Goal: Transaction & Acquisition: Download file/media

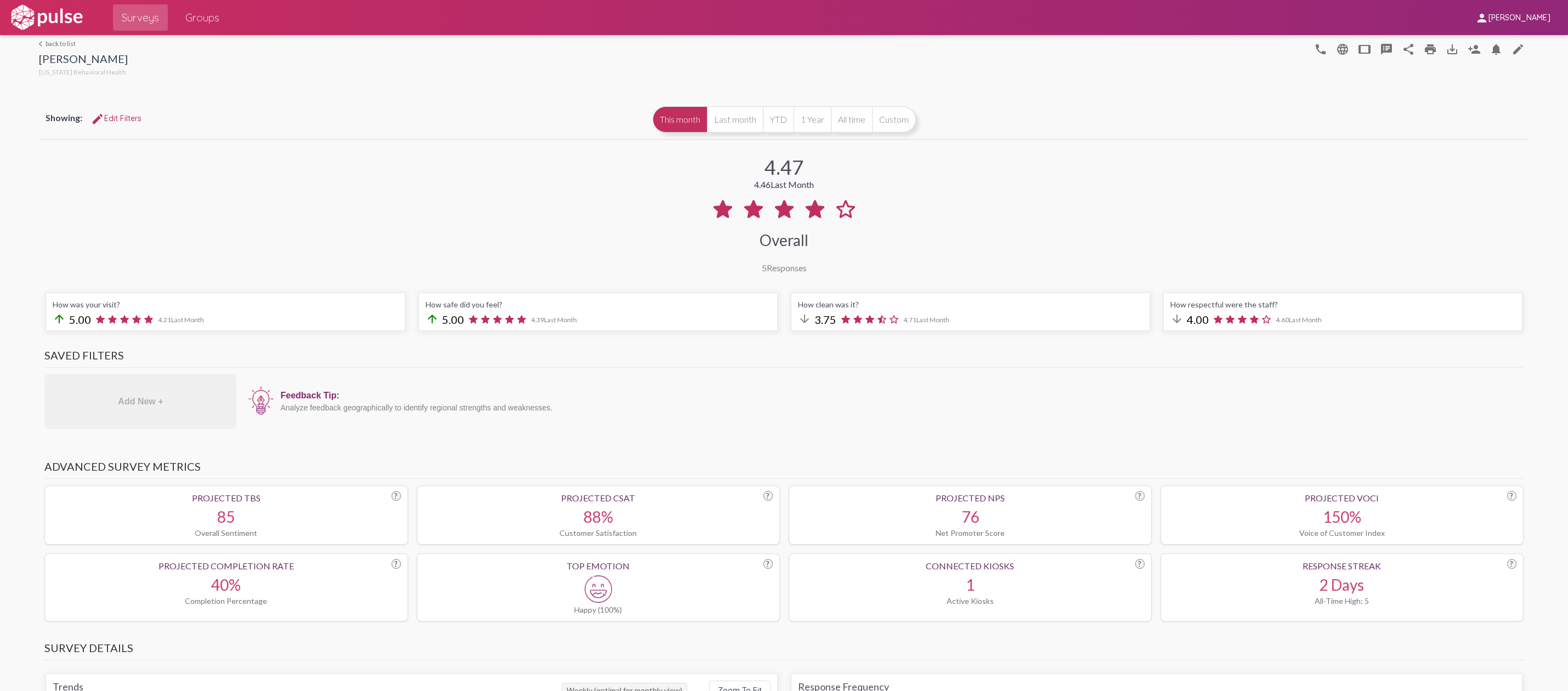
click at [53, 36] on div "arrow_back_ios back to list [PERSON_NAME] [US_STATE] Behavioral Health phone la…" at bounding box center [784, 57] width 1489 height 44
click at [53, 45] on link "arrow_back_ios back to list" at bounding box center [83, 43] width 89 height 8
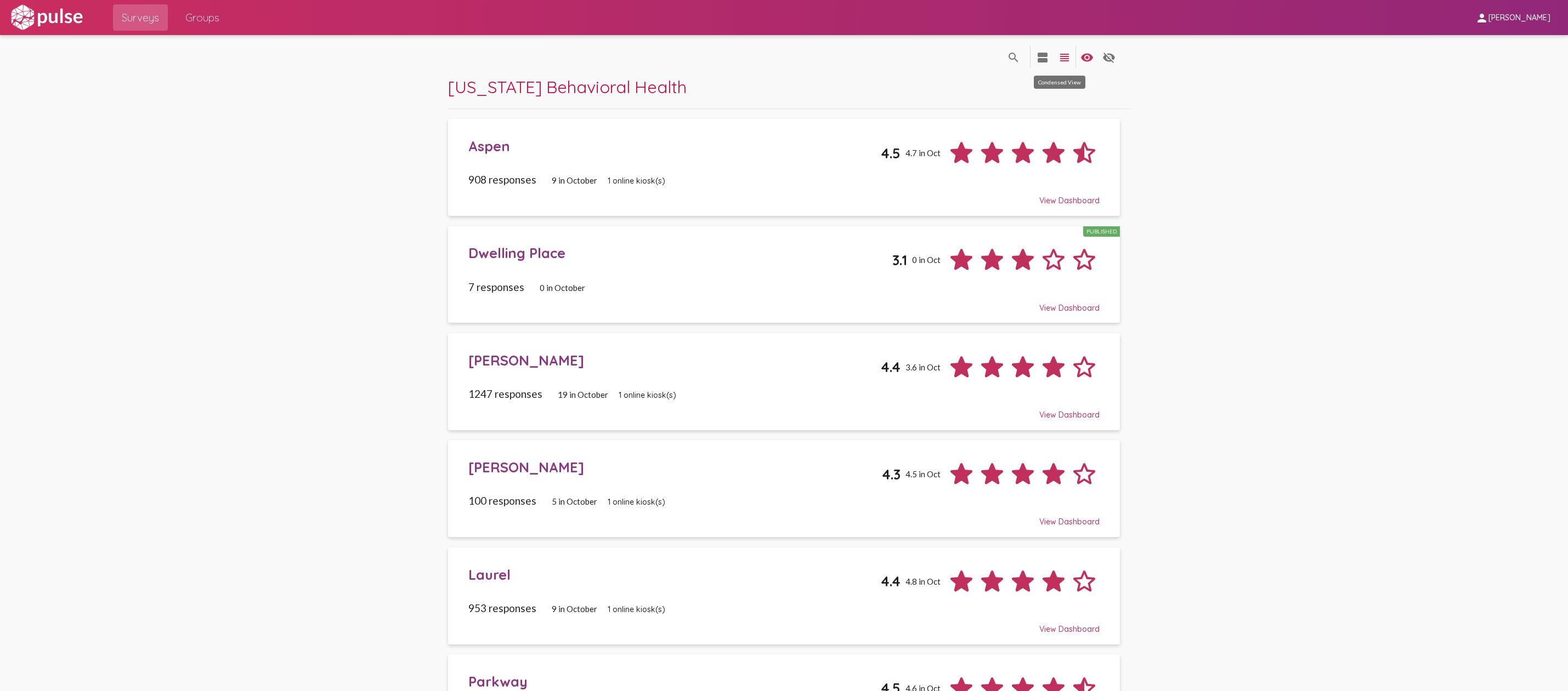
click at [1061, 59] on mat-icon "view_headline" at bounding box center [1064, 57] width 13 height 13
click at [1060, 56] on mat-icon "view_headline" at bounding box center [1064, 57] width 13 height 13
click at [1517, 15] on span "[PERSON_NAME]" at bounding box center [1520, 18] width 62 height 10
click at [1326, 176] on div at bounding box center [784, 345] width 1568 height 691
click at [477, 145] on div "Aspen" at bounding box center [674, 146] width 412 height 17
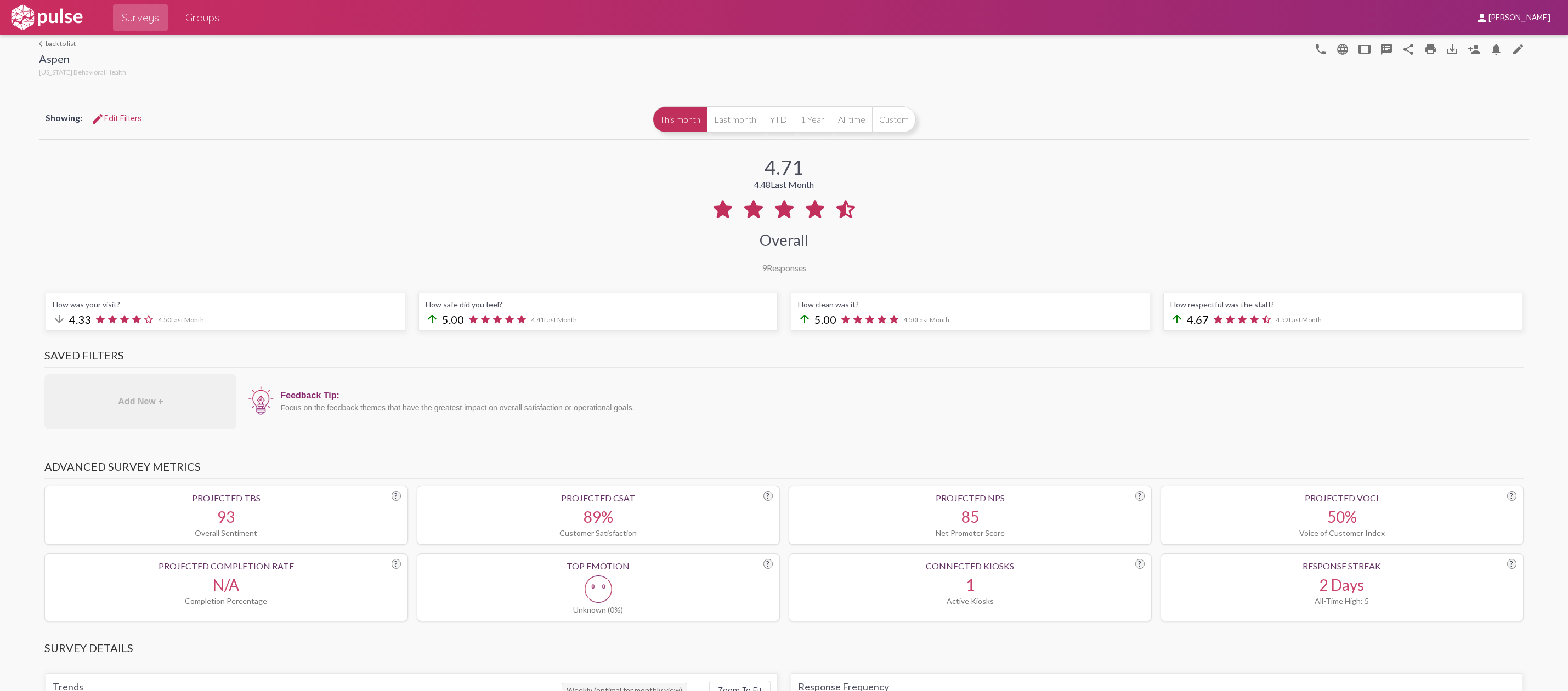
click at [859, 119] on button "All time" at bounding box center [851, 120] width 41 height 26
click at [766, 121] on button "YTD" at bounding box center [778, 120] width 31 height 26
click at [885, 123] on button "Custom" at bounding box center [893, 120] width 44 height 26
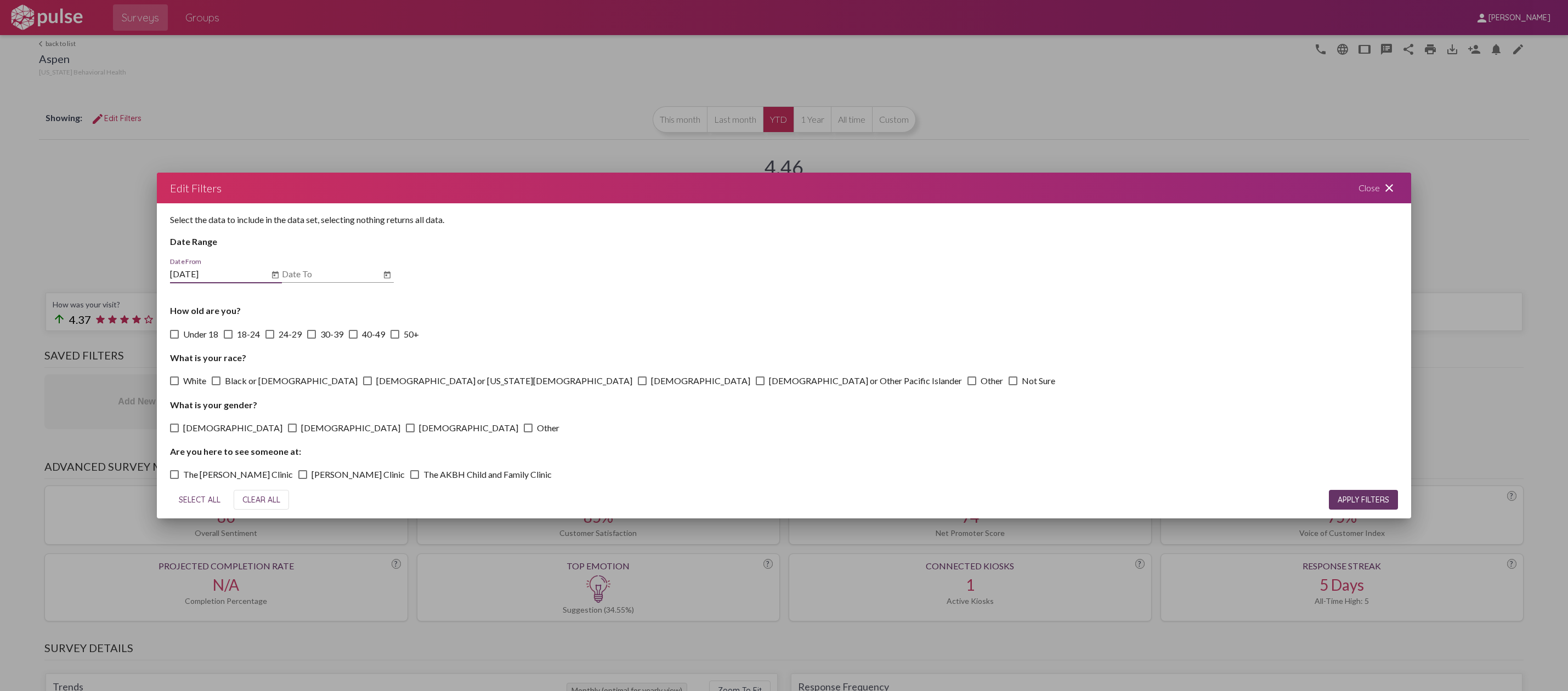
type input "[DATE]"
click at [321, 265] on div "Date To" at bounding box center [331, 271] width 99 height 25
type input "[DATE]"
click at [192, 502] on span "SELECT ALL" at bounding box center [199, 500] width 42 height 10
checkbox input "true"
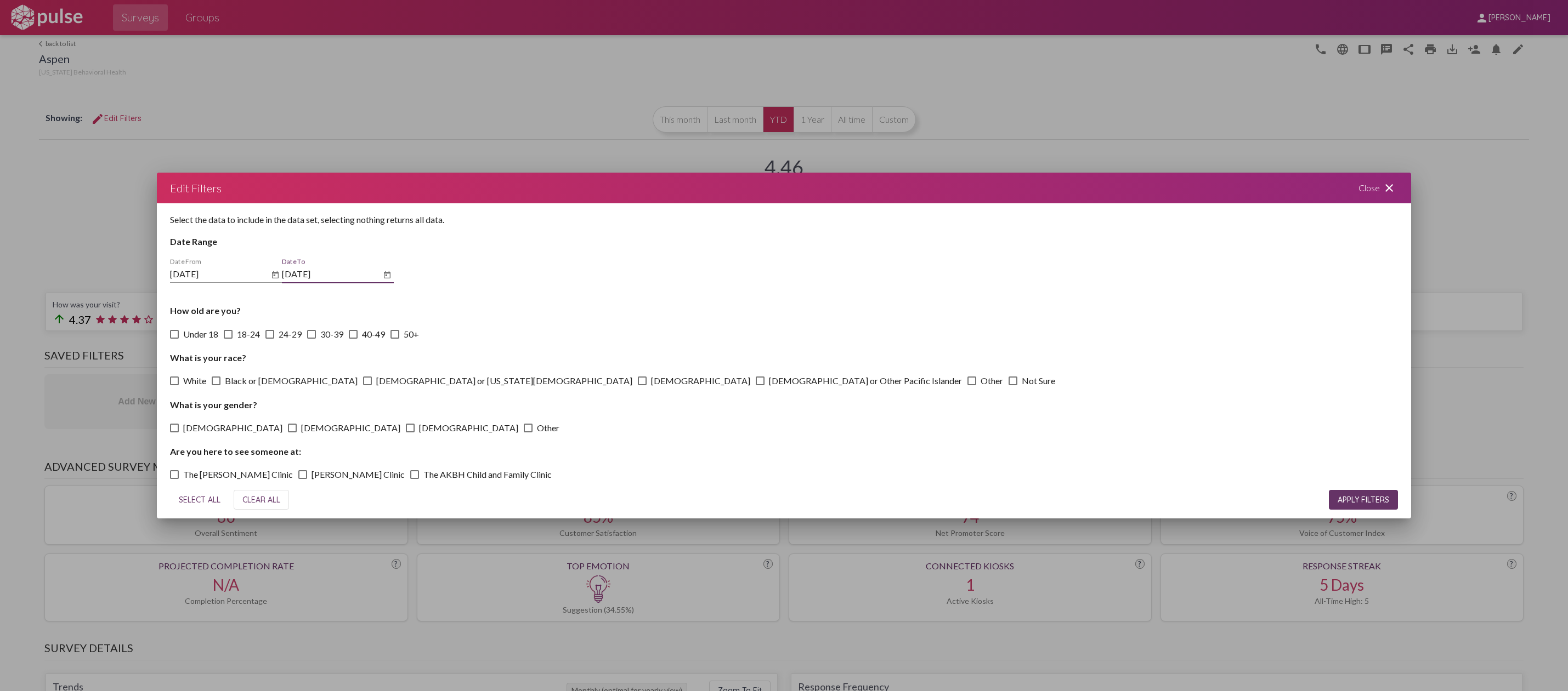
checkbox input "true"
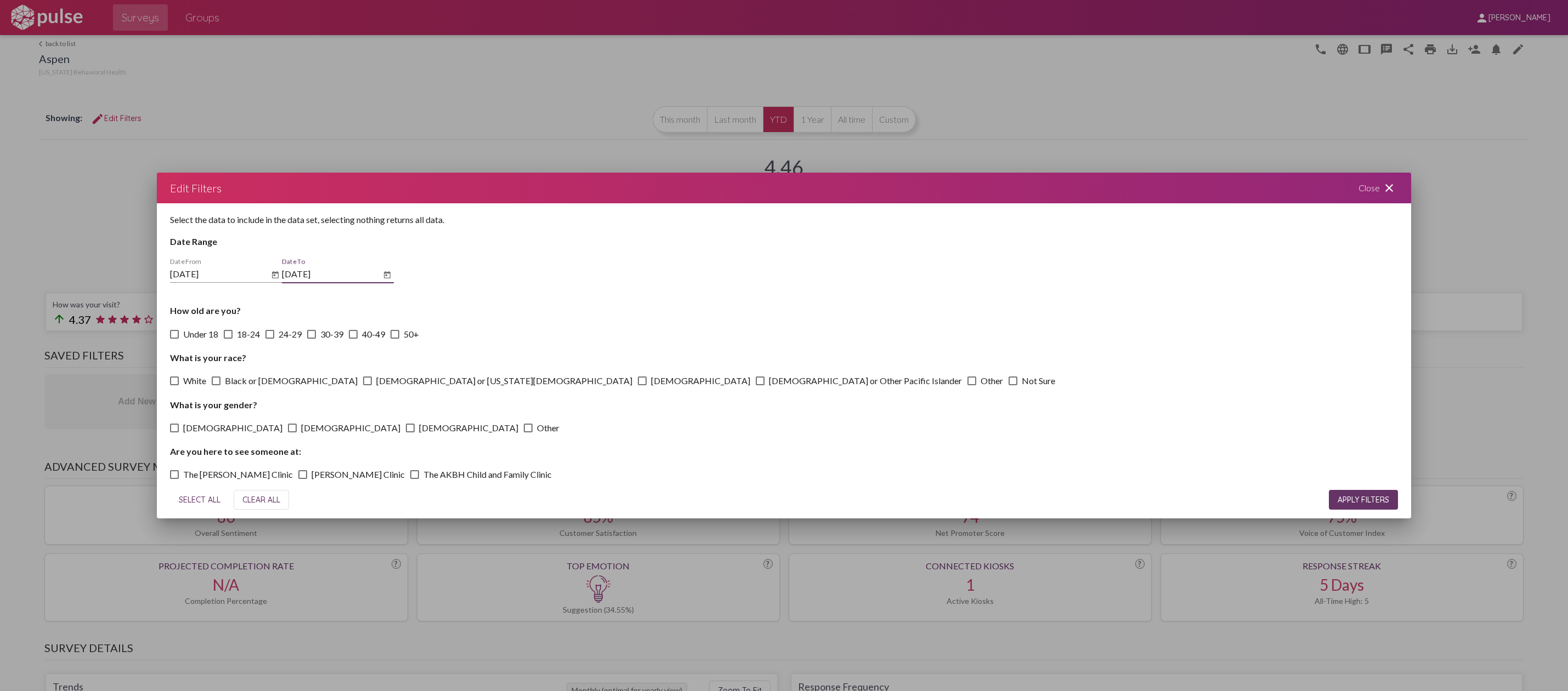
checkbox input "true"
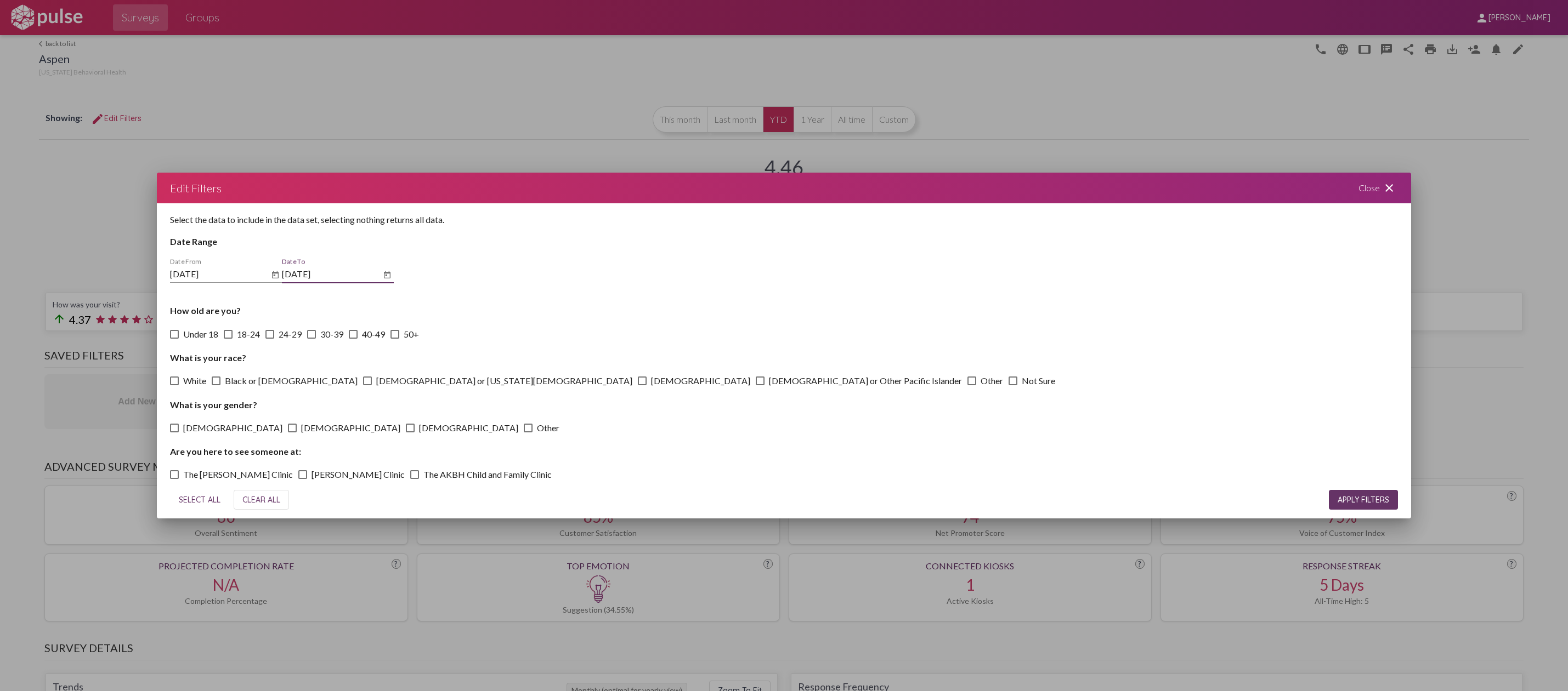
checkbox input "true"
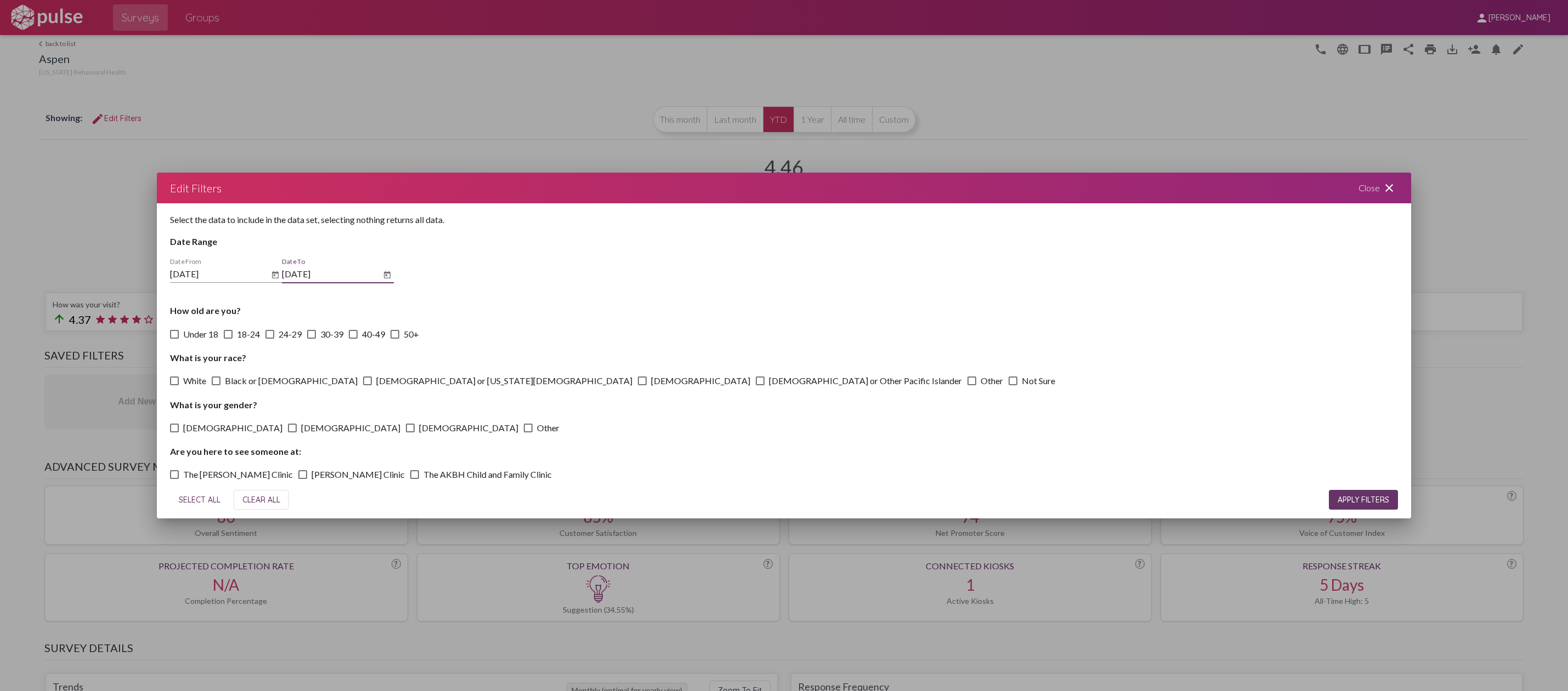
checkbox input "true"
click at [1368, 496] on button "APPLY FILTERS" at bounding box center [1363, 500] width 69 height 20
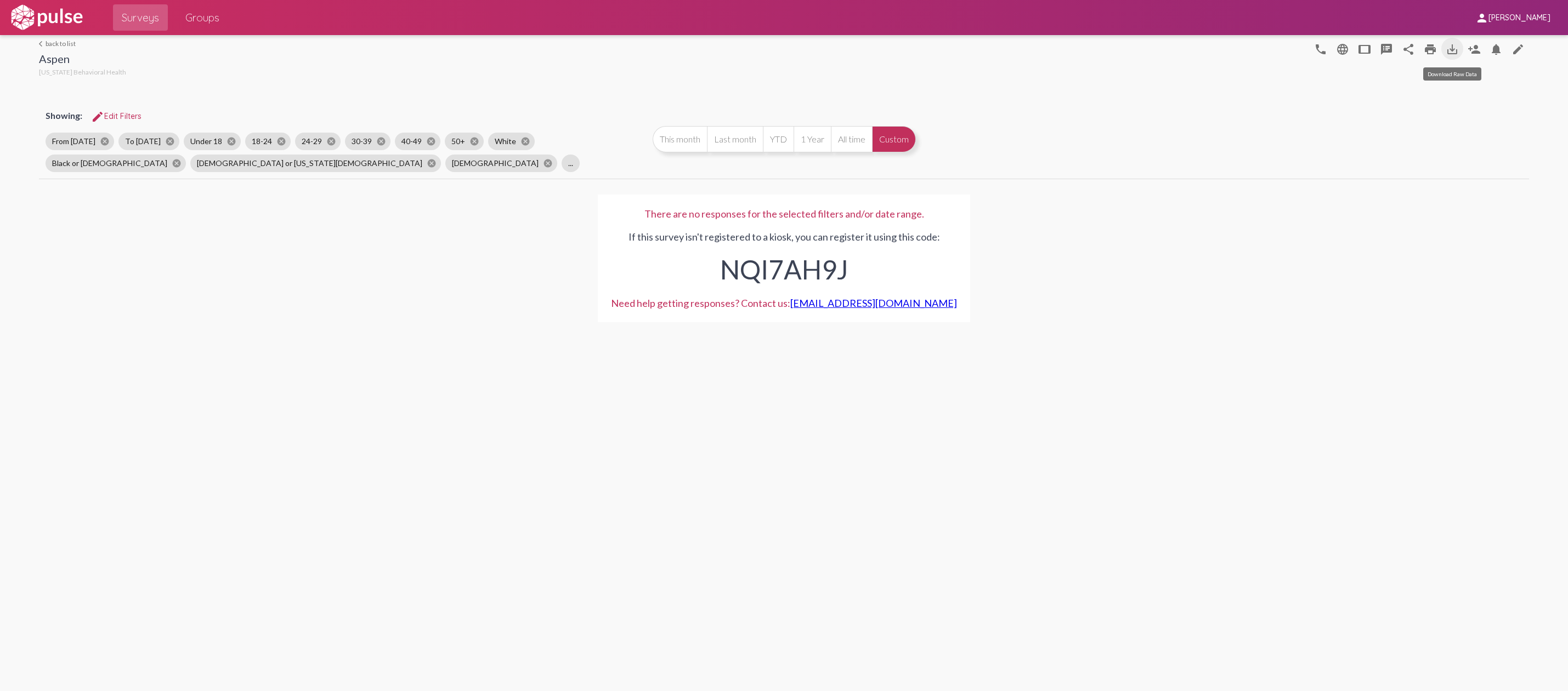
click at [1453, 50] on mat-icon "save_alt" at bounding box center [1452, 49] width 13 height 13
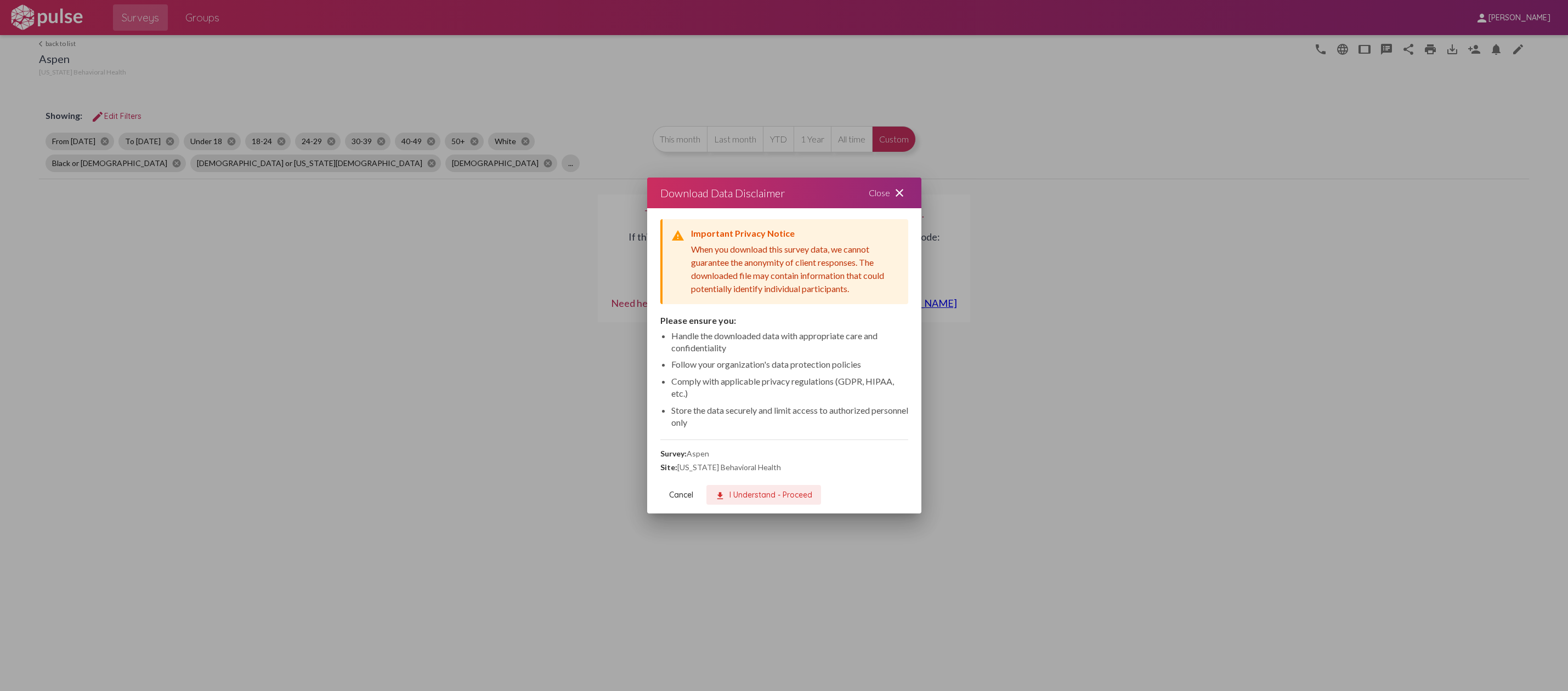
click at [720, 494] on mat-icon "download" at bounding box center [720, 496] width 10 height 10
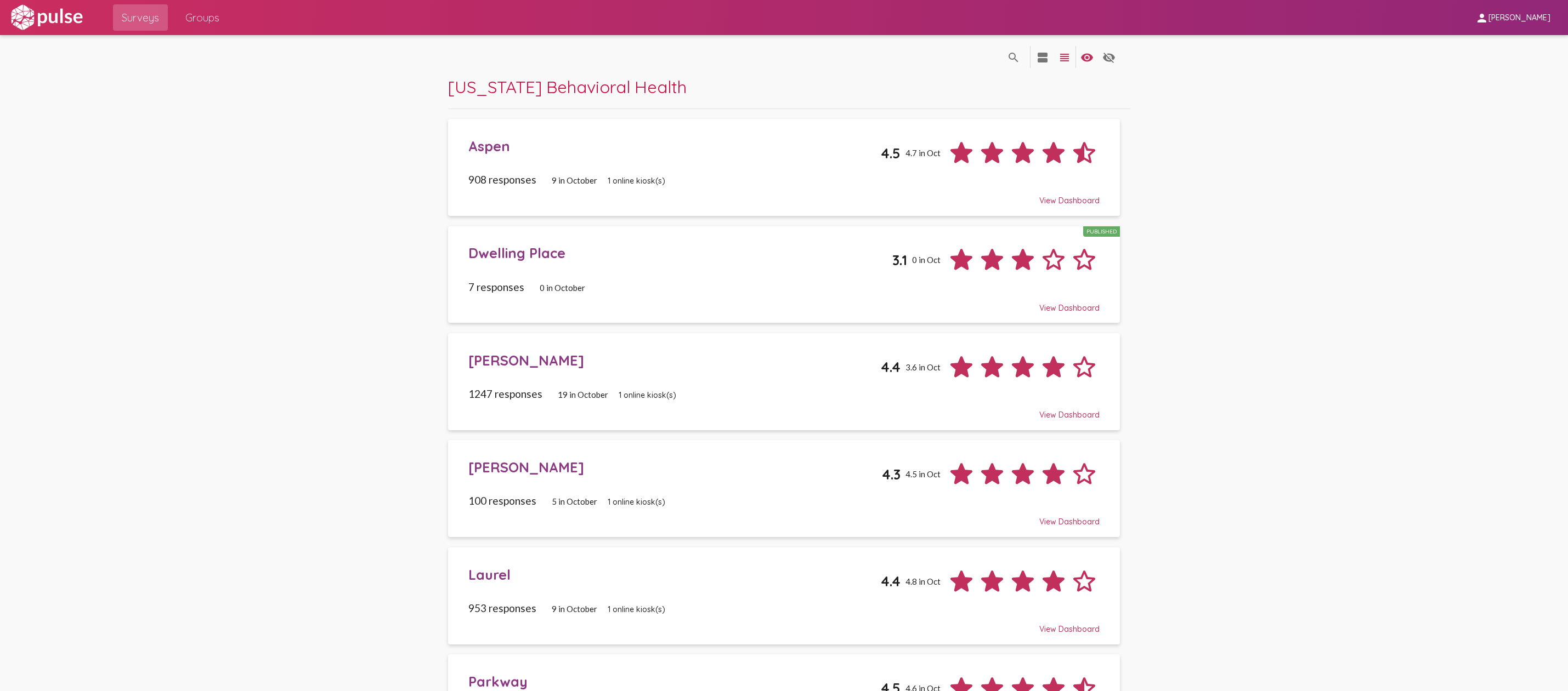
click at [534, 257] on div "Dwelling Place" at bounding box center [680, 252] width 424 height 17
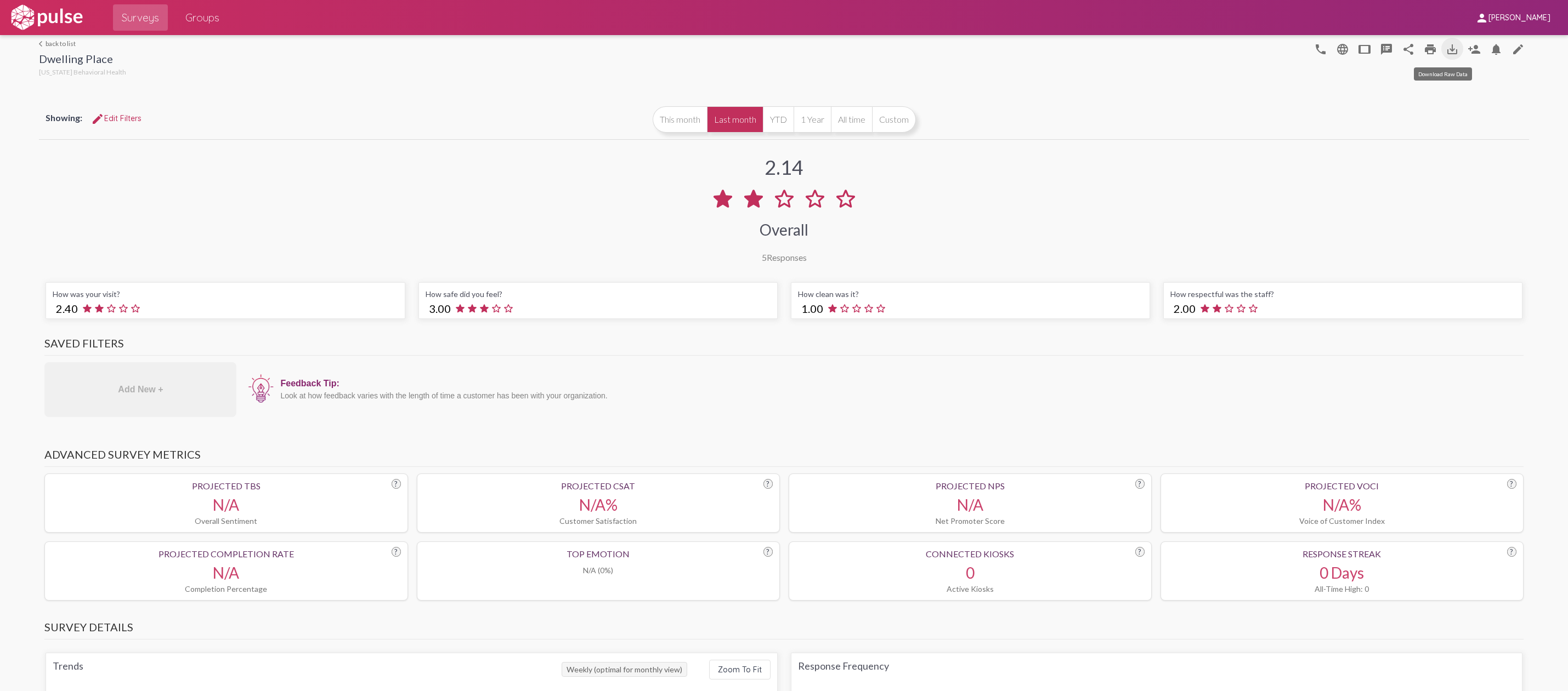
click at [1446, 46] on mat-icon "save_alt" at bounding box center [1452, 49] width 13 height 13
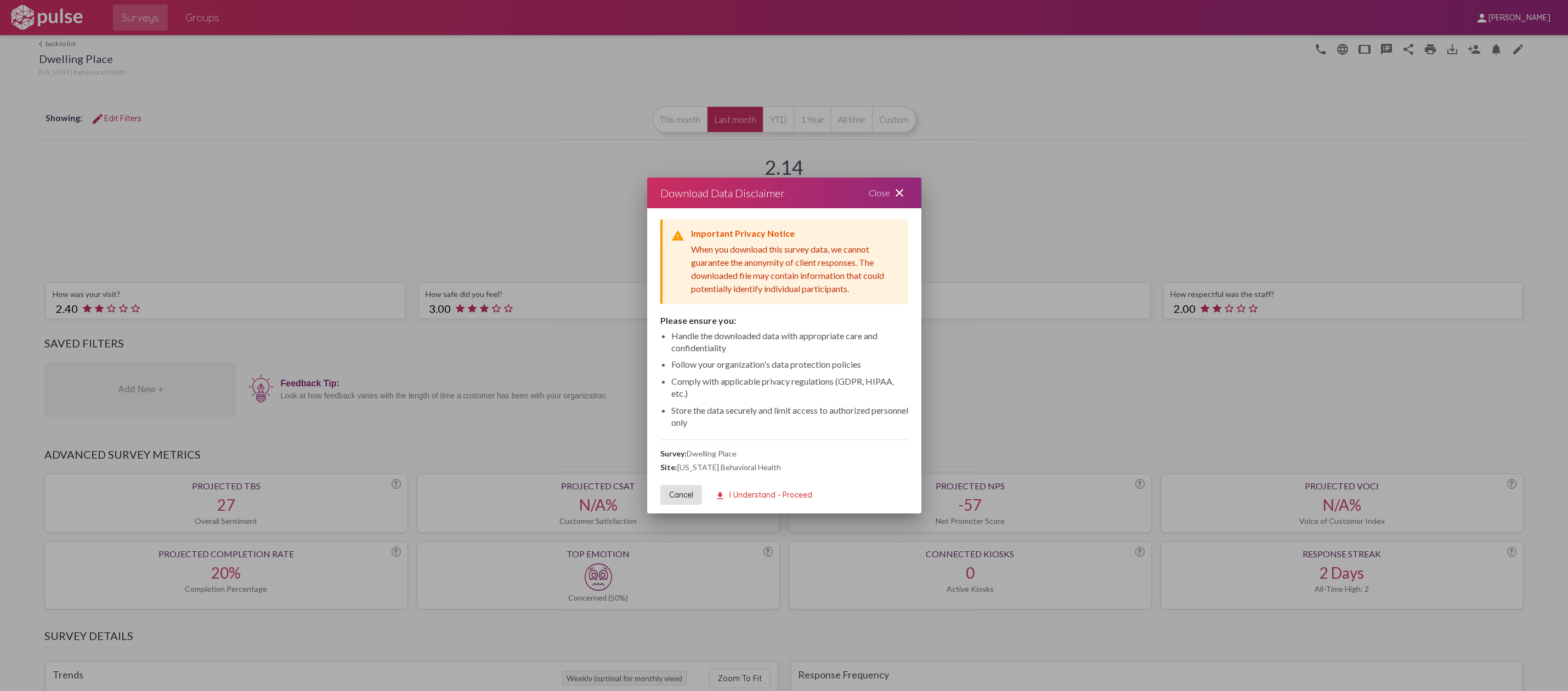
click at [718, 496] on mat-icon "download" at bounding box center [720, 496] width 10 height 10
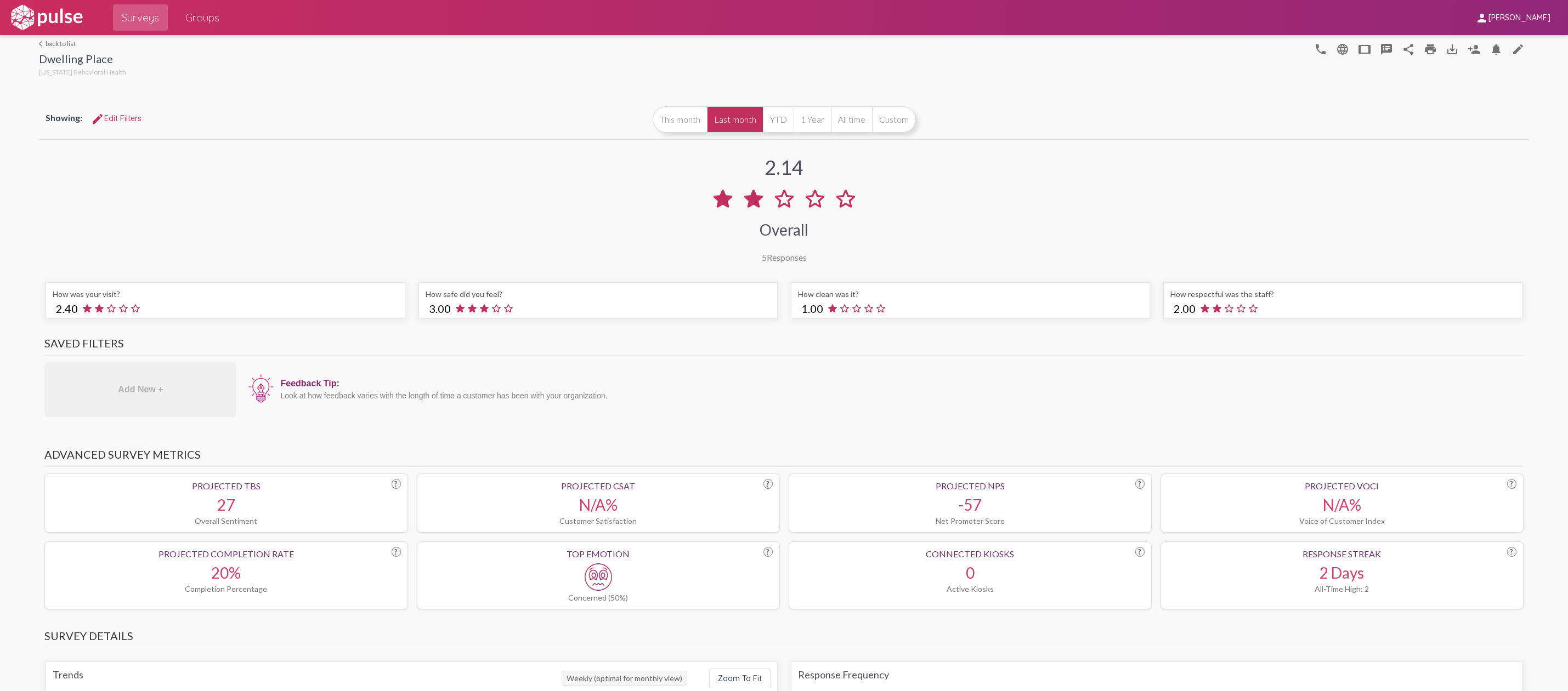
click at [55, 42] on link "arrow_back_ios back to list" at bounding box center [82, 43] width 87 height 8
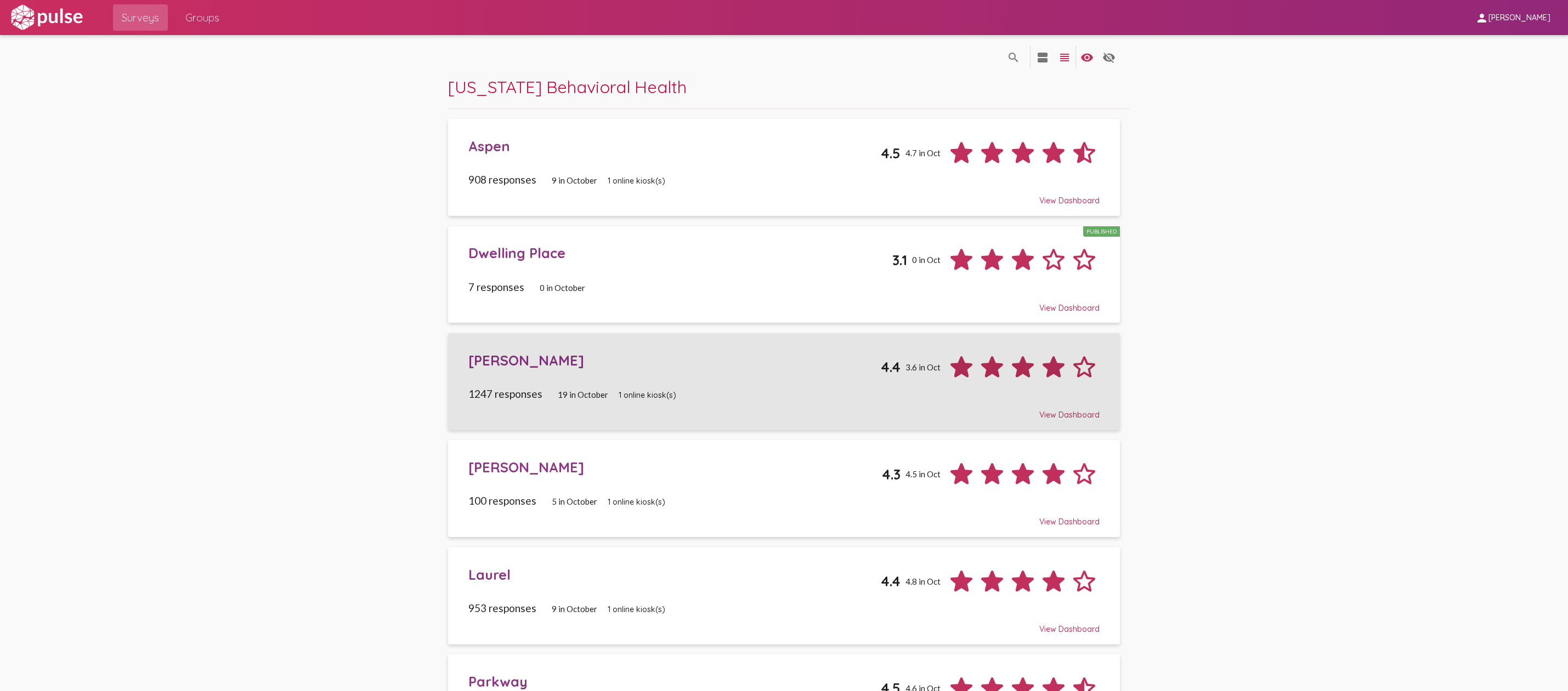
click at [481, 352] on div "[PERSON_NAME]" at bounding box center [674, 360] width 412 height 17
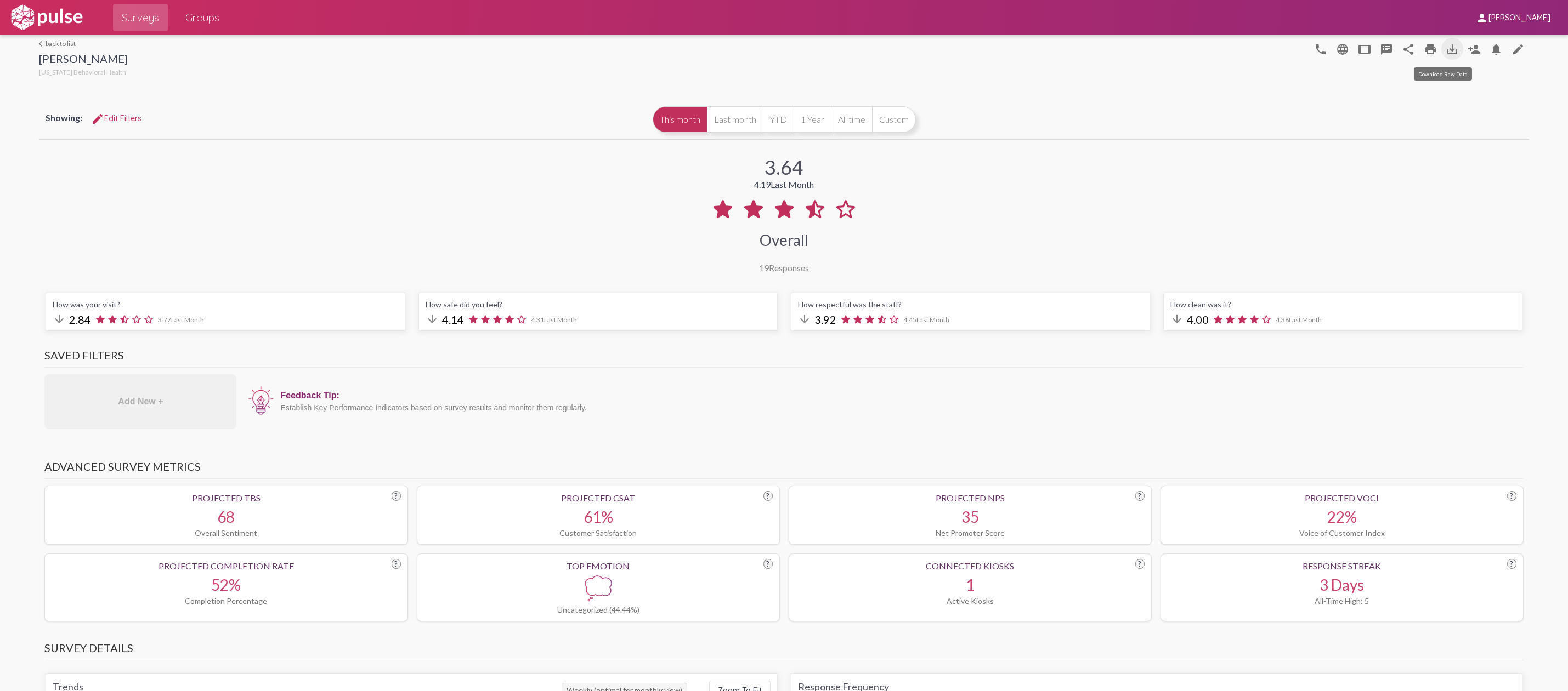
click at [1446, 43] on mat-icon "save_alt" at bounding box center [1452, 49] width 13 height 13
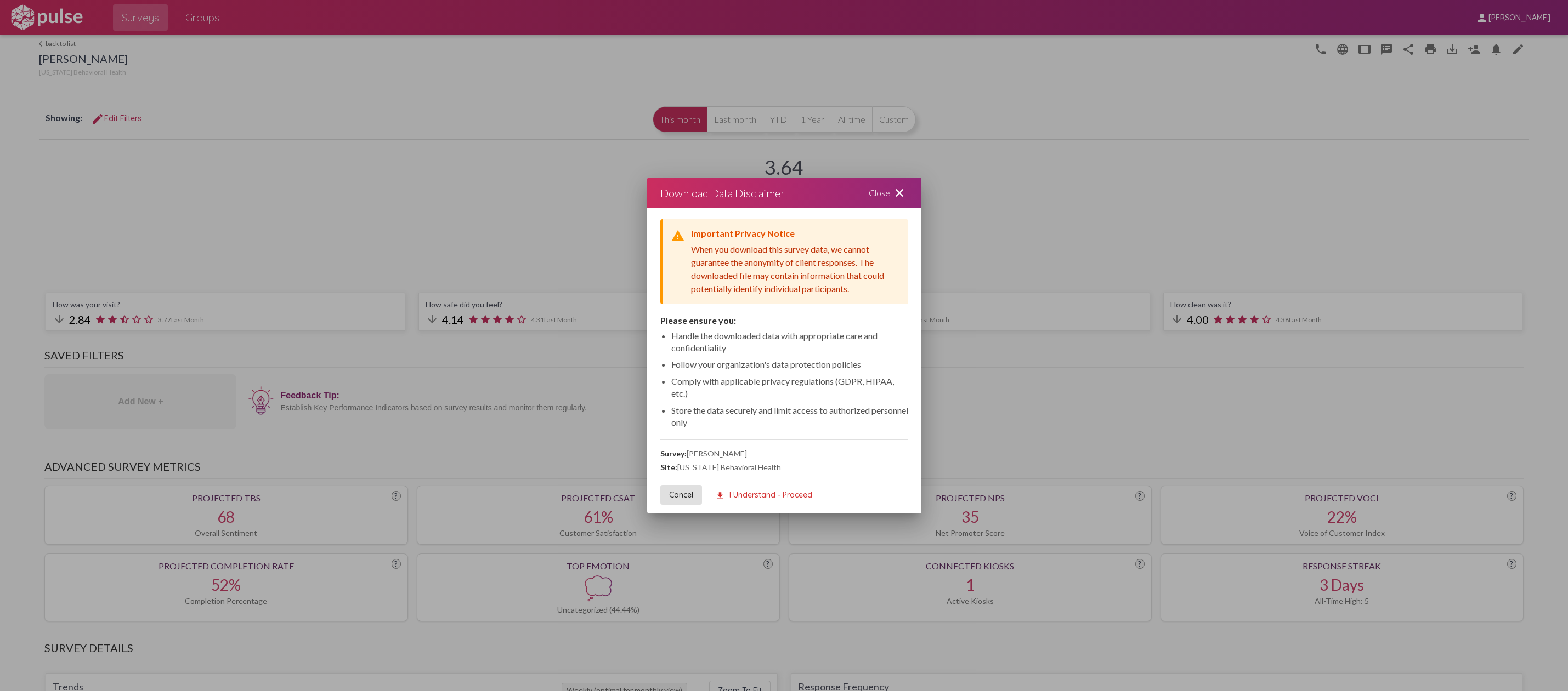
click at [719, 493] on mat-icon "download" at bounding box center [720, 496] width 10 height 10
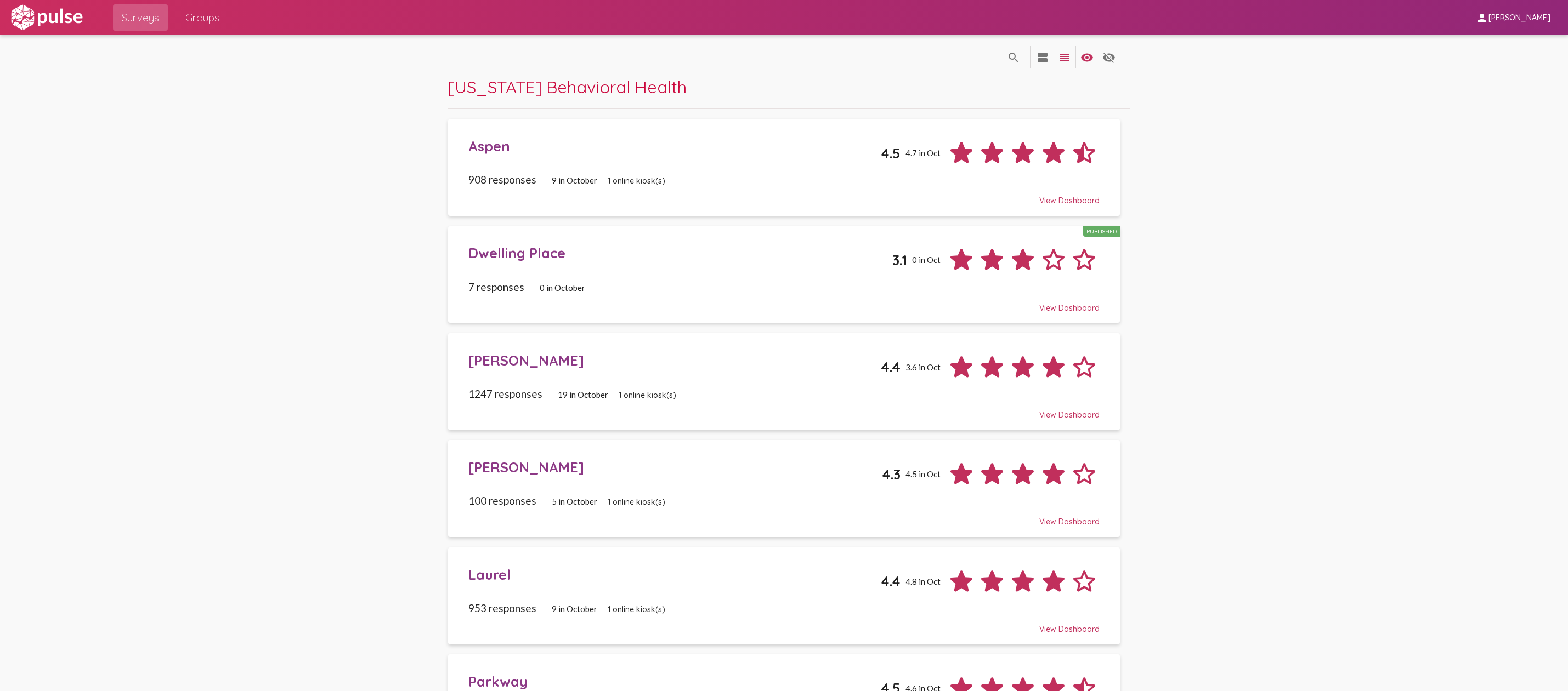
click at [487, 462] on div "[PERSON_NAME]" at bounding box center [675, 467] width 414 height 17
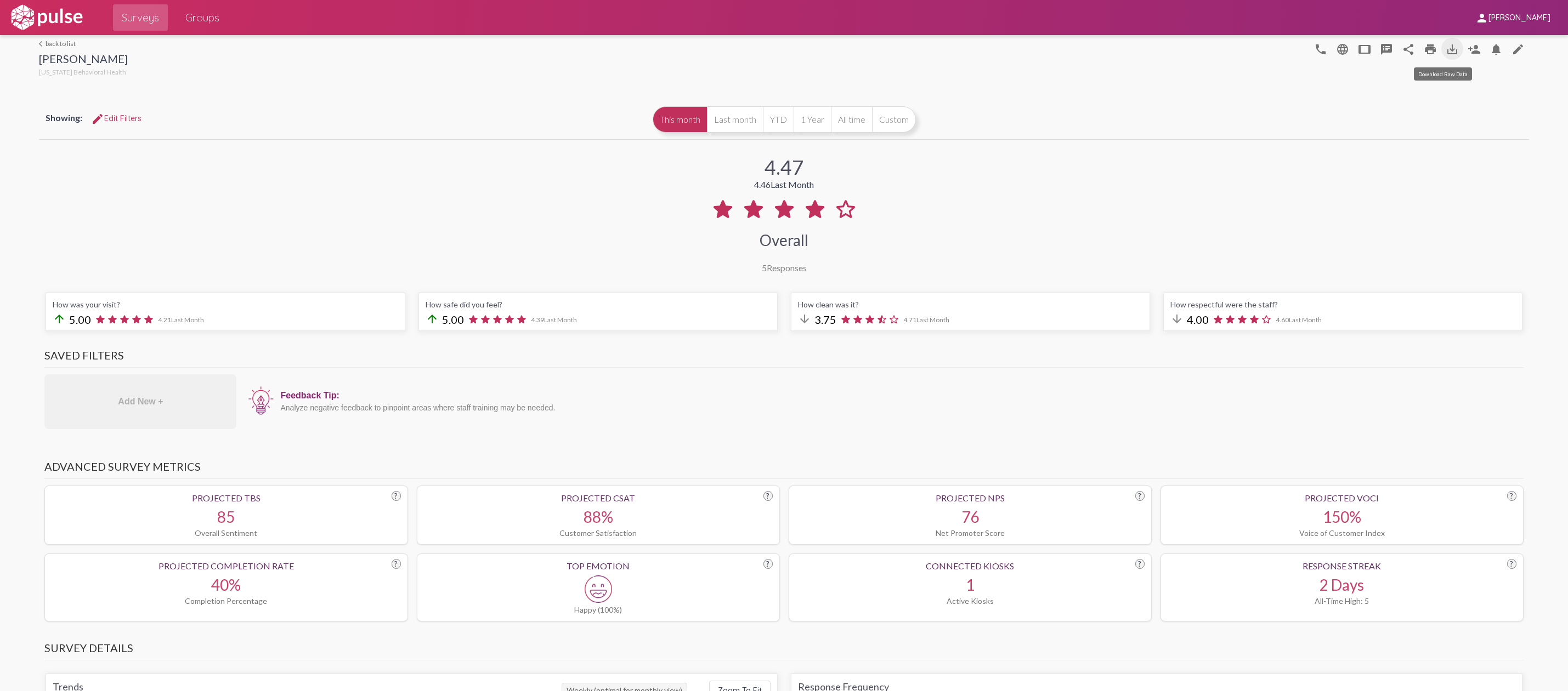
click at [1446, 51] on mat-icon "save_alt" at bounding box center [1452, 49] width 13 height 13
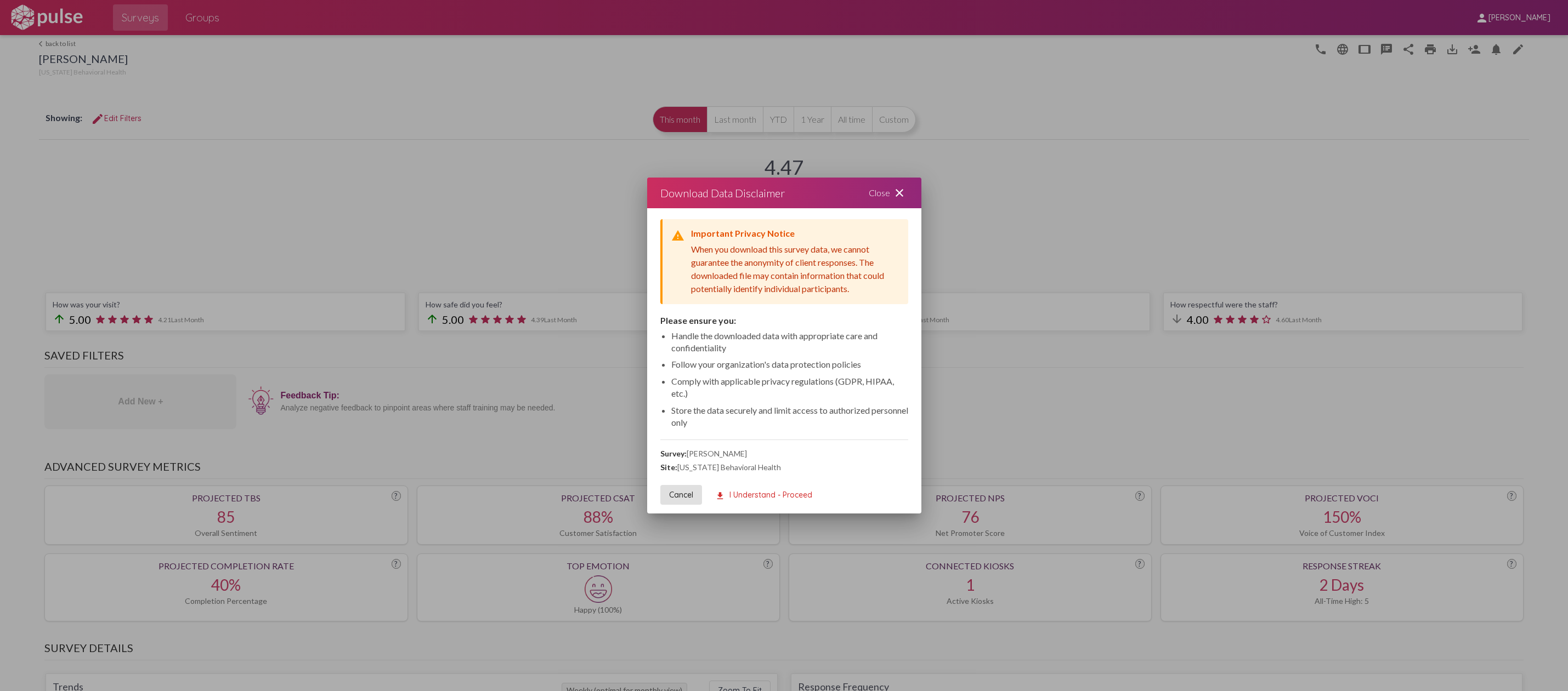
click at [723, 495] on mat-icon "download" at bounding box center [720, 496] width 10 height 10
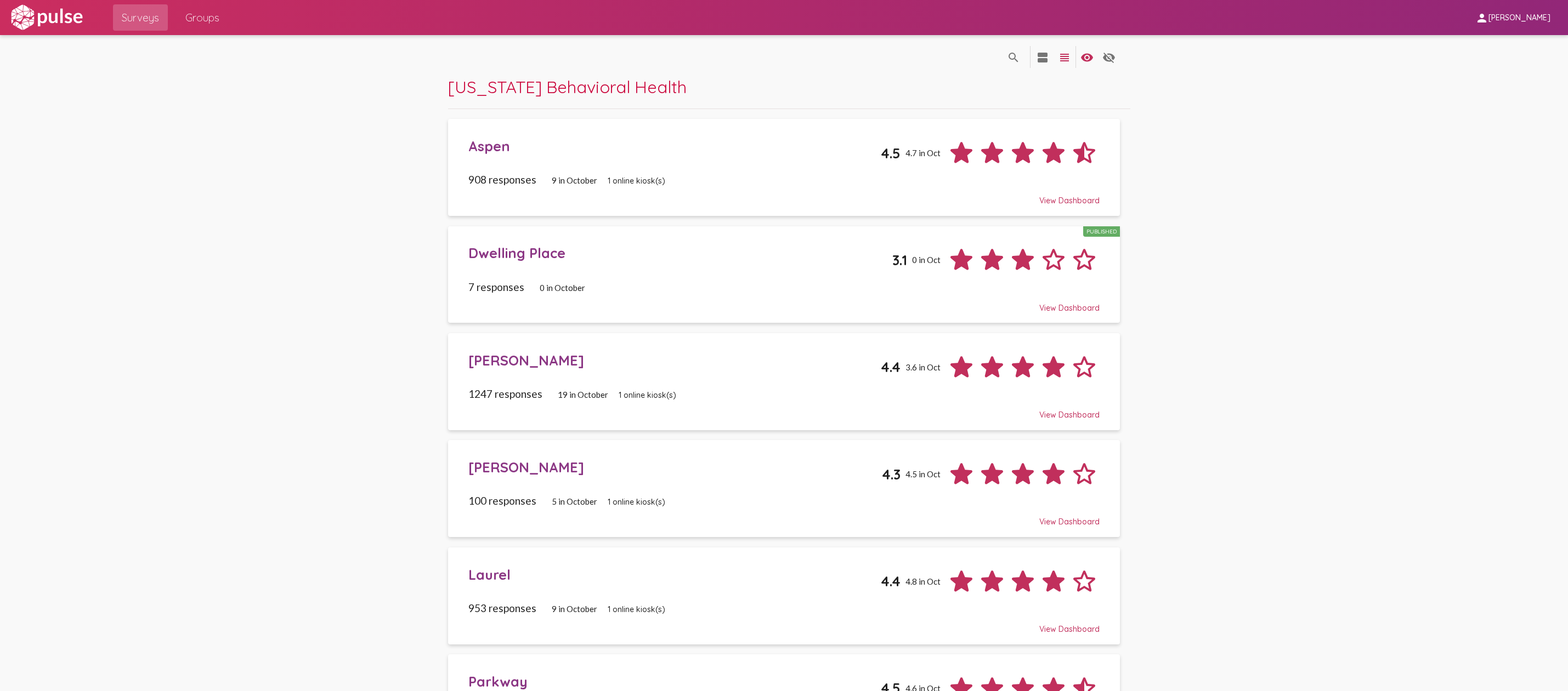
click at [781, 579] on div "Laurel 4.4 4.8 in Oct" at bounding box center [784, 577] width 631 height 39
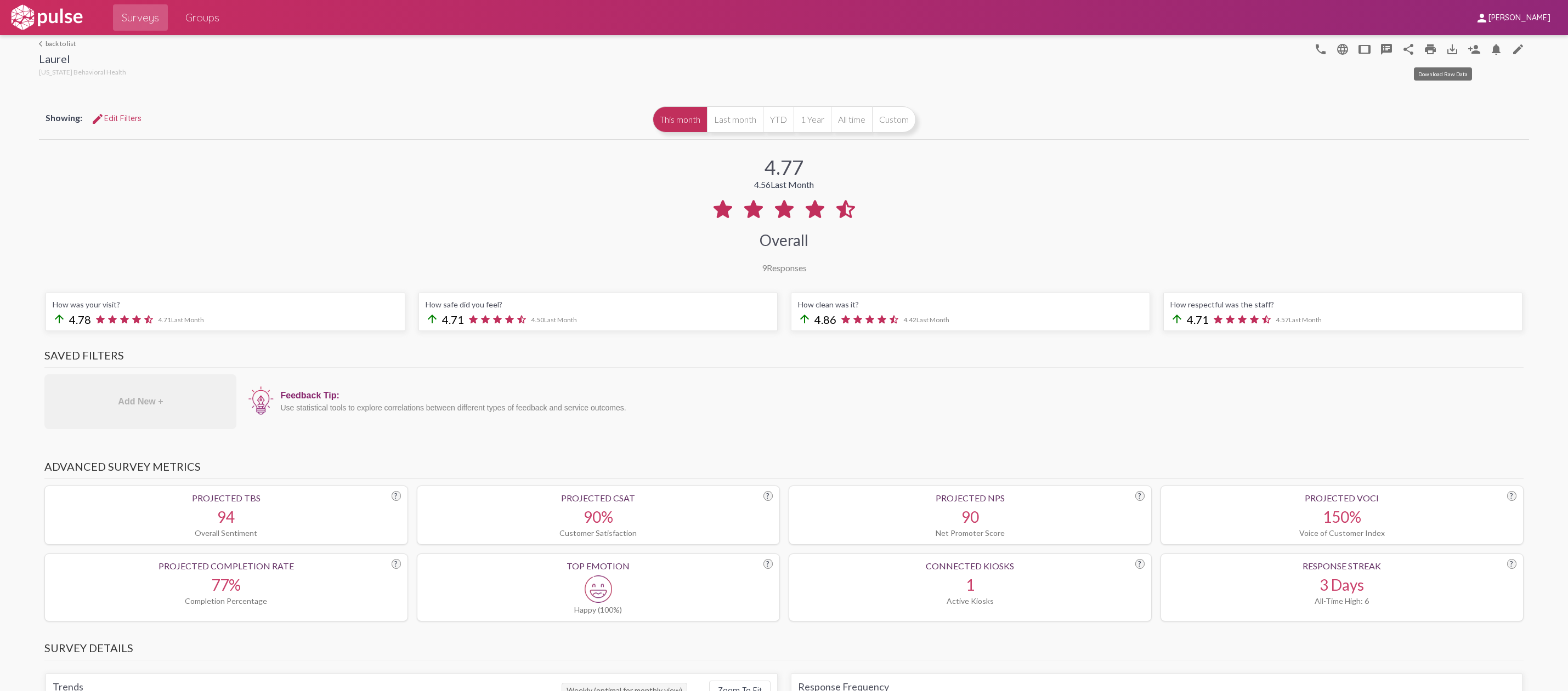
click at [1446, 51] on mat-icon "save_alt" at bounding box center [1452, 49] width 13 height 13
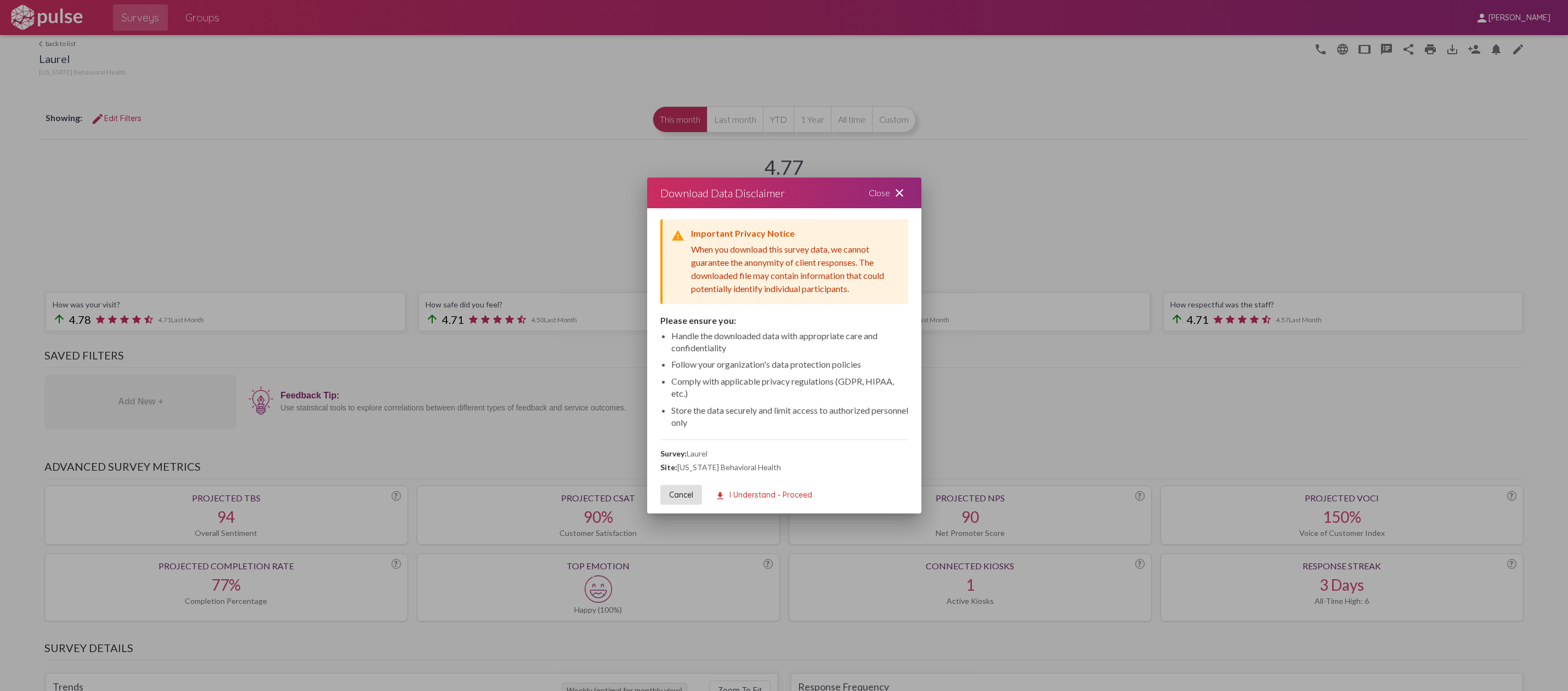
click at [723, 491] on mat-icon "download" at bounding box center [720, 496] width 10 height 10
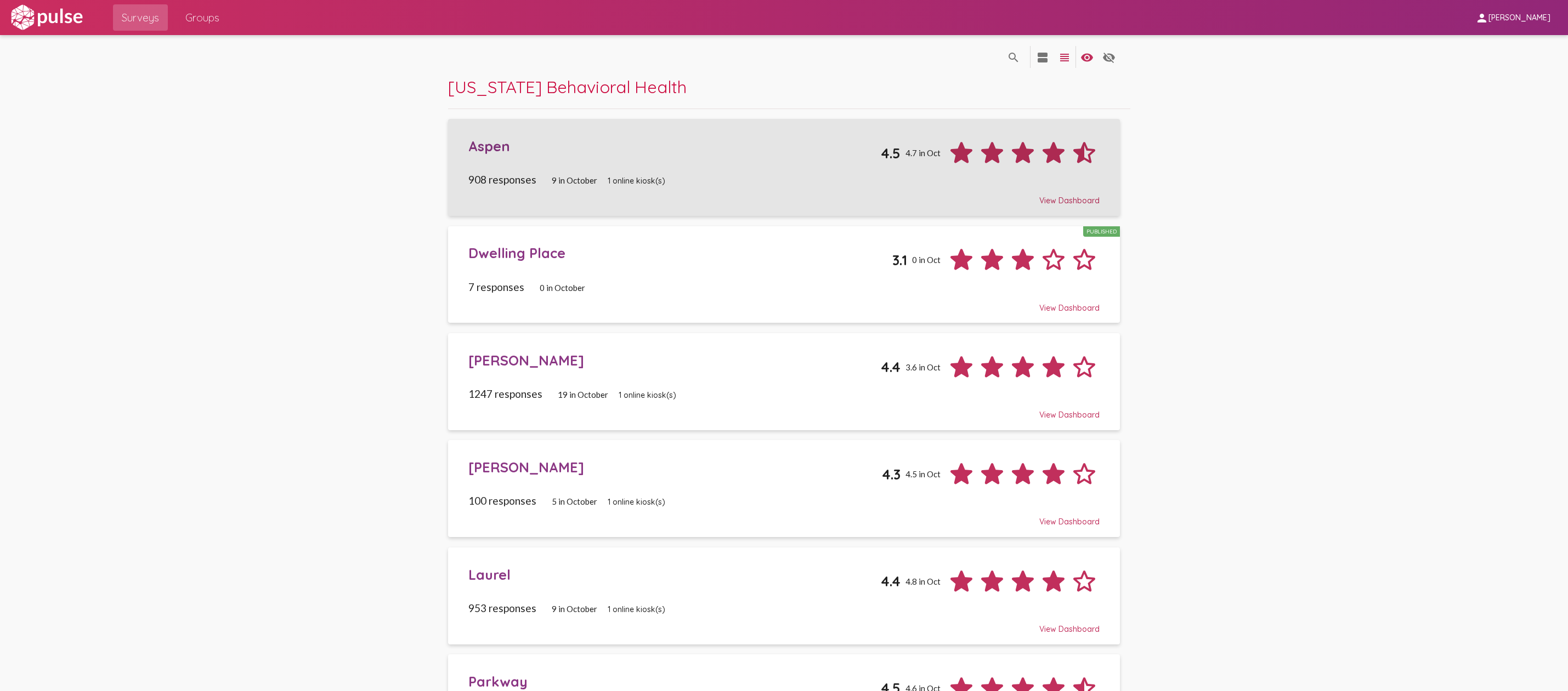
click at [485, 142] on div "Aspen" at bounding box center [674, 146] width 412 height 17
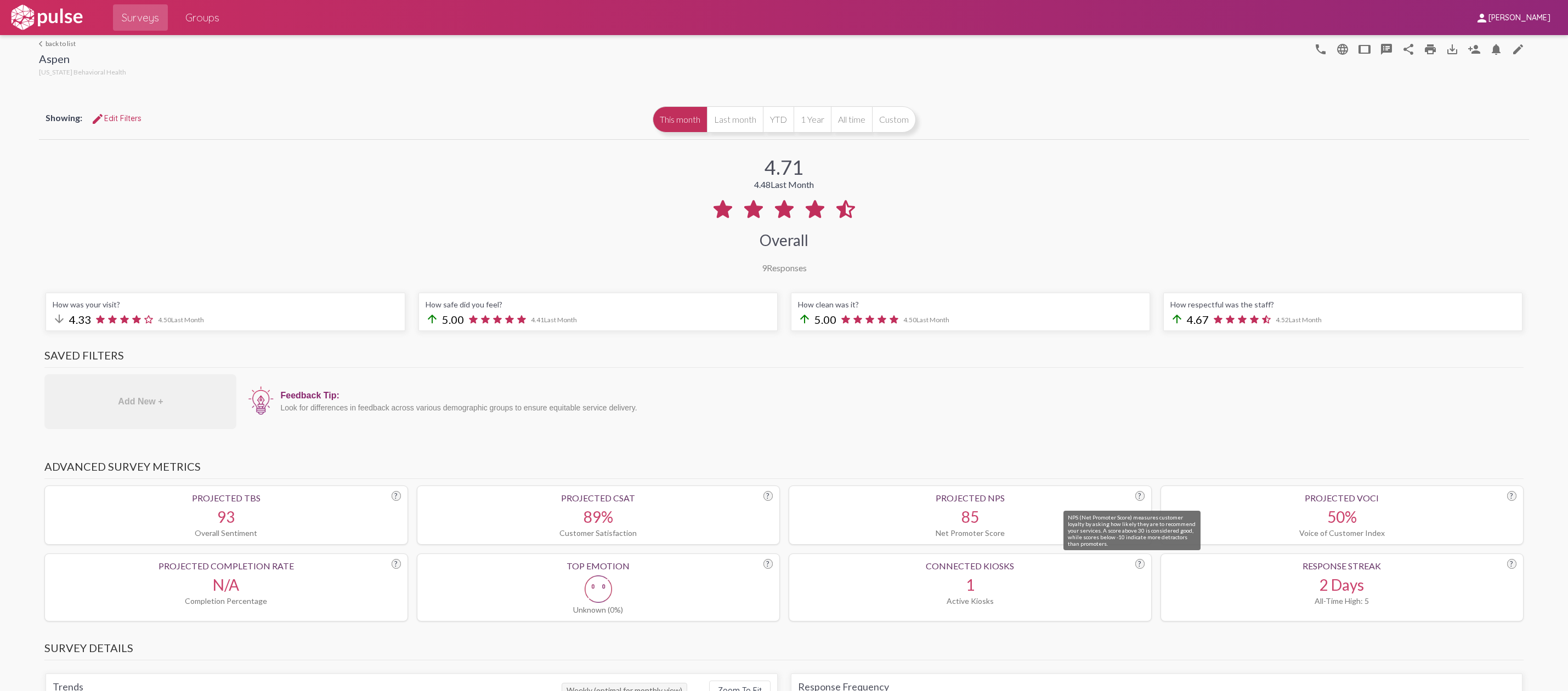
click at [1135, 496] on div "?" at bounding box center [1140, 496] width 9 height 10
click at [970, 520] on div "85" at bounding box center [970, 517] width 349 height 19
click at [953, 501] on div "Projected NPS" at bounding box center [970, 498] width 349 height 11
click at [954, 535] on div "Net Promoter Score" at bounding box center [970, 533] width 349 height 9
click at [1340, 515] on div "50%" at bounding box center [1342, 517] width 349 height 19
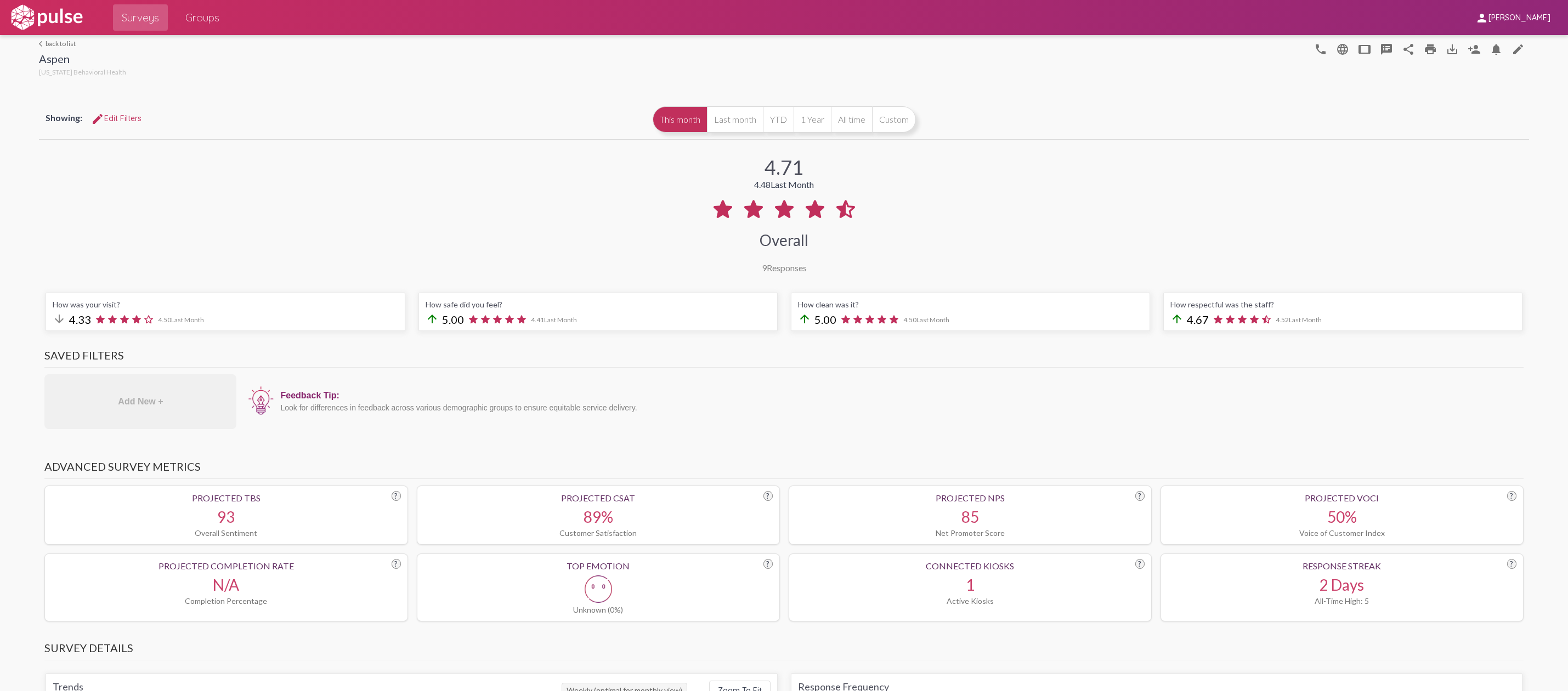
click at [126, 398] on div "Add New +" at bounding box center [141, 402] width 192 height 55
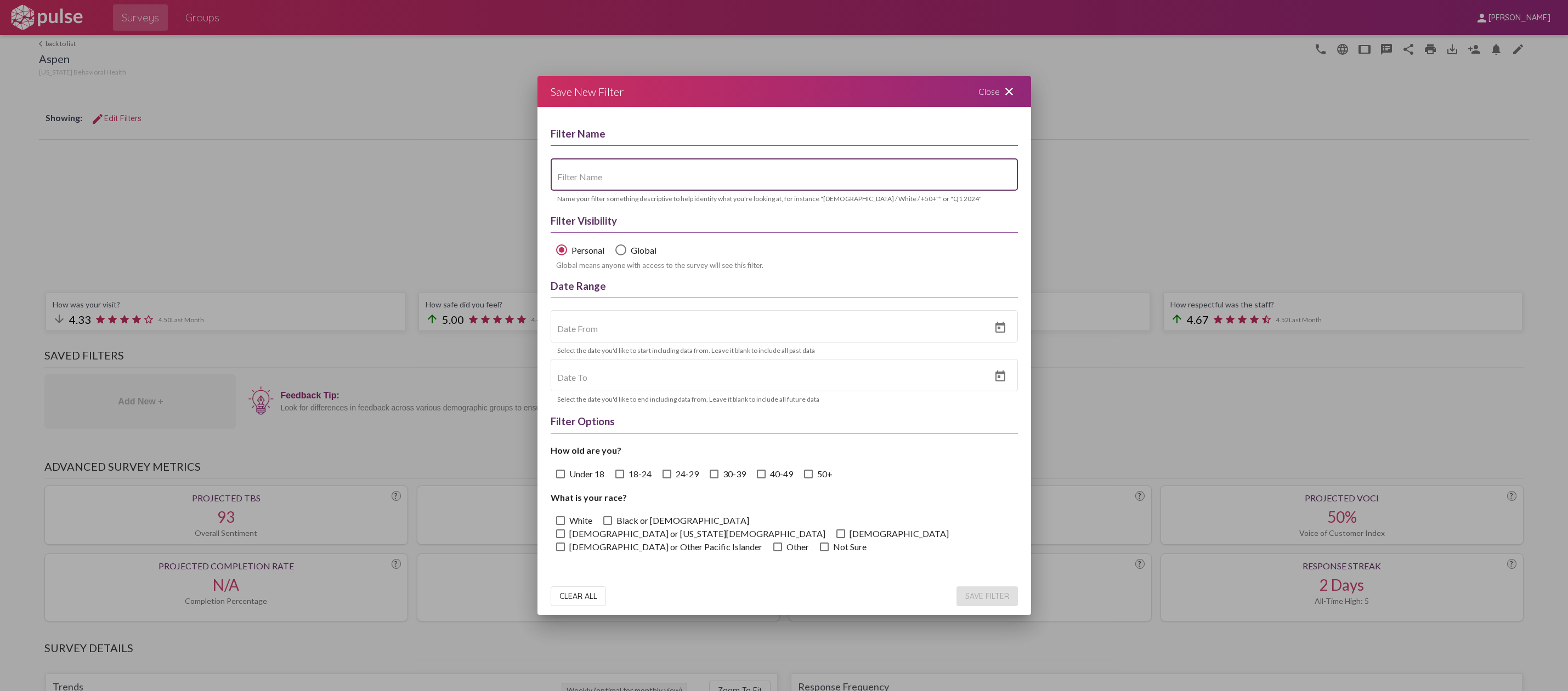
click at [1011, 88] on mat-icon "close" at bounding box center [1009, 91] width 13 height 13
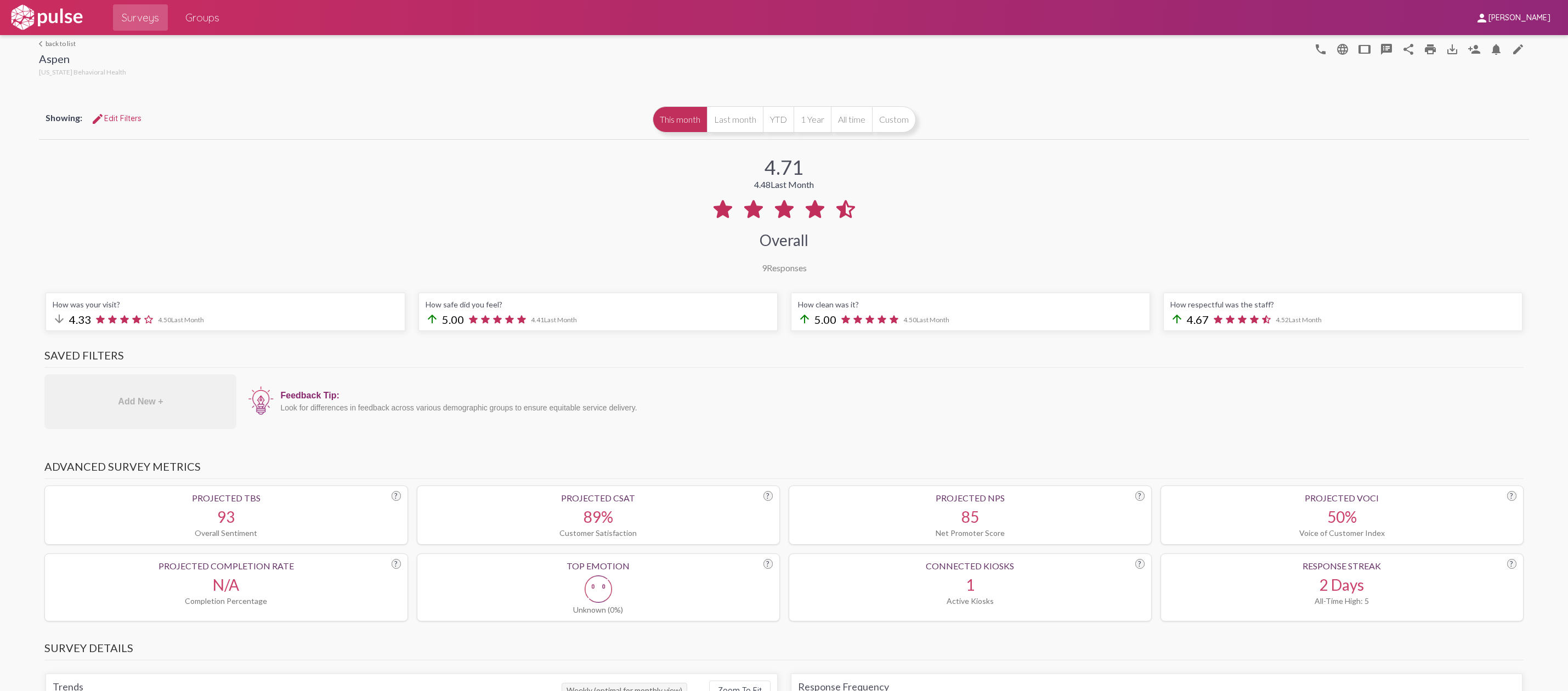
click at [154, 412] on div "Add New +" at bounding box center [141, 402] width 192 height 55
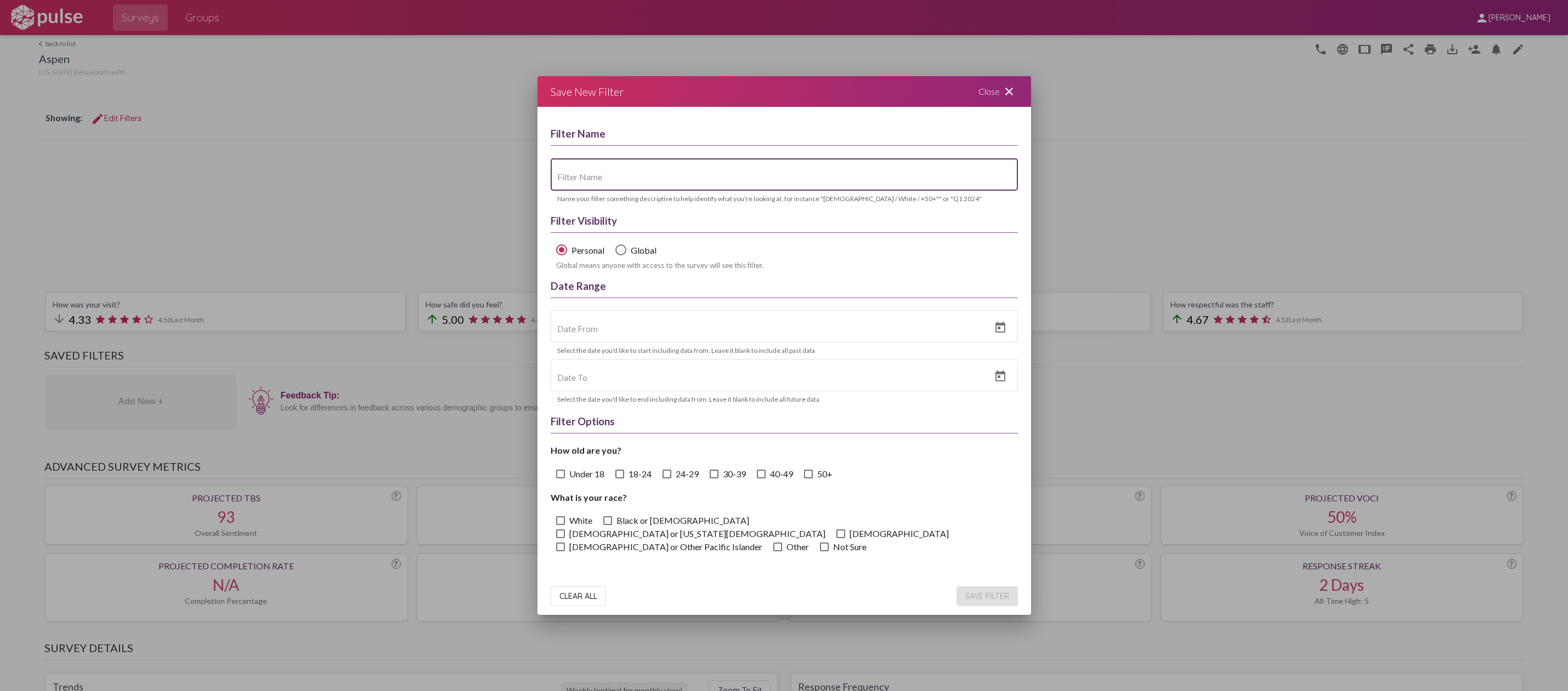
scroll to position [78, 0]
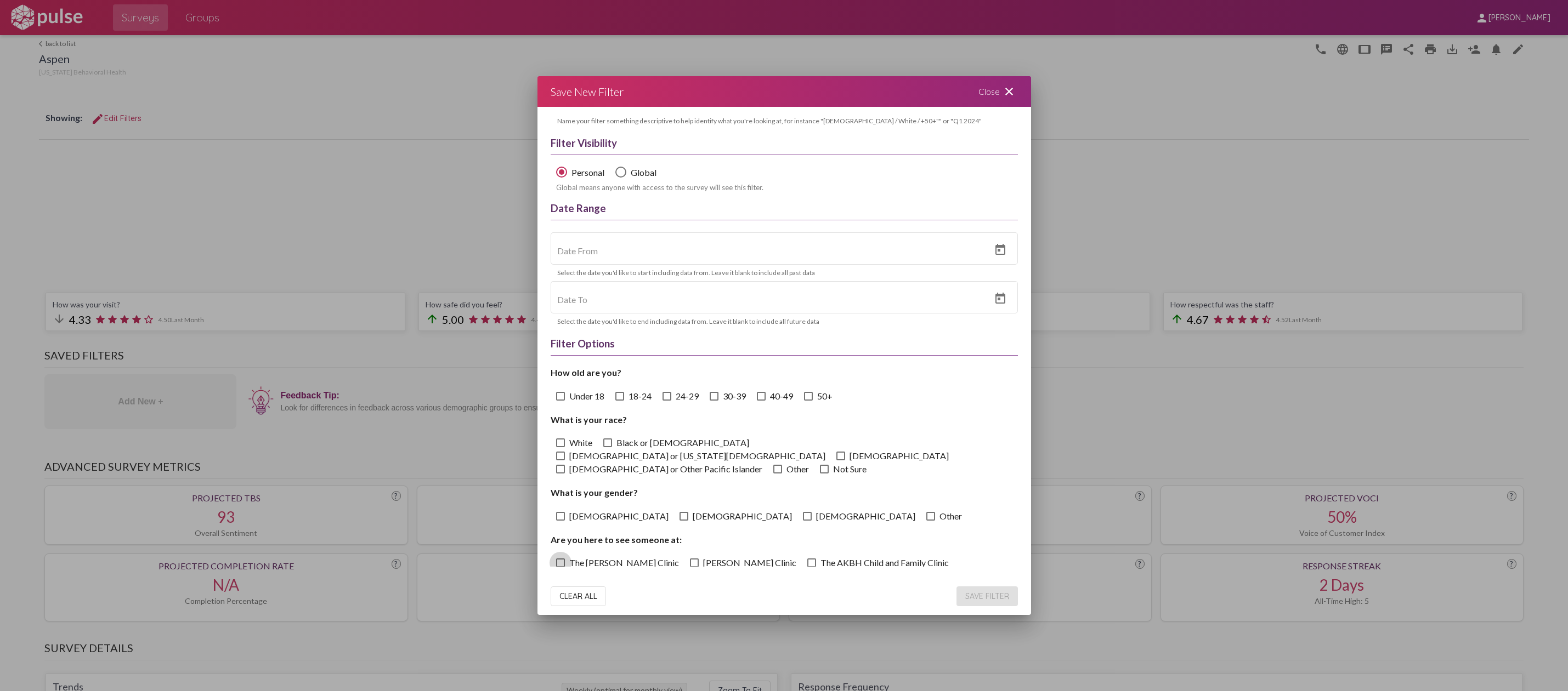
click at [558, 558] on span at bounding box center [560, 563] width 9 height 9
click at [560, 567] on input "The [PERSON_NAME] Clinic" at bounding box center [560, 567] width 1 height 1
checkbox input "true"
click at [690, 558] on span at bounding box center [694, 563] width 9 height 9
click at [694, 567] on input "[PERSON_NAME] Clinic" at bounding box center [694, 567] width 1 height 1
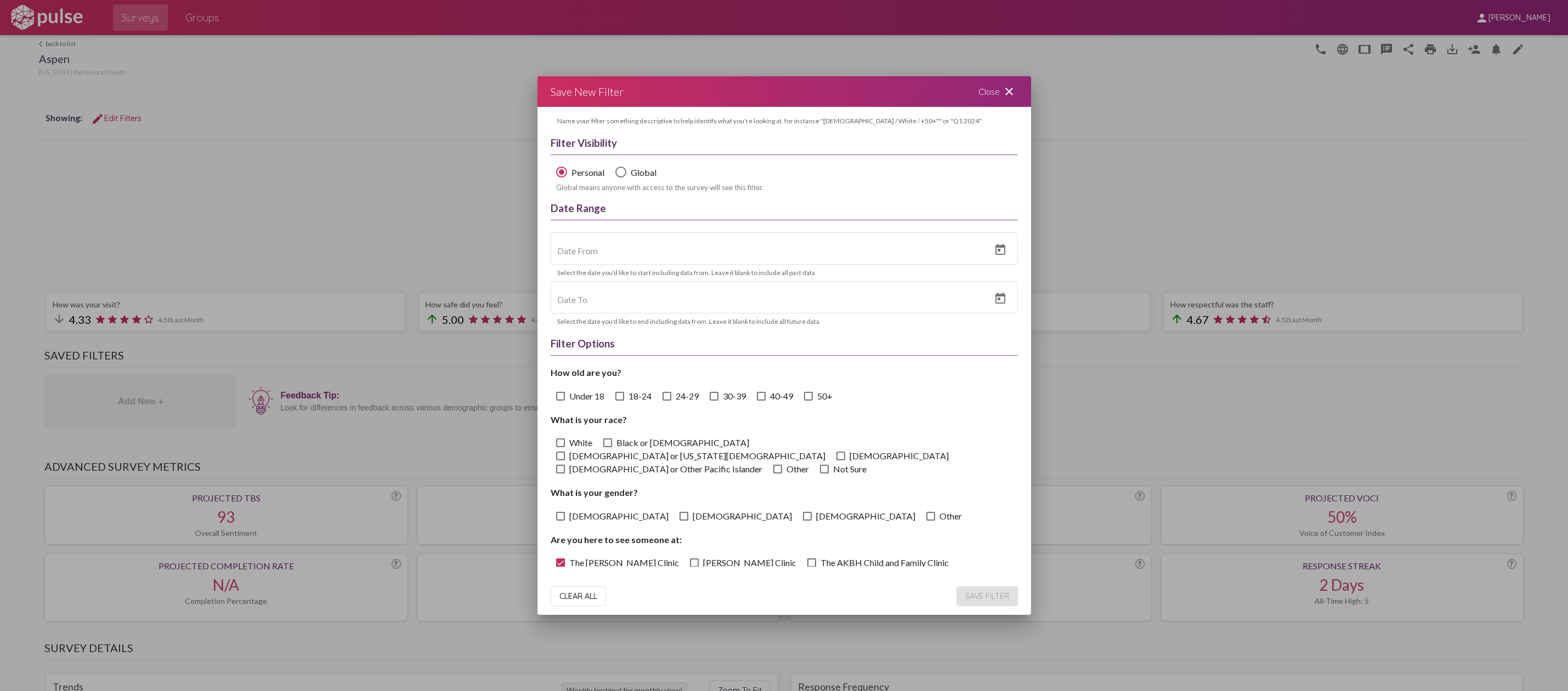
checkbox input "true"
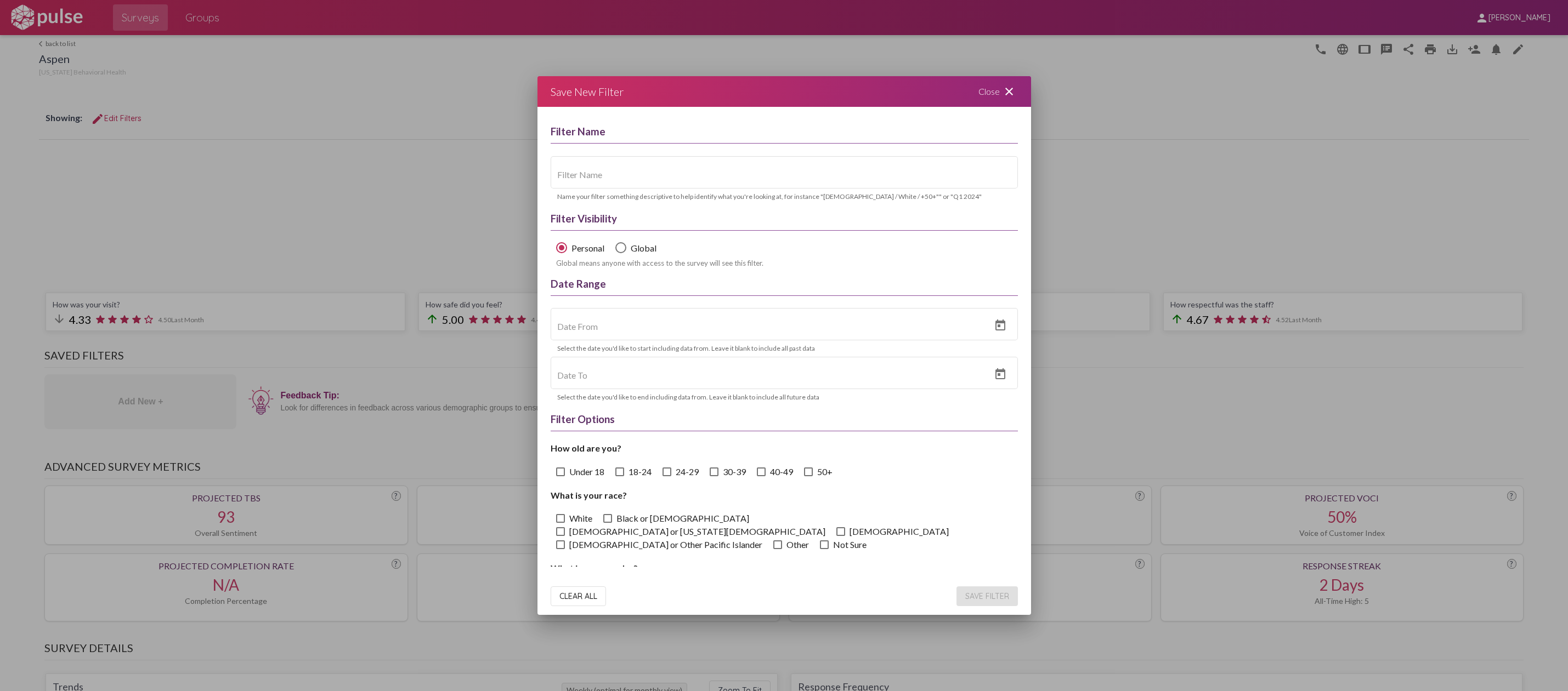
scroll to position [0, 0]
click at [622, 250] on span "Select Filter Type" at bounding box center [621, 250] width 11 height 11
click at [621, 255] on input "Global" at bounding box center [620, 255] width 1 height 1
radio input "true"
click at [608, 181] on input at bounding box center [784, 177] width 454 height 10
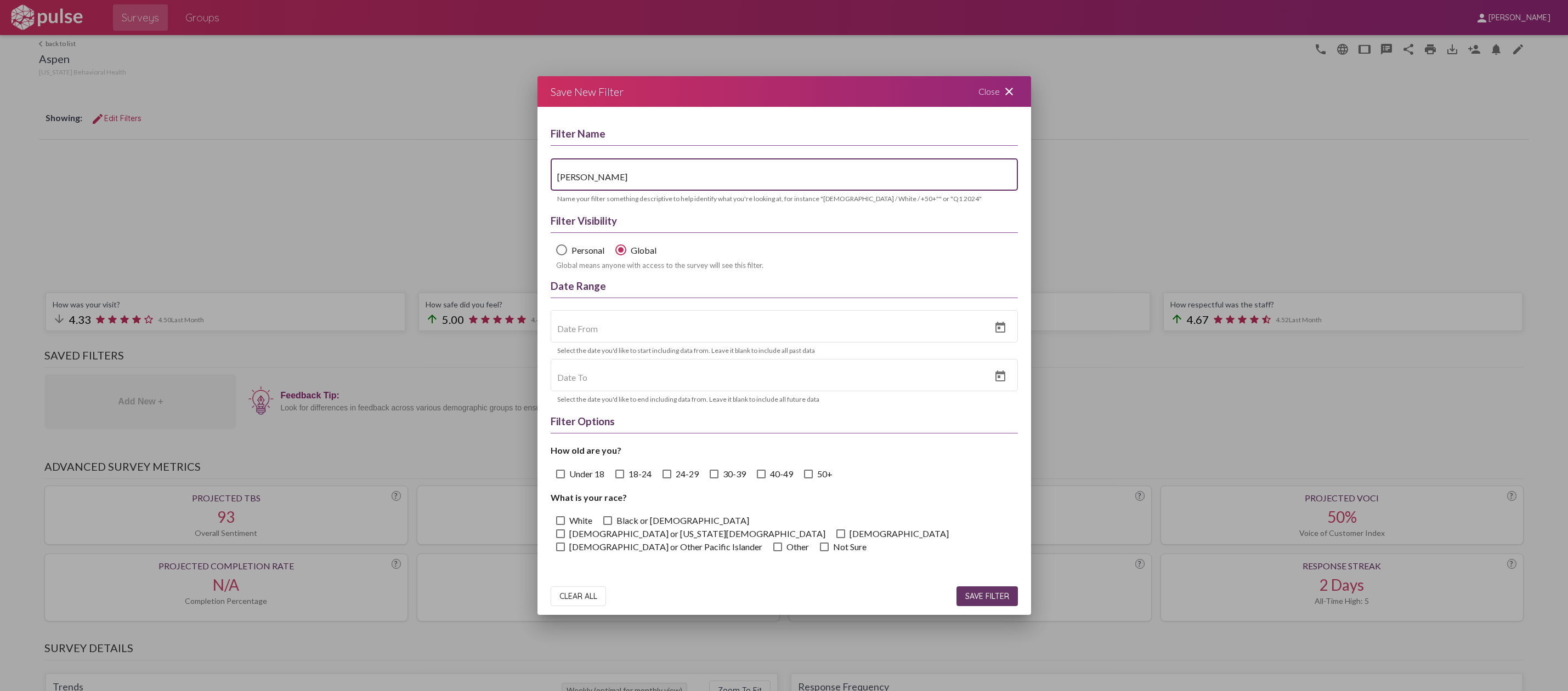
type input "[PERSON_NAME]"
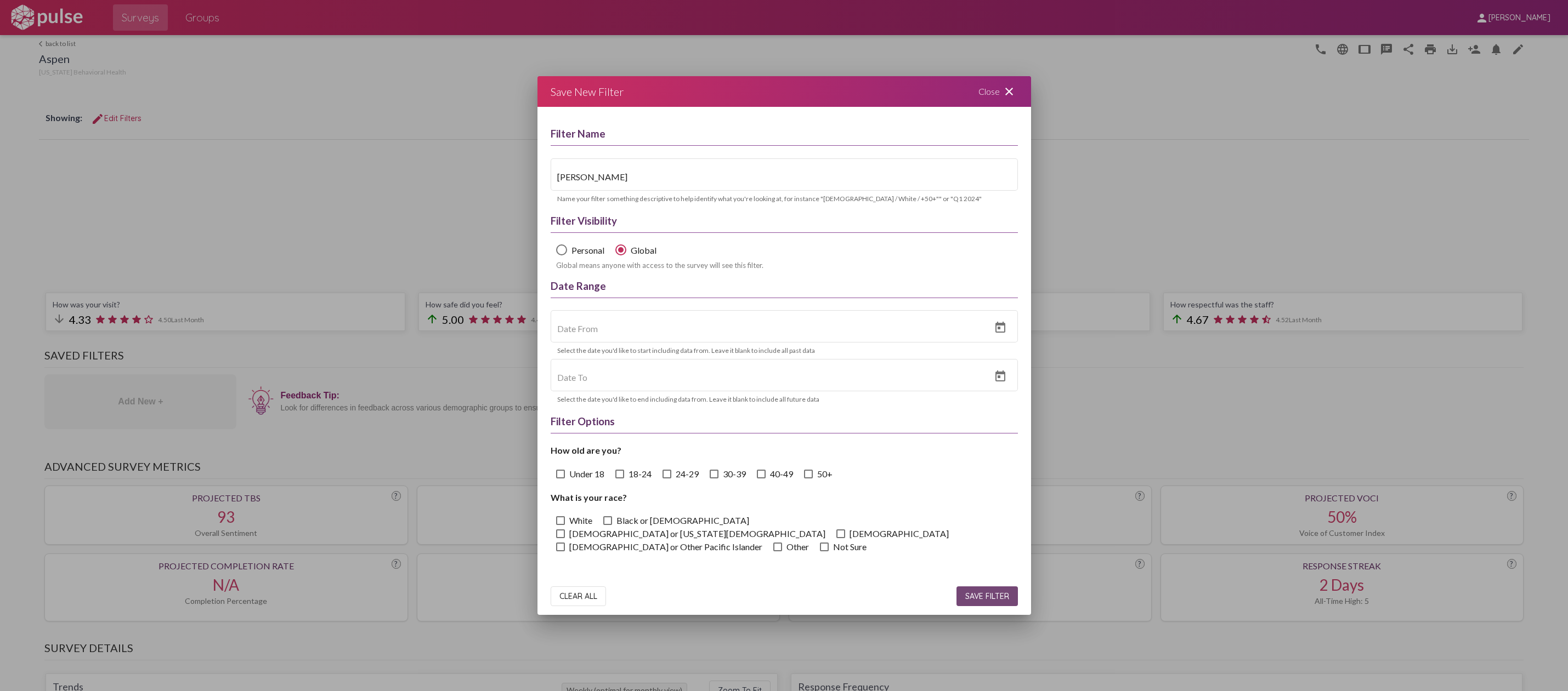
click at [983, 602] on button "SAVE FILTER" at bounding box center [987, 596] width 61 height 20
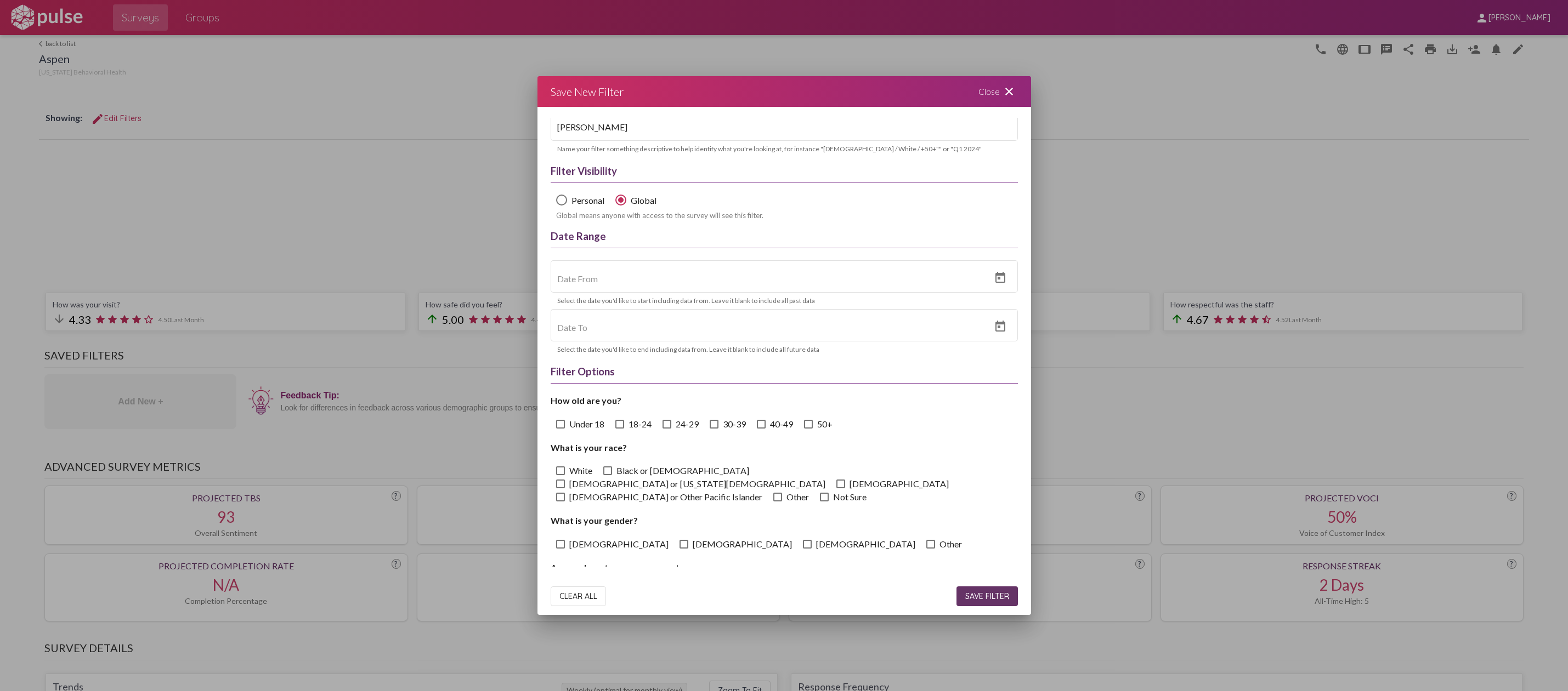
scroll to position [78, 0]
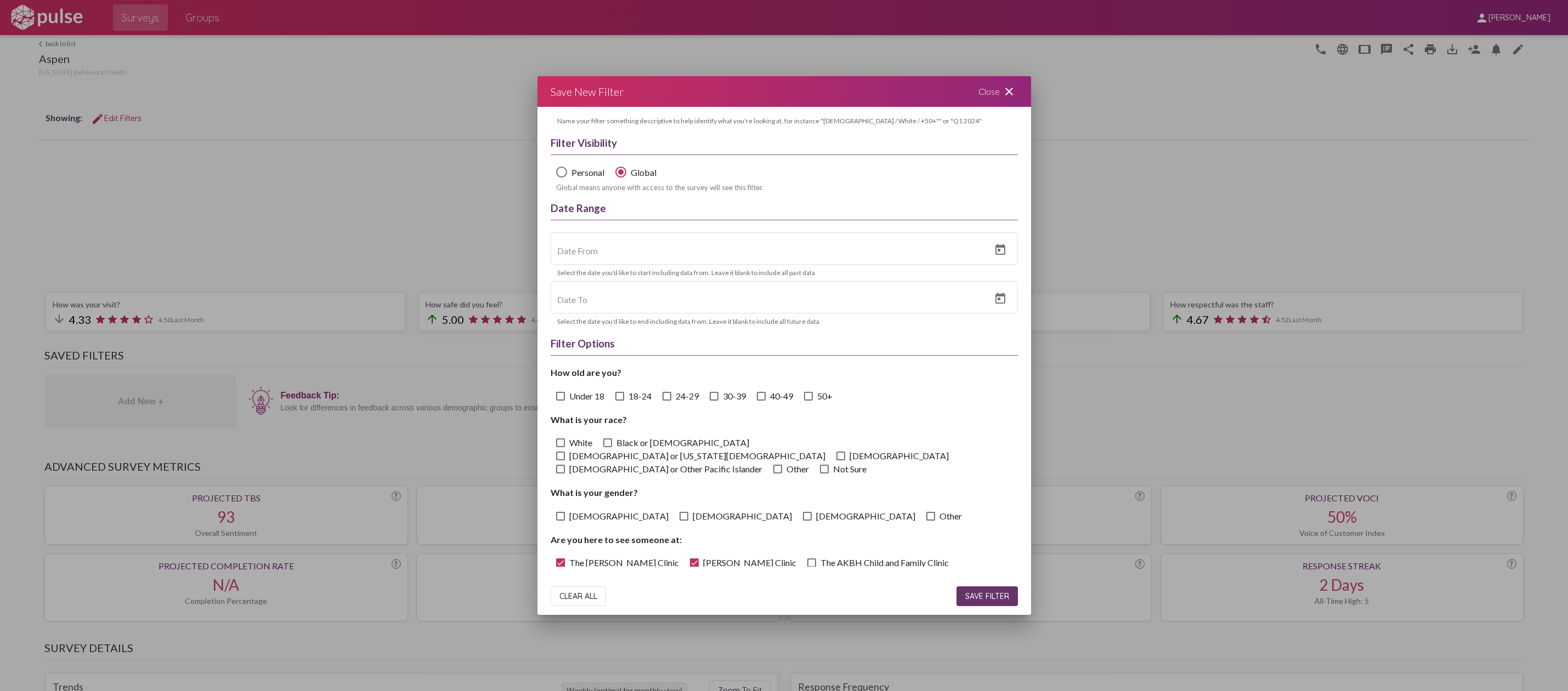
click at [562, 512] on span at bounding box center [560, 516] width 9 height 9
click at [560, 521] on input "[DEMOGRAPHIC_DATA]" at bounding box center [560, 521] width 1 height 1
checkbox input "true"
click at [680, 512] on span at bounding box center [684, 516] width 9 height 9
click at [683, 521] on input "[DEMOGRAPHIC_DATA]" at bounding box center [683, 521] width 1 height 1
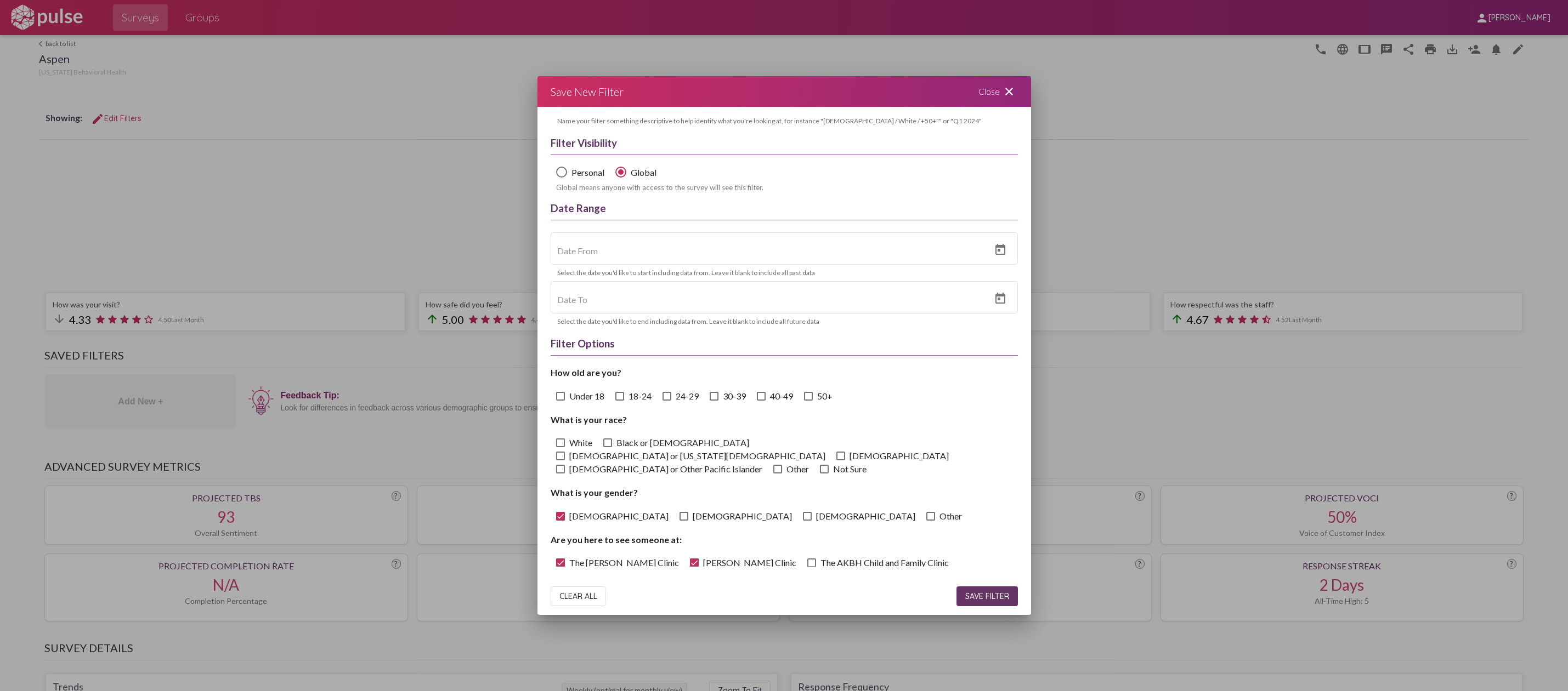
checkbox input "true"
click at [803, 512] on span at bounding box center [807, 516] width 9 height 9
click at [807, 521] on input "[DEMOGRAPHIC_DATA]" at bounding box center [807, 521] width 1 height 1
checkbox input "true"
click at [926, 510] on label "Other" at bounding box center [944, 516] width 35 height 13
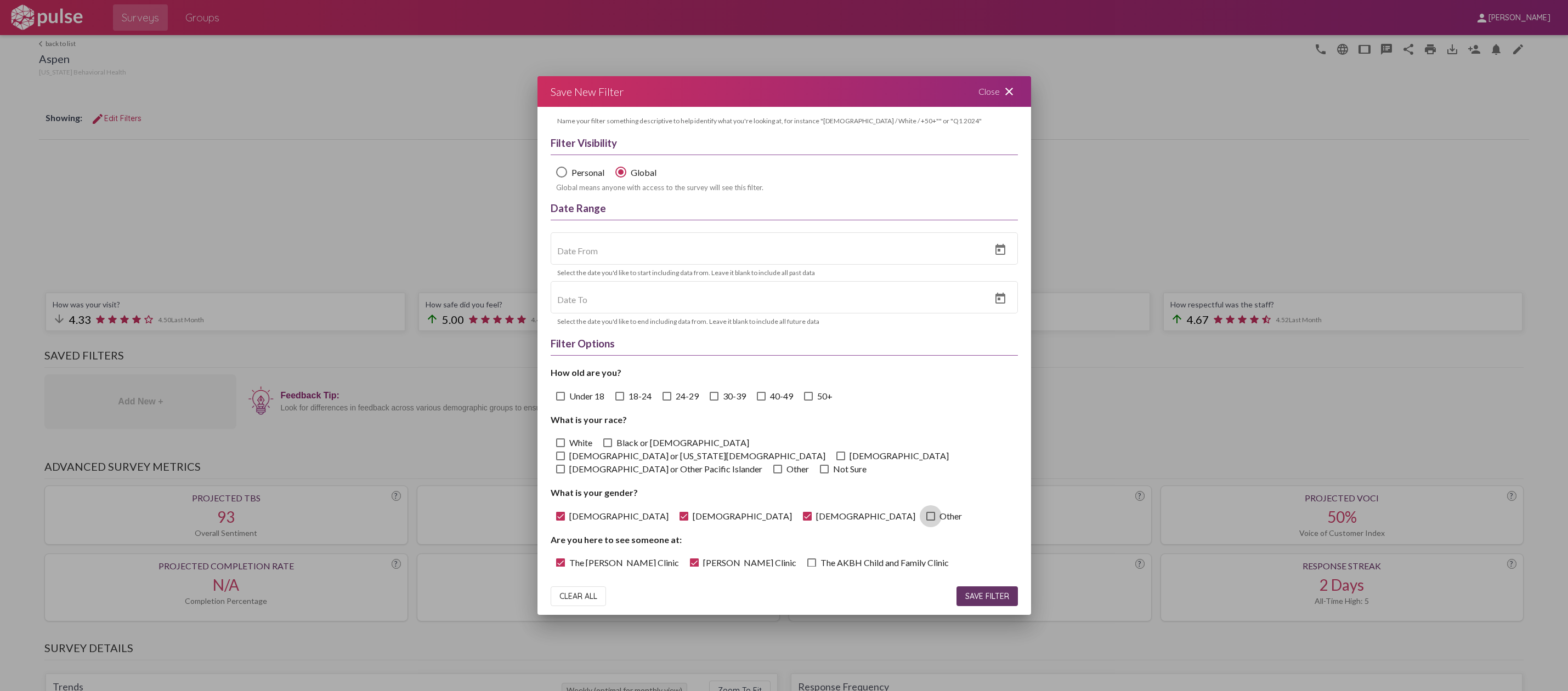
click at [930, 521] on input "Other" at bounding box center [930, 521] width 1 height 1
checkbox input "true"
click at [820, 465] on span at bounding box center [824, 469] width 9 height 9
click at [824, 473] on input "Not Sure" at bounding box center [824, 473] width 1 height 1
checkbox input "true"
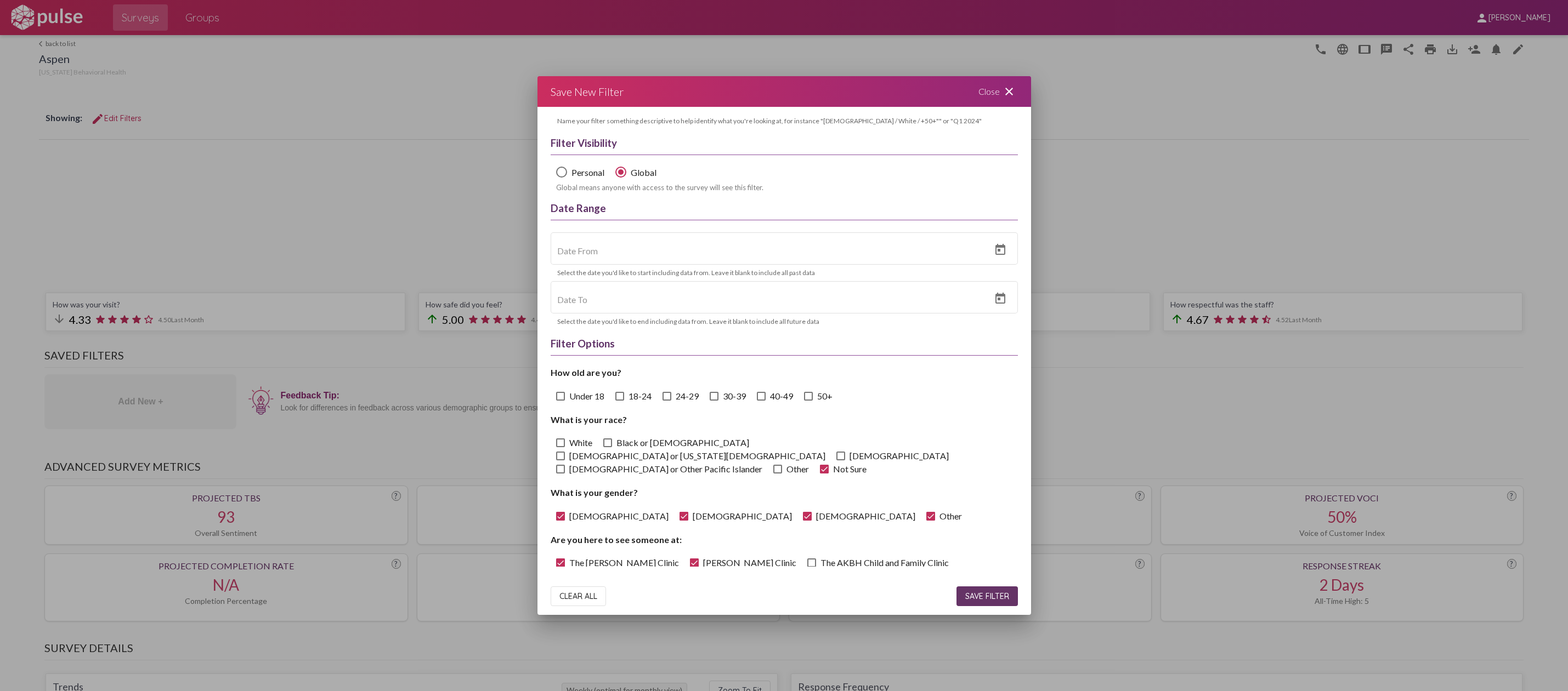
click at [845, 452] on span at bounding box center [841, 456] width 9 height 9
click at [841, 460] on input "[DEMOGRAPHIC_DATA]" at bounding box center [840, 460] width 1 height 1
checkbox input "true"
click at [565, 452] on span at bounding box center [560, 456] width 9 height 9
click at [560, 460] on input "[DEMOGRAPHIC_DATA] or [US_STATE][DEMOGRAPHIC_DATA]" at bounding box center [560, 460] width 1 height 1
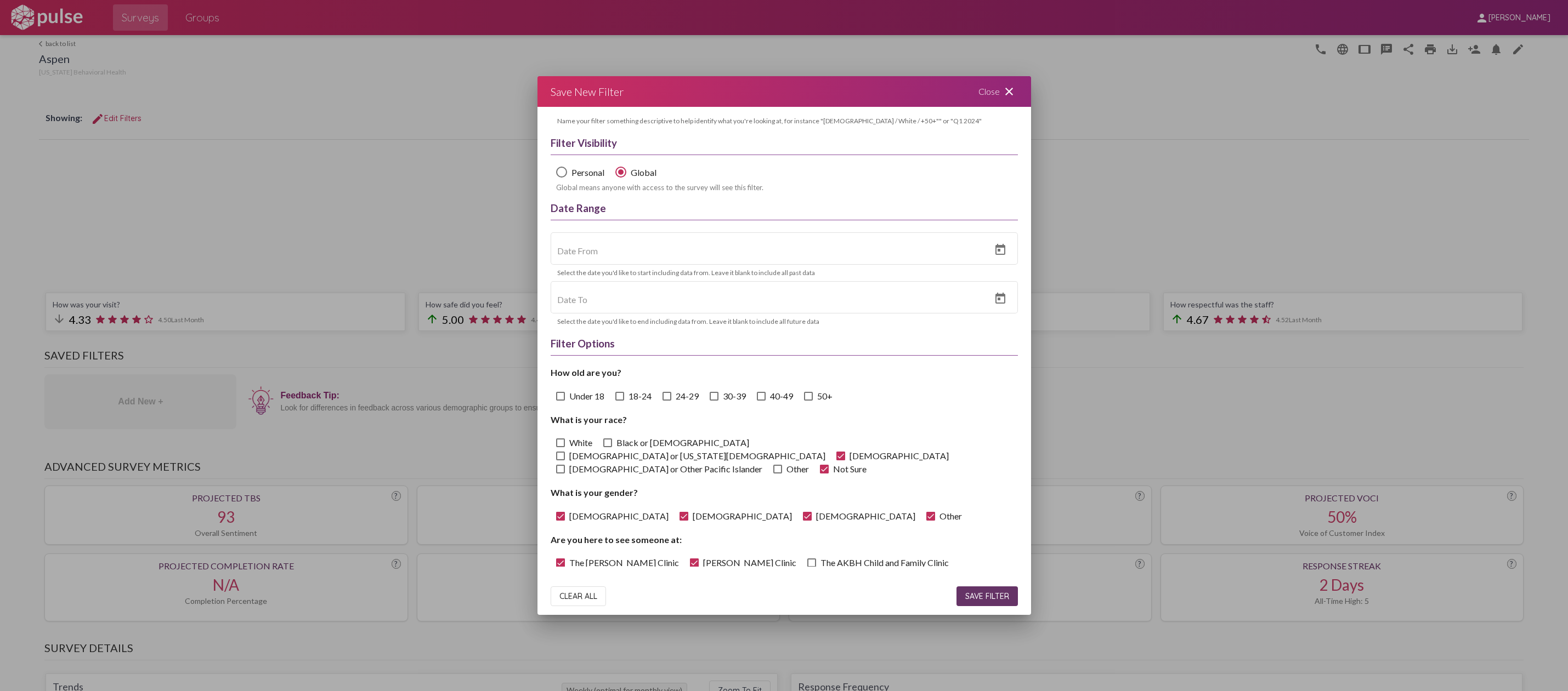
checkbox input "true"
click at [773, 465] on span at bounding box center [777, 469] width 9 height 9
click at [777, 473] on input "Other" at bounding box center [777, 473] width 1 height 1
checkbox input "true"
click at [606, 447] on span at bounding box center [608, 443] width 9 height 9
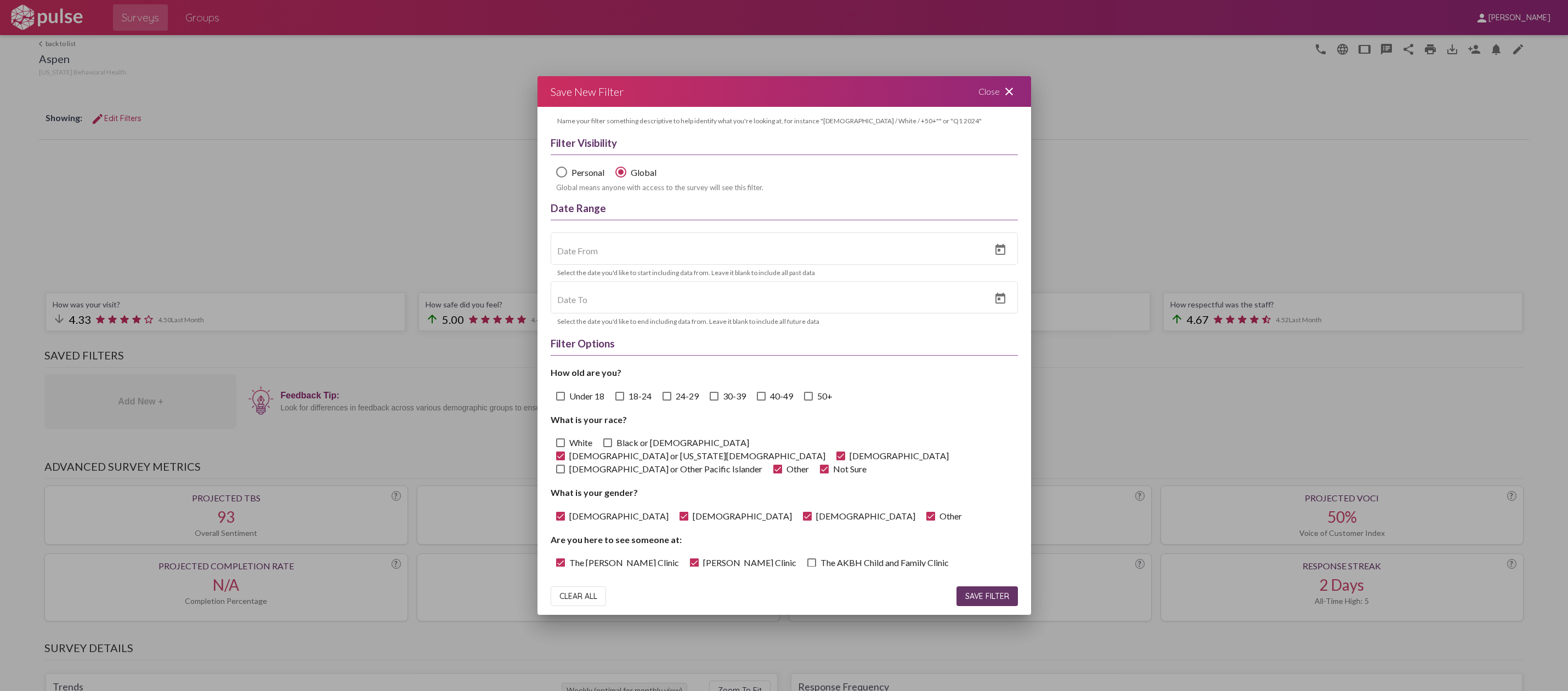
click at [607, 448] on input "Black or [DEMOGRAPHIC_DATA]" at bounding box center [607, 447] width 1 height 1
checkbox input "true"
click at [562, 446] on span at bounding box center [560, 443] width 9 height 9
click at [560, 447] on input "White" at bounding box center [560, 447] width 1 height 1
checkbox input "true"
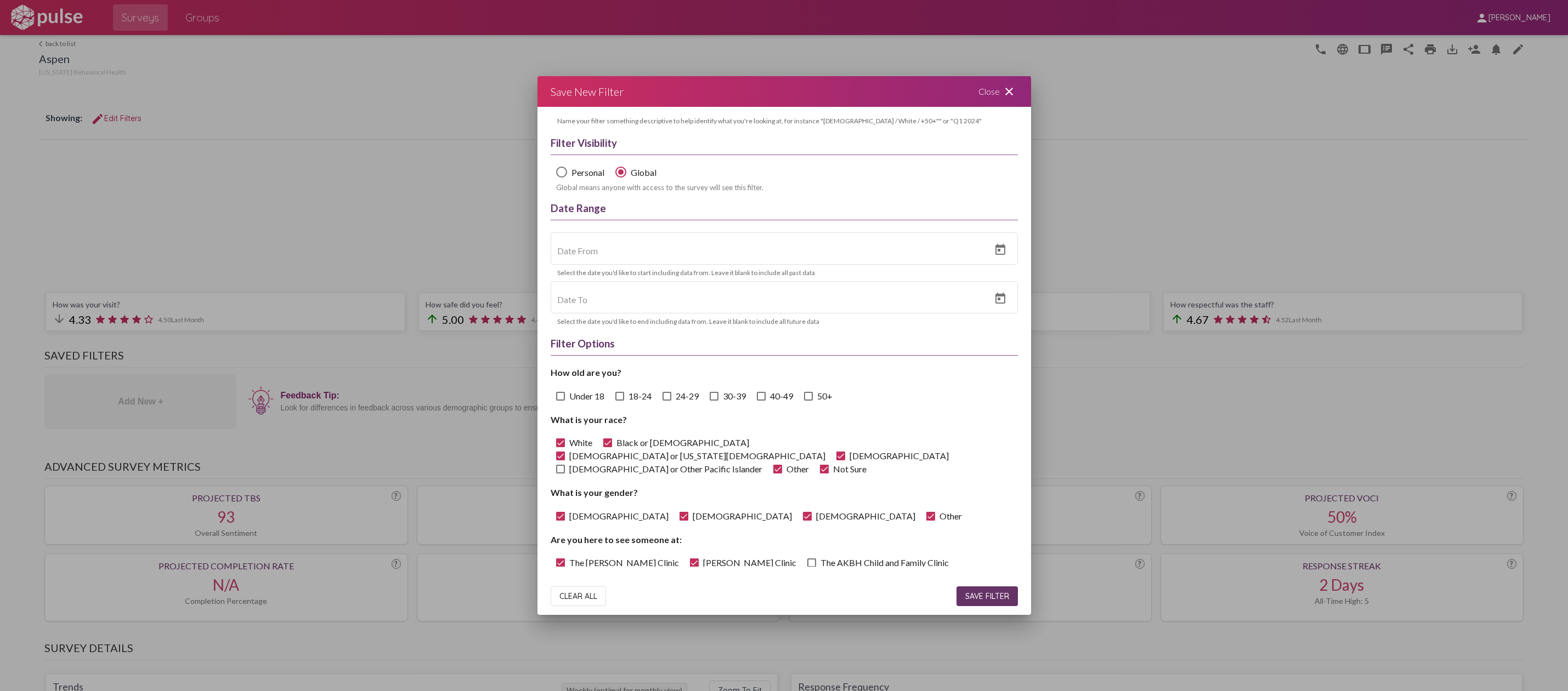
click at [561, 465] on span at bounding box center [560, 469] width 9 height 9
click at [560, 473] on input "[DEMOGRAPHIC_DATA] or Other Pacific Islander" at bounding box center [560, 473] width 1 height 1
checkbox input "true"
click at [559, 398] on span at bounding box center [560, 396] width 9 height 9
click at [560, 401] on input "Under 18" at bounding box center [560, 401] width 1 height 1
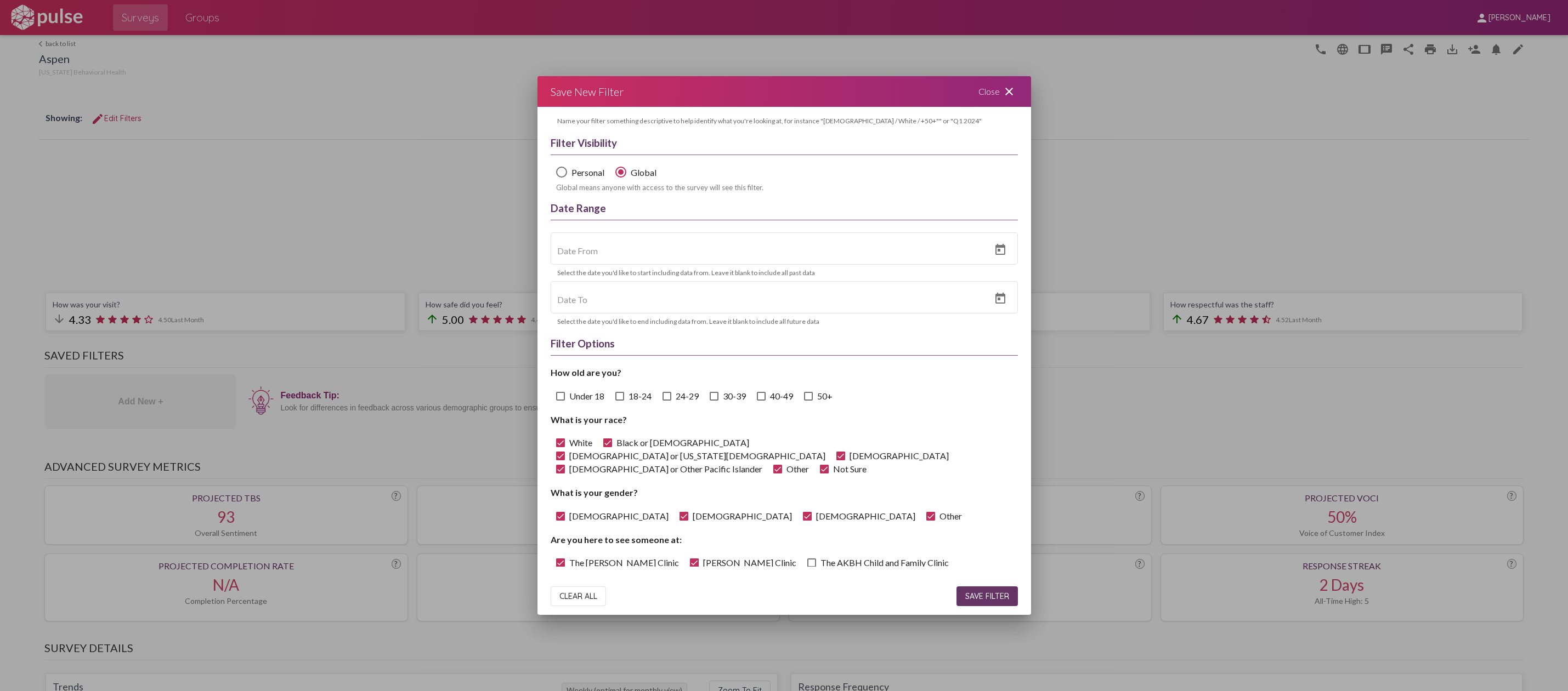
checkbox input "true"
click at [621, 400] on span at bounding box center [619, 396] width 9 height 9
click at [619, 401] on input "18-24" at bounding box center [619, 401] width 1 height 1
checkbox input "true"
click at [670, 401] on span at bounding box center [667, 396] width 9 height 9
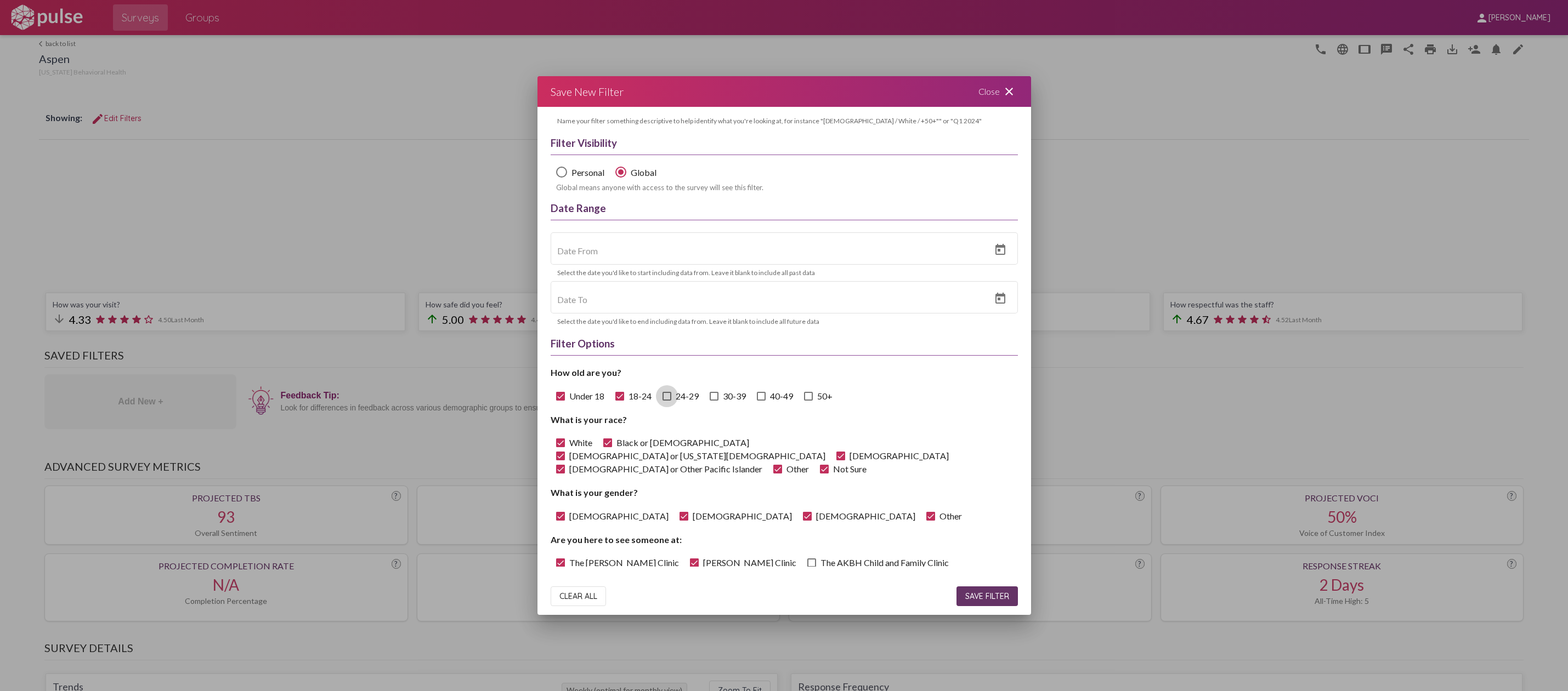
click at [667, 401] on input "24-29" at bounding box center [667, 401] width 1 height 1
checkbox input "true"
click at [713, 401] on span at bounding box center [714, 396] width 9 height 9
click at [714, 401] on input "30-39" at bounding box center [714, 401] width 1 height 1
checkbox input "true"
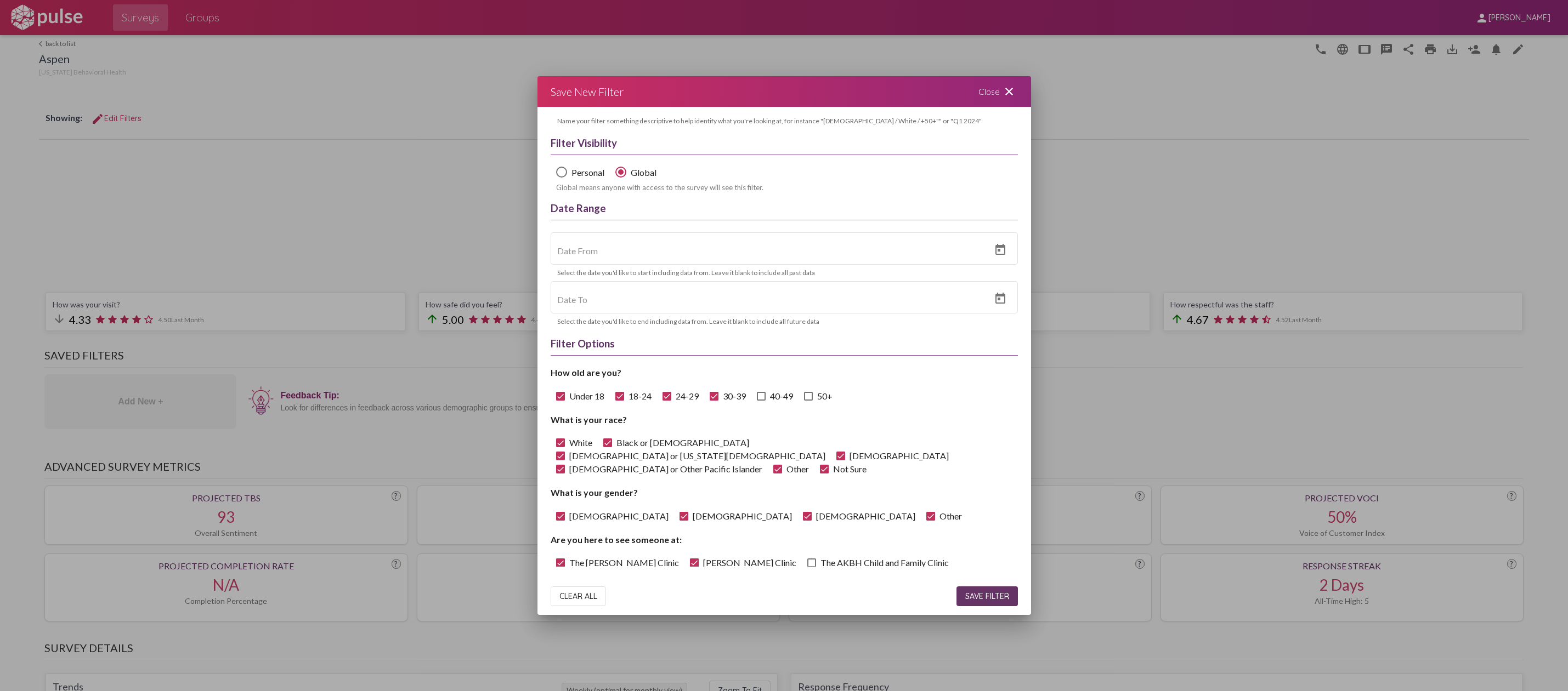
click at [762, 395] on span at bounding box center [761, 396] width 9 height 9
click at [761, 401] on input "40-49" at bounding box center [761, 401] width 1 height 1
checkbox input "true"
click at [813, 401] on span at bounding box center [808, 396] width 9 height 9
click at [808, 401] on input "50+" at bounding box center [808, 401] width 1 height 1
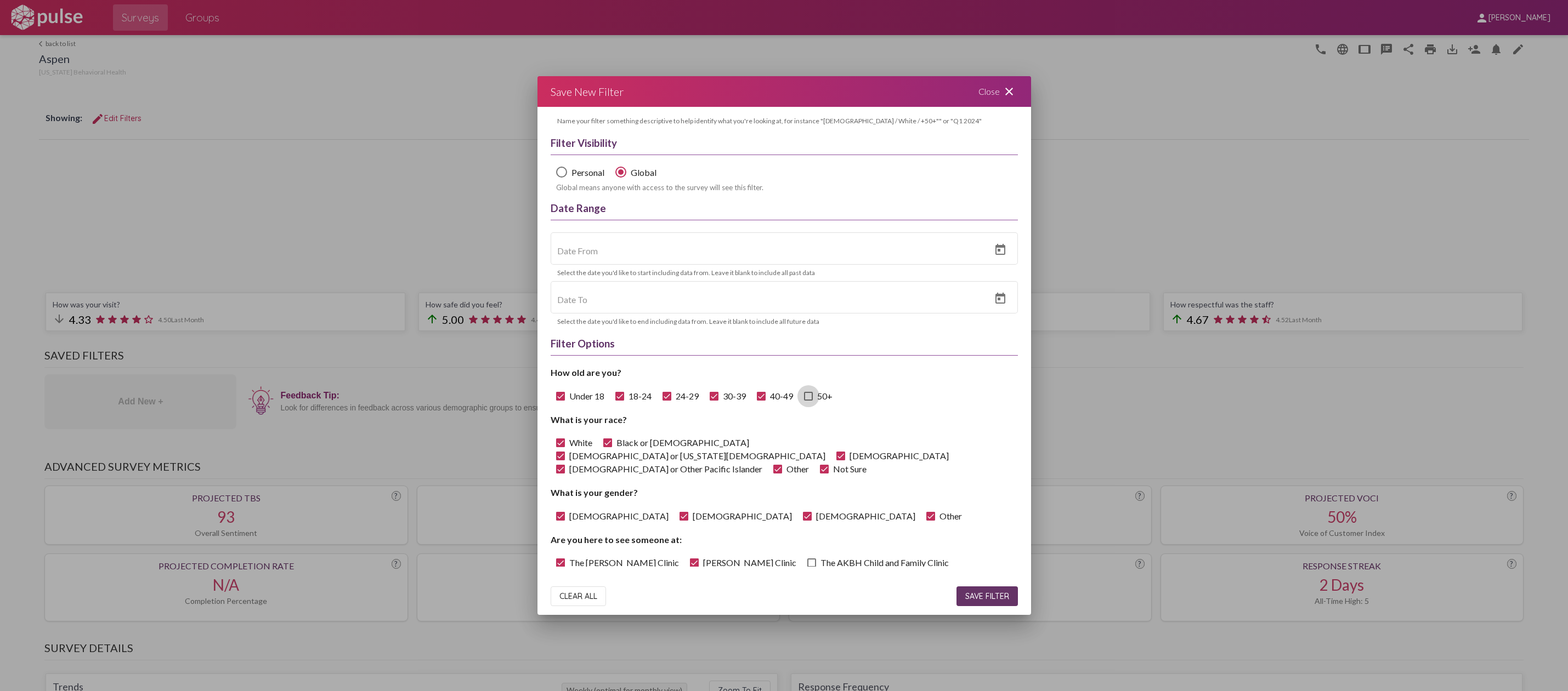
checkbox input "true"
click at [980, 589] on button "SAVE FILTER" at bounding box center [987, 596] width 61 height 20
click at [848, 662] on span "Close" at bounding box center [856, 665] width 20 height 10
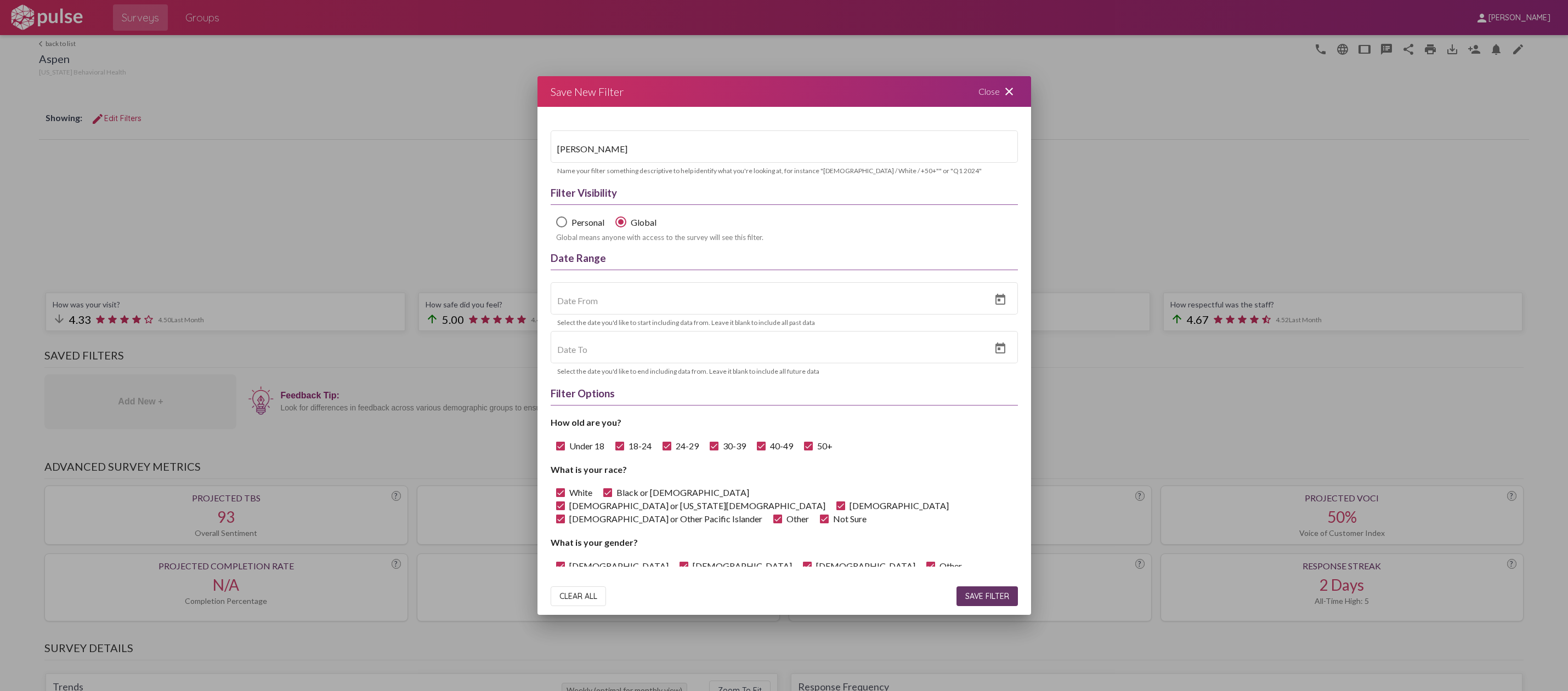
scroll to position [0, 0]
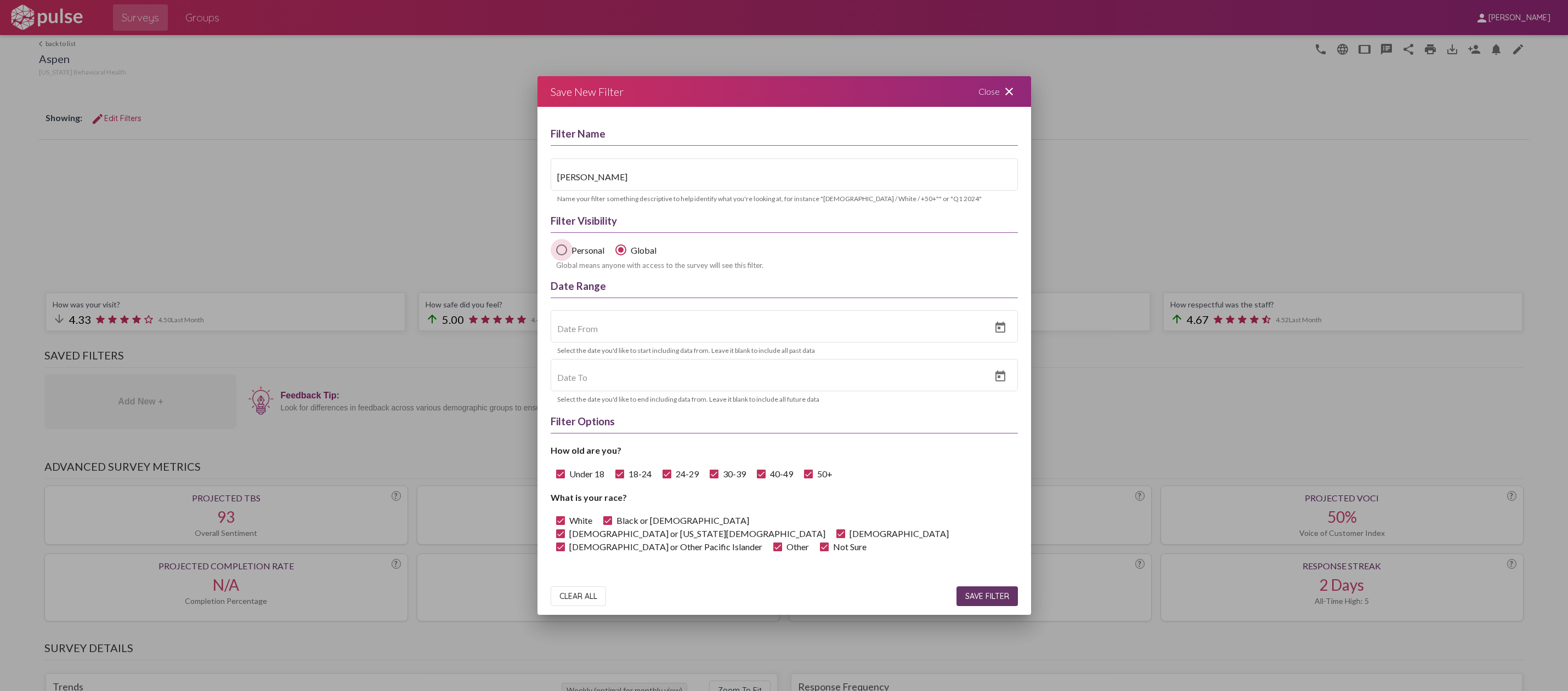
click at [562, 250] on span "Select Filter Type" at bounding box center [562, 250] width 11 height 11
click at [562, 255] on input "Personal" at bounding box center [561, 255] width 1 height 1
radio input "true"
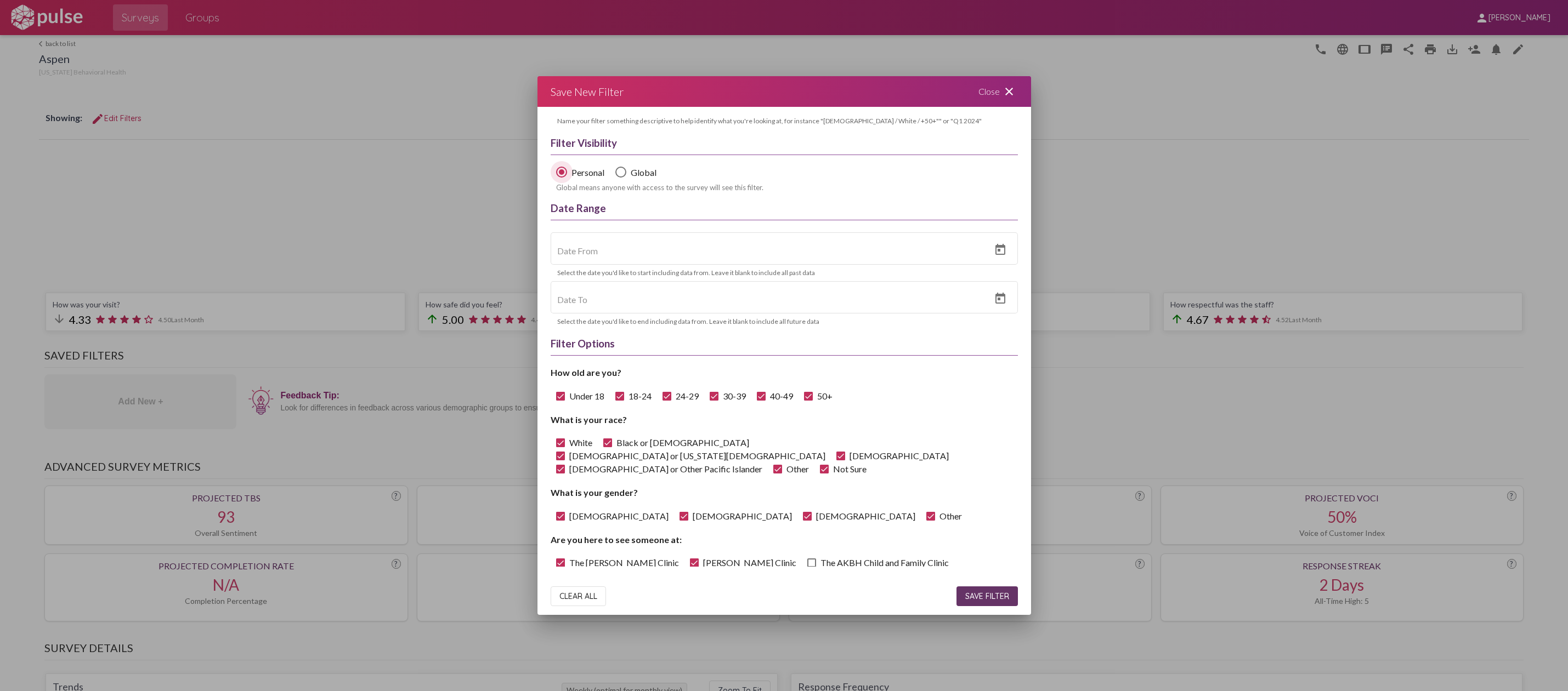
click at [984, 599] on span "SAVE FILTER" at bounding box center [987, 596] width 44 height 10
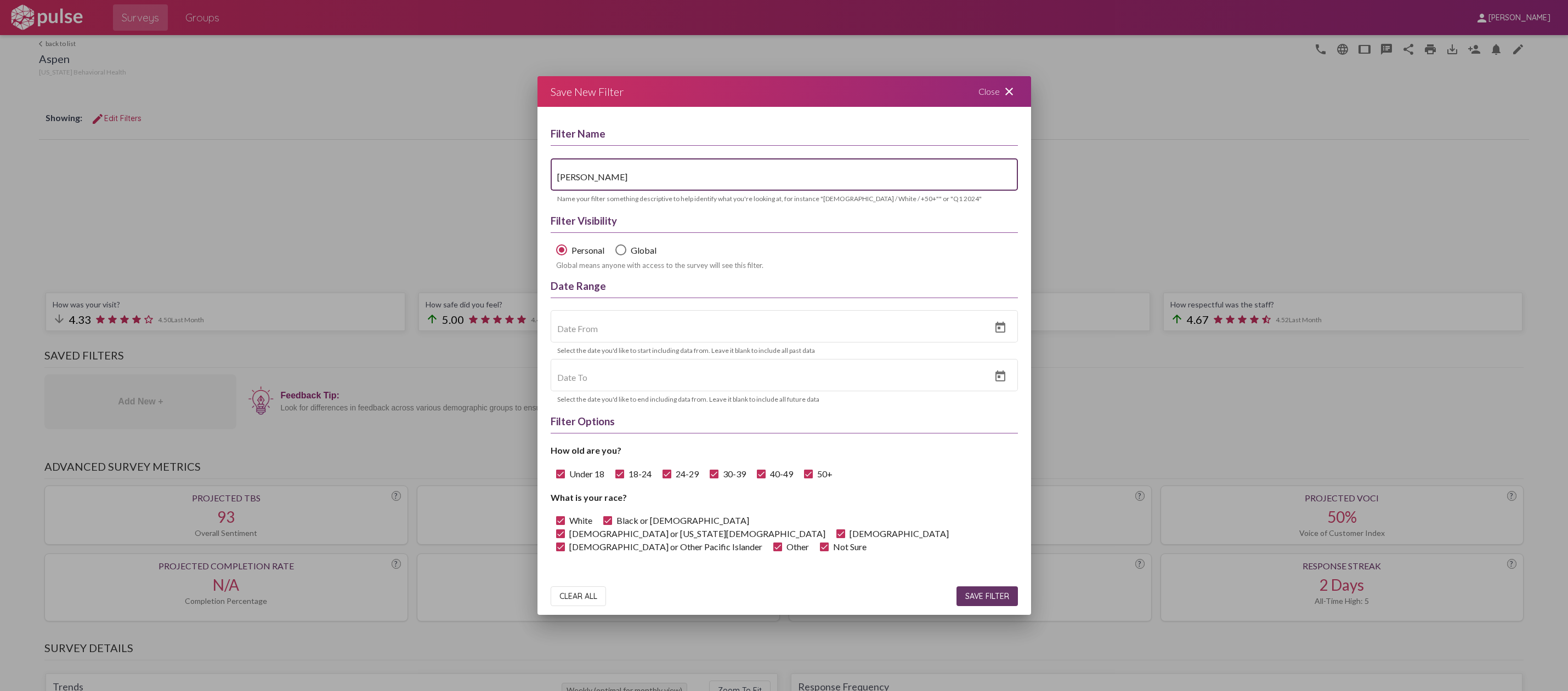
click at [627, 175] on input "[PERSON_NAME]" at bounding box center [784, 177] width 454 height 10
type input "[PERSON_NAME] Q1"
click at [995, 328] on icon "Open calendar" at bounding box center [1000, 327] width 10 height 11
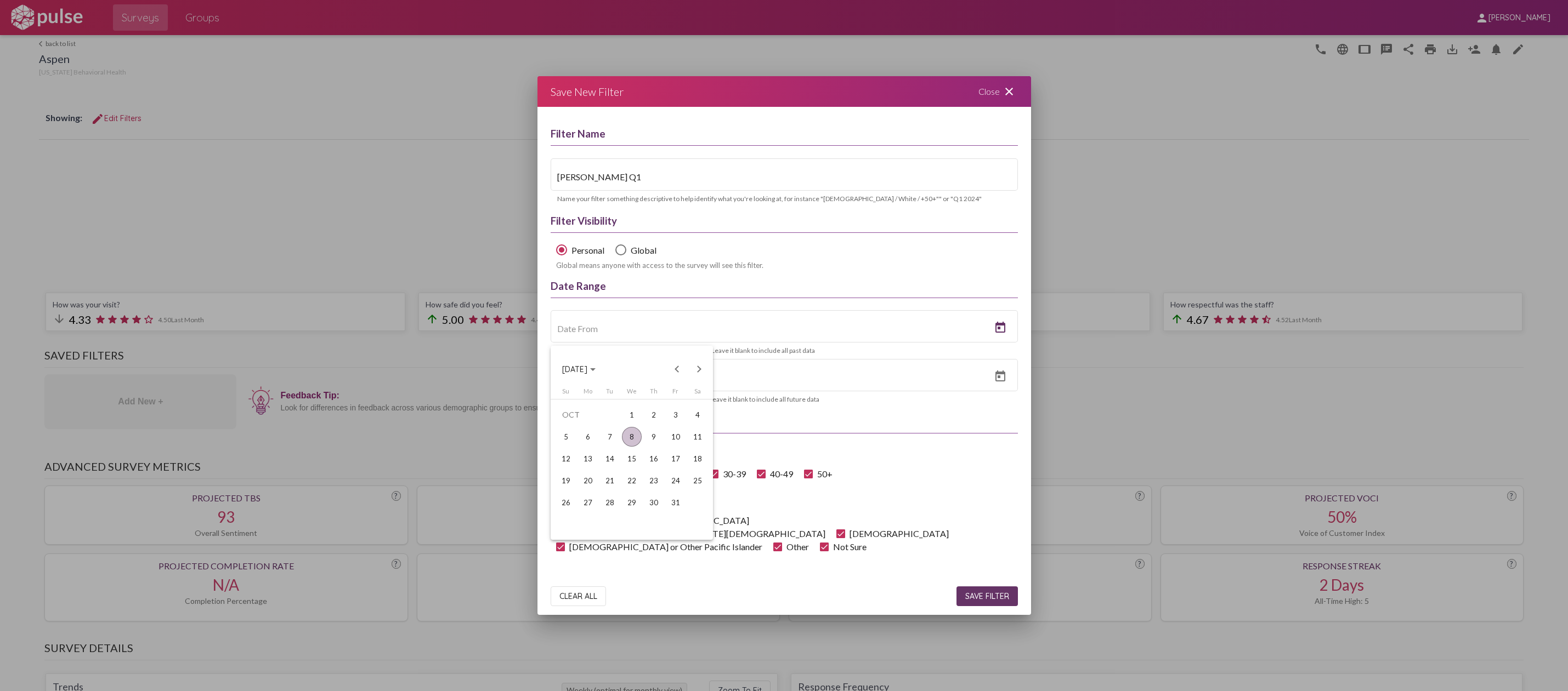
click at [673, 370] on button "Previous month" at bounding box center [676, 369] width 22 height 22
click at [671, 368] on button "Previous month" at bounding box center [676, 369] width 22 height 22
click at [608, 433] on div "1" at bounding box center [610, 437] width 20 height 20
type input "[DATE]"
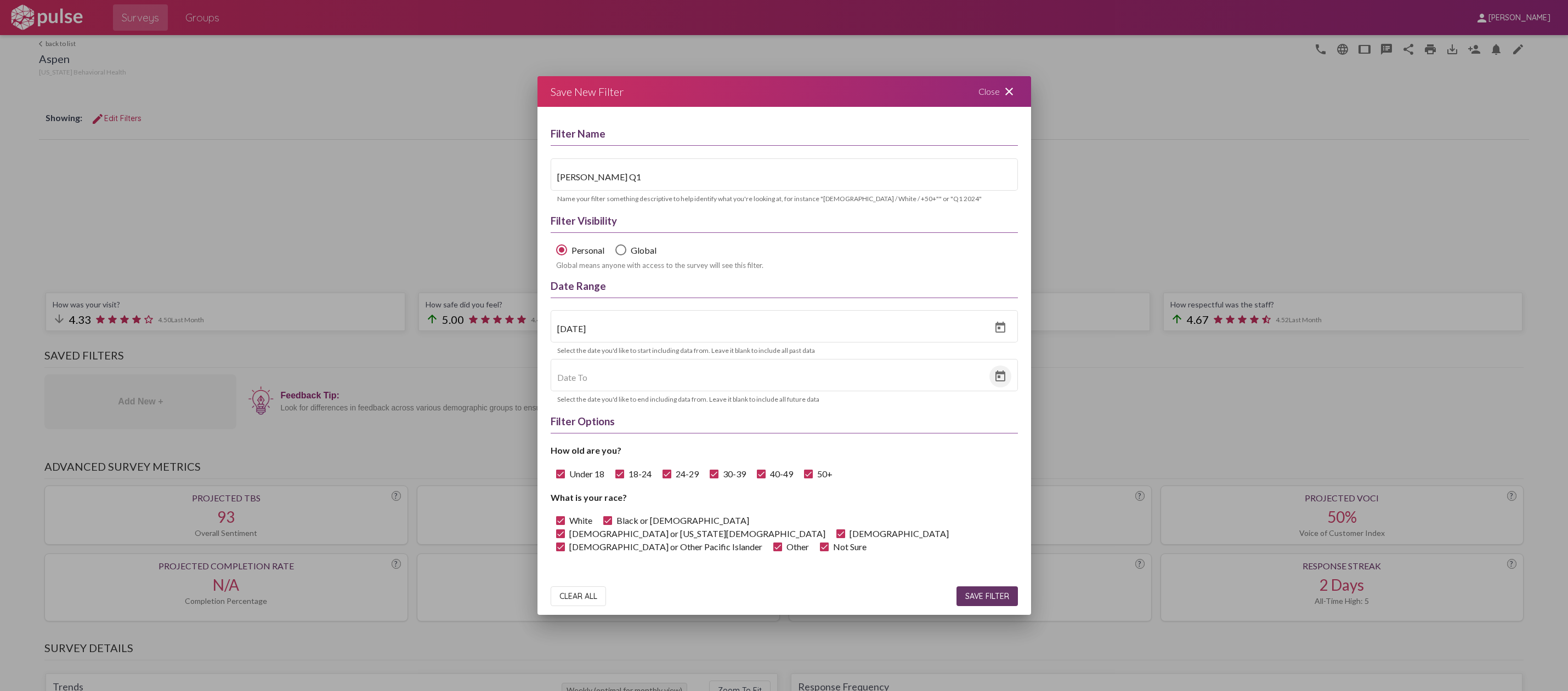
click at [994, 378] on icon "Open calendar" at bounding box center [1000, 376] width 13 height 13
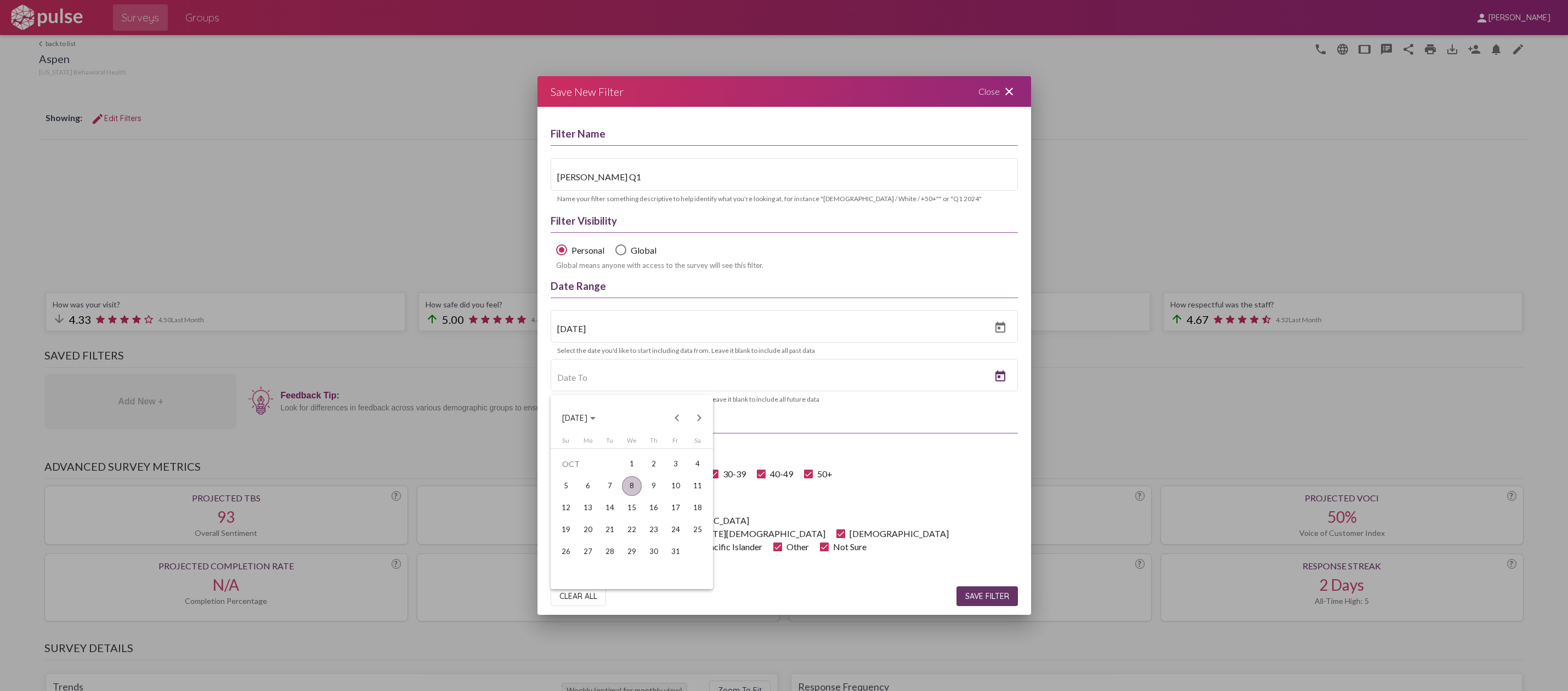
click at [676, 413] on button "Previous month" at bounding box center [676, 418] width 22 height 22
click at [608, 572] on div "30" at bounding box center [610, 574] width 20 height 20
type input "[DATE]"
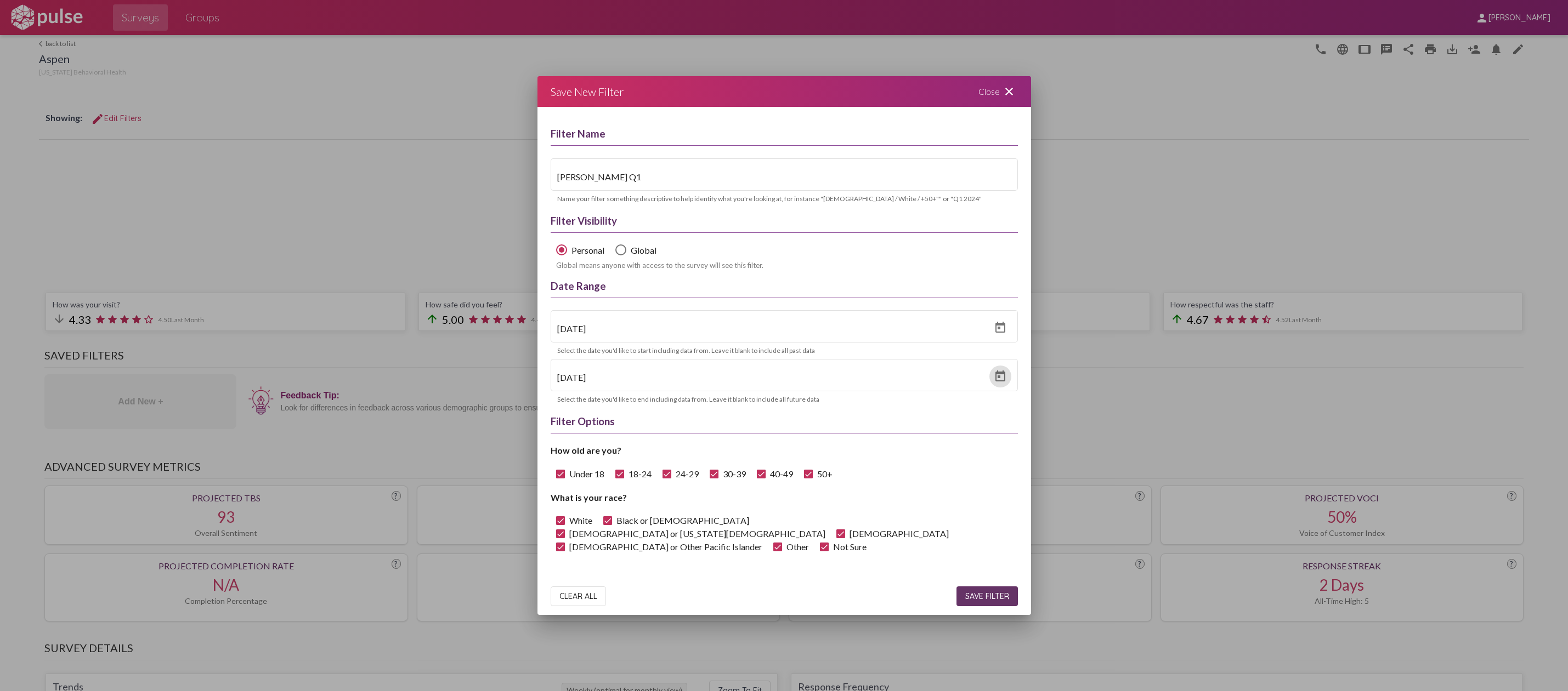
click at [977, 597] on span "SAVE FILTER" at bounding box center [987, 596] width 44 height 10
click at [1010, 90] on mat-icon "close" at bounding box center [1009, 91] width 13 height 13
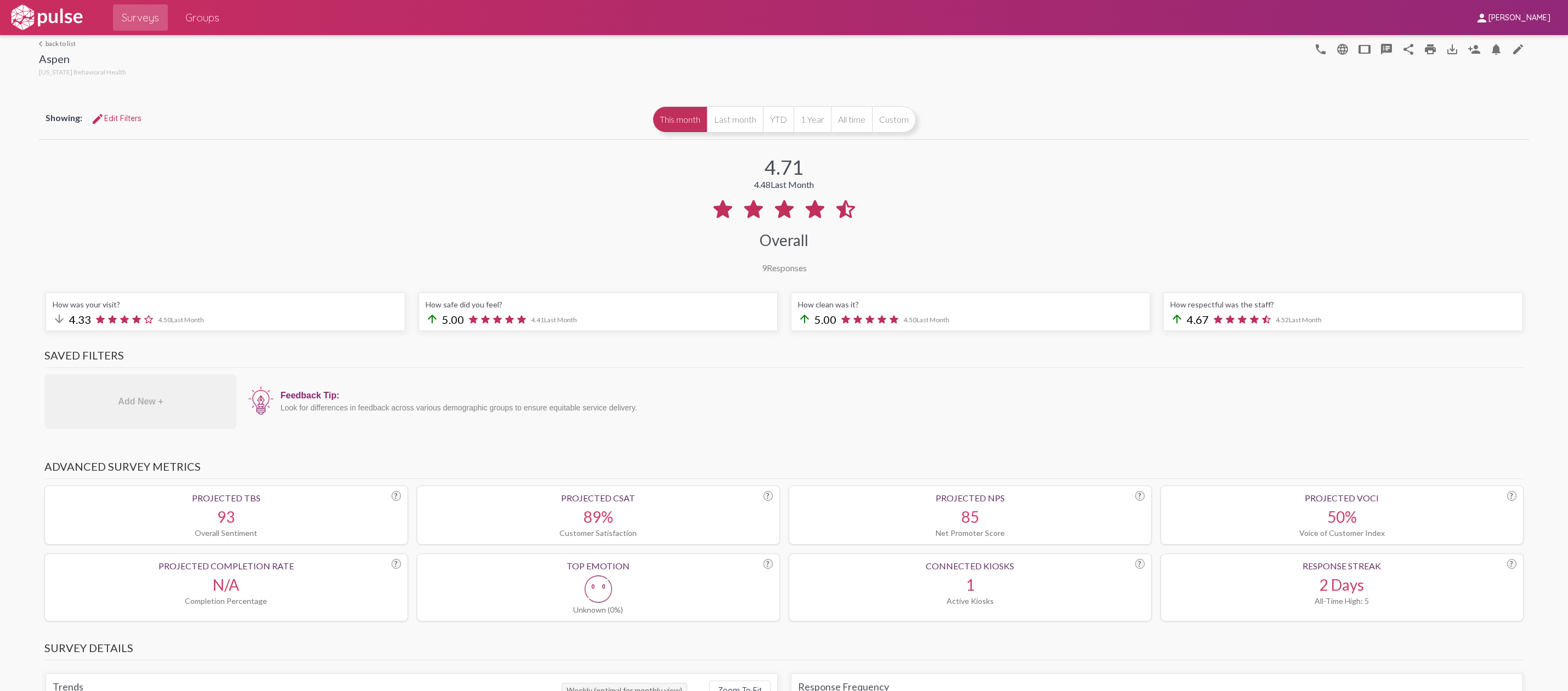
click at [432, 184] on div "4.71 4.48 Last Month Overall 9 Responses" at bounding box center [784, 207] width 1489 height 131
click at [50, 40] on link "arrow_back_ios back to list" at bounding box center [82, 43] width 87 height 8
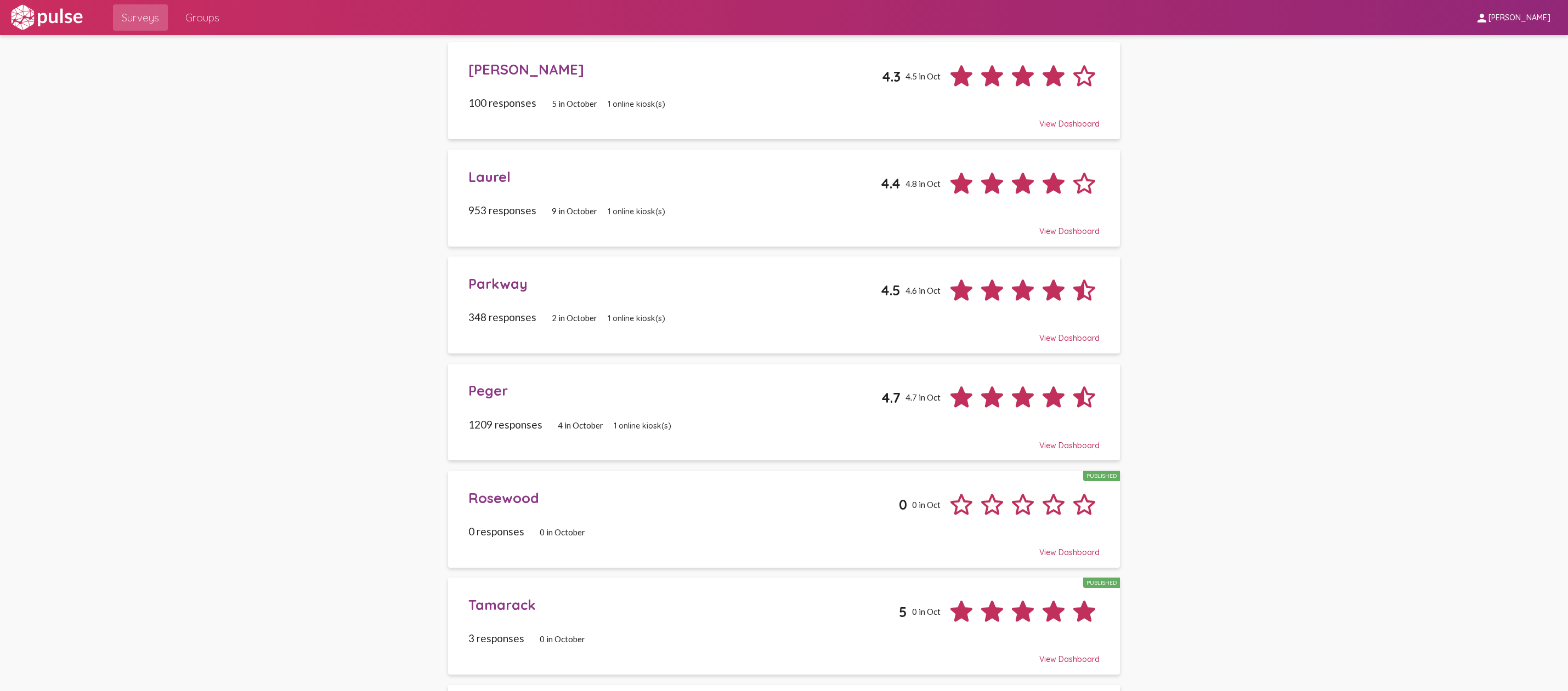
scroll to position [315, 0]
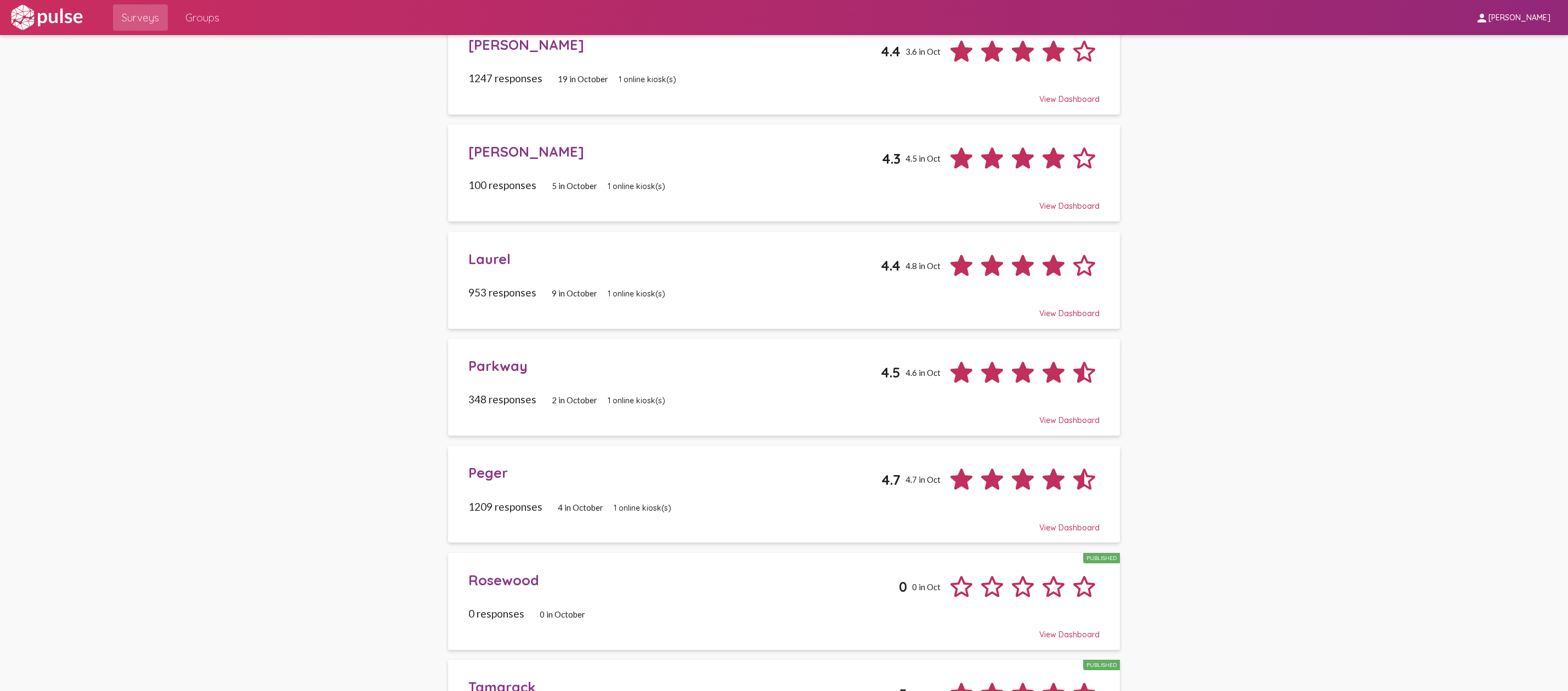
click at [754, 358] on div "Parkway" at bounding box center [674, 366] width 412 height 17
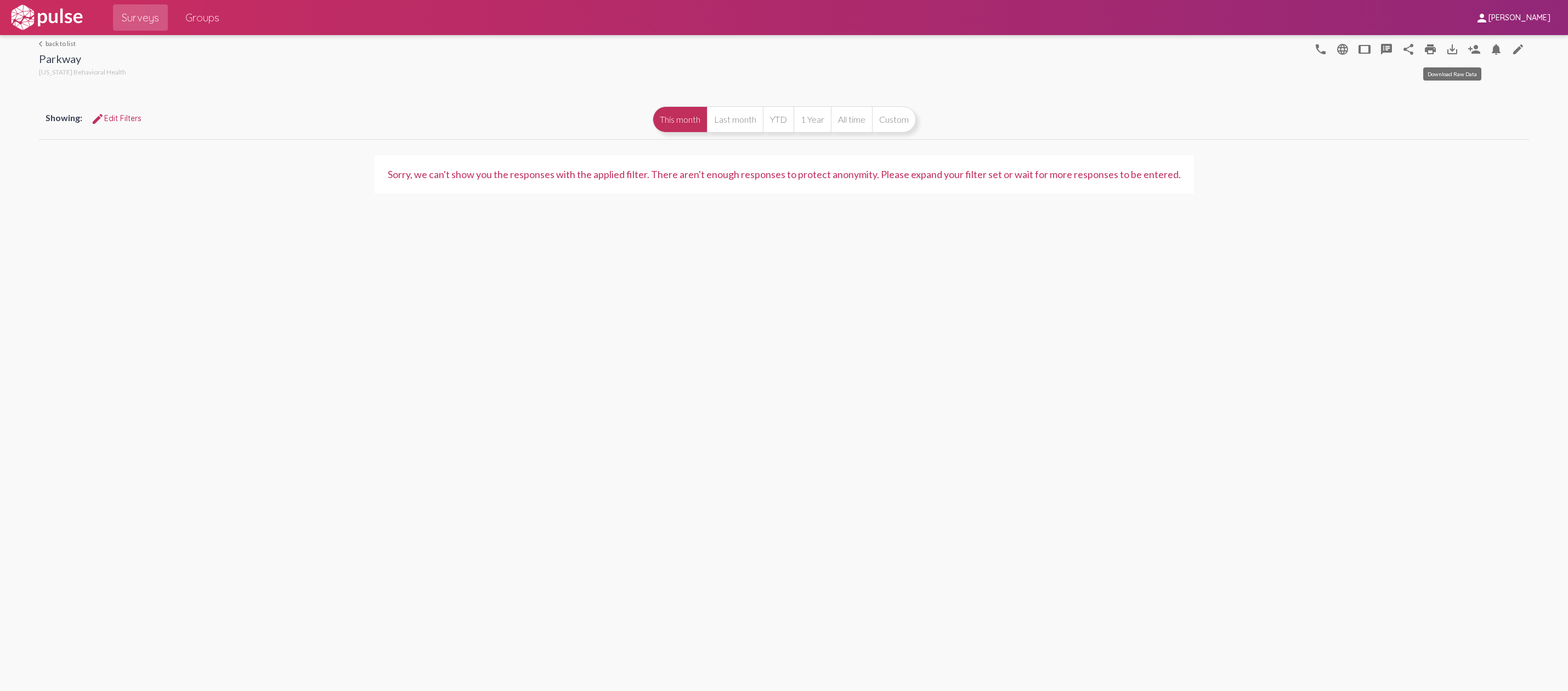
click at [1450, 51] on mat-icon "save_alt" at bounding box center [1452, 49] width 13 height 13
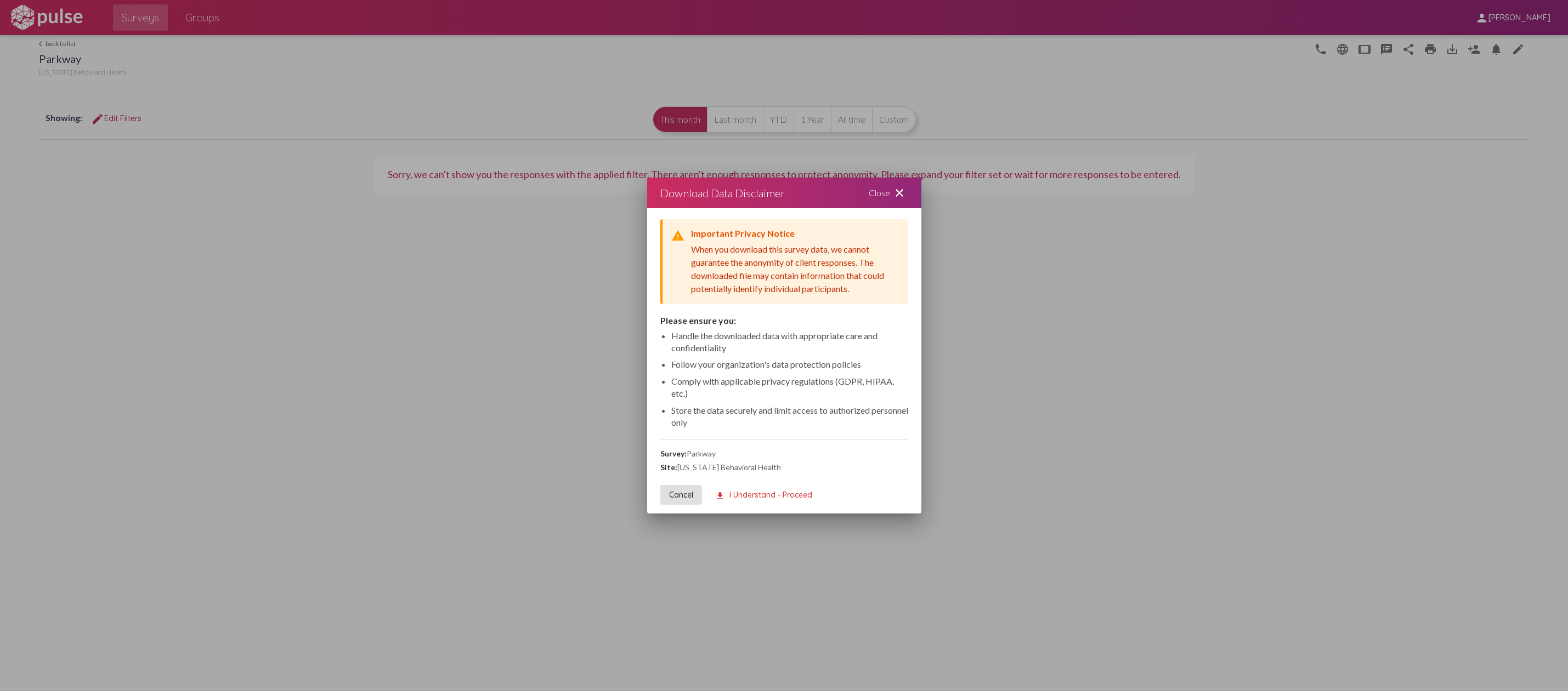
click at [719, 494] on mat-icon "download" at bounding box center [720, 496] width 10 height 10
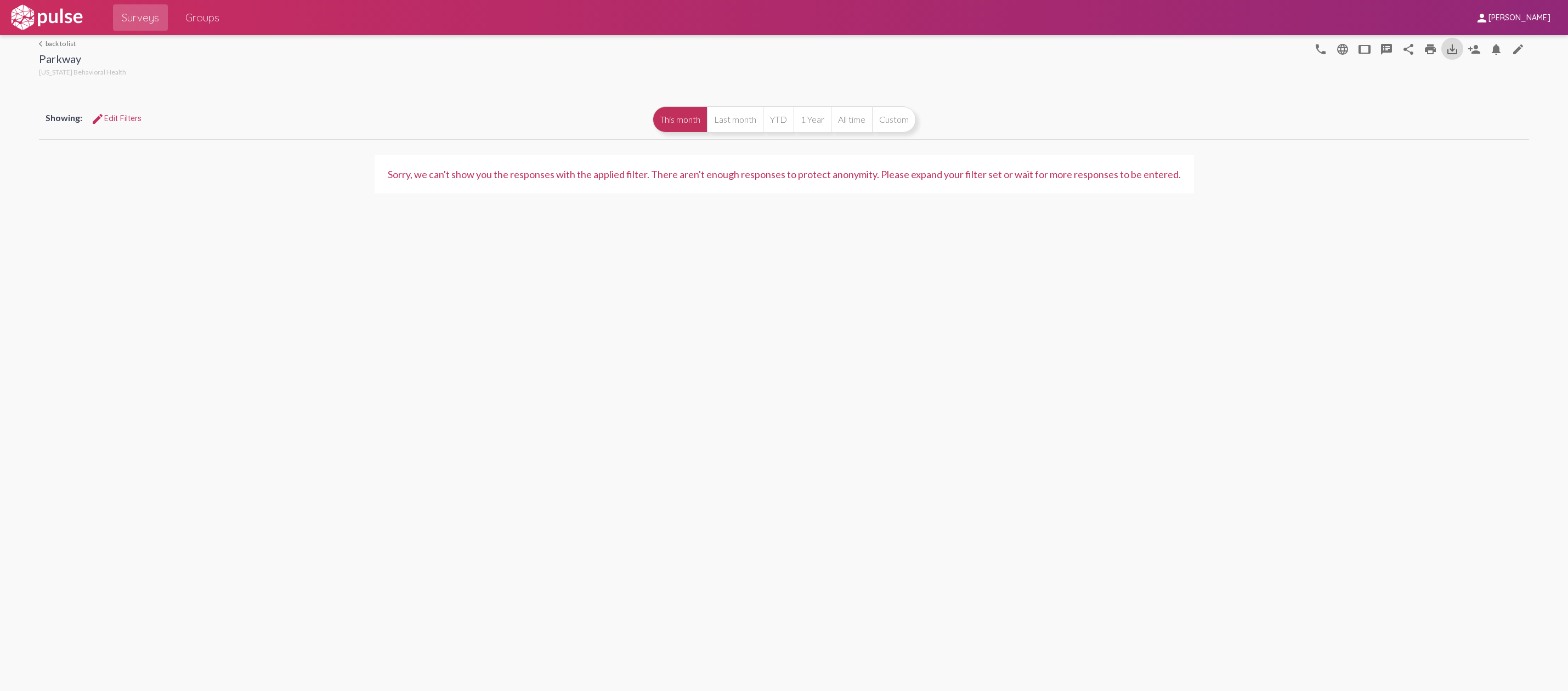
click at [61, 41] on link "arrow_back_ios back to list" at bounding box center [82, 43] width 87 height 8
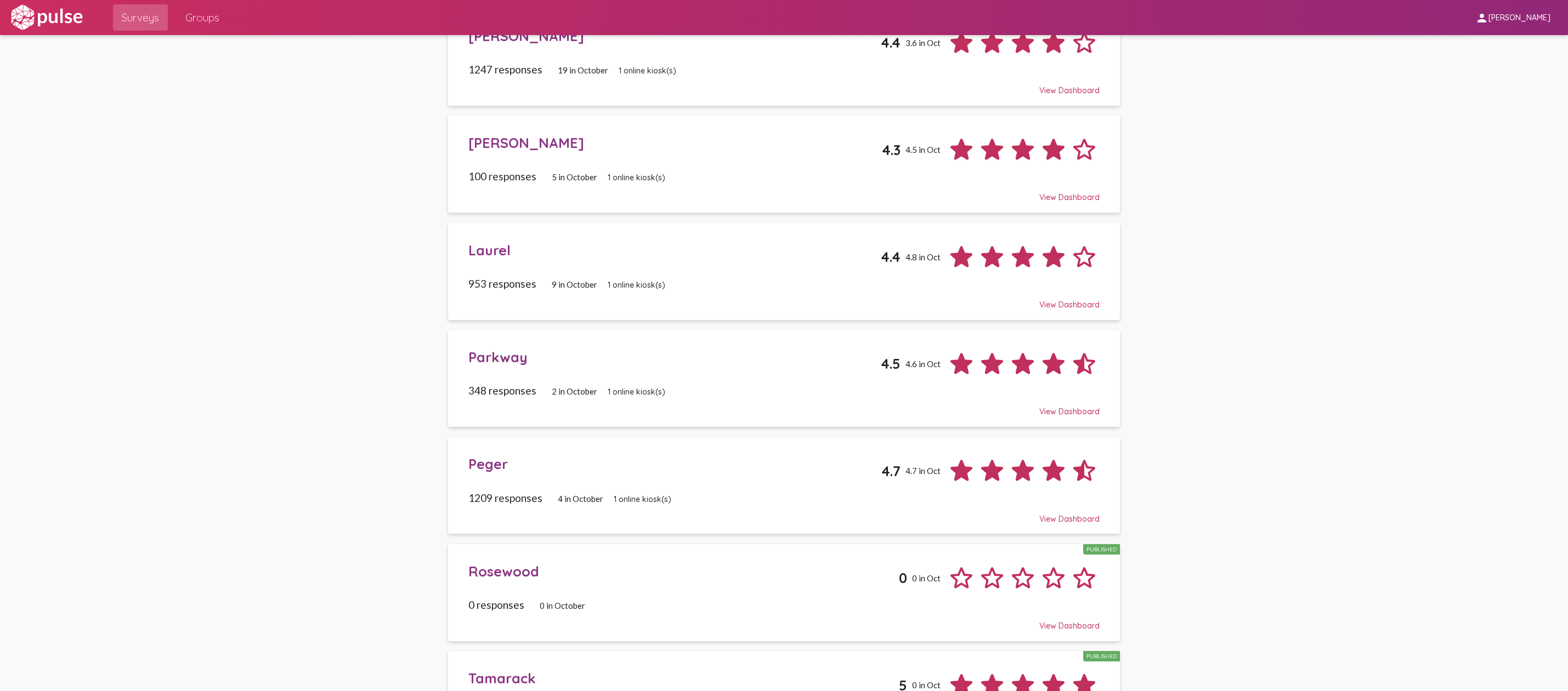
scroll to position [411, 0]
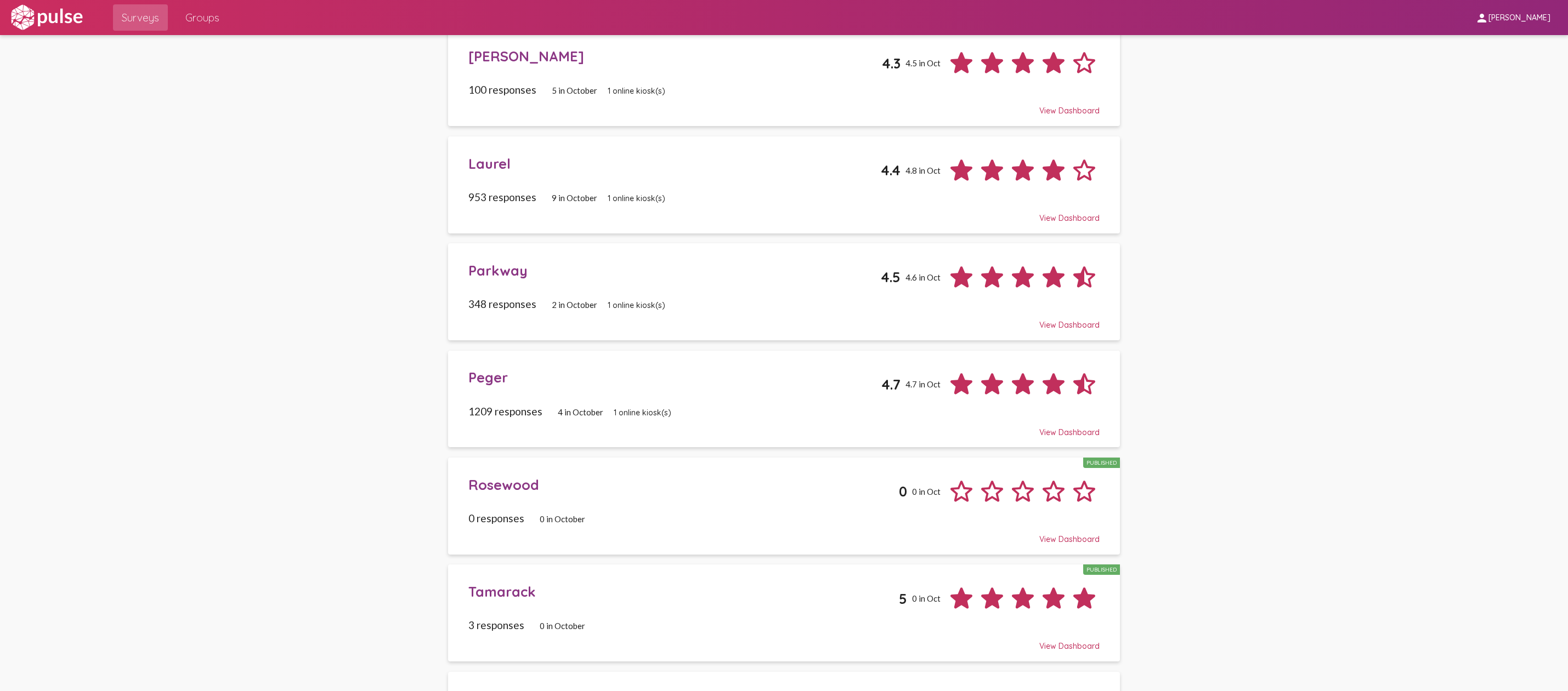
click at [731, 392] on span "Peger 4.7 4.7 in [DATE] responses 4 in [DATE] online kiosk(s) View Dashboard" at bounding box center [784, 398] width 631 height 76
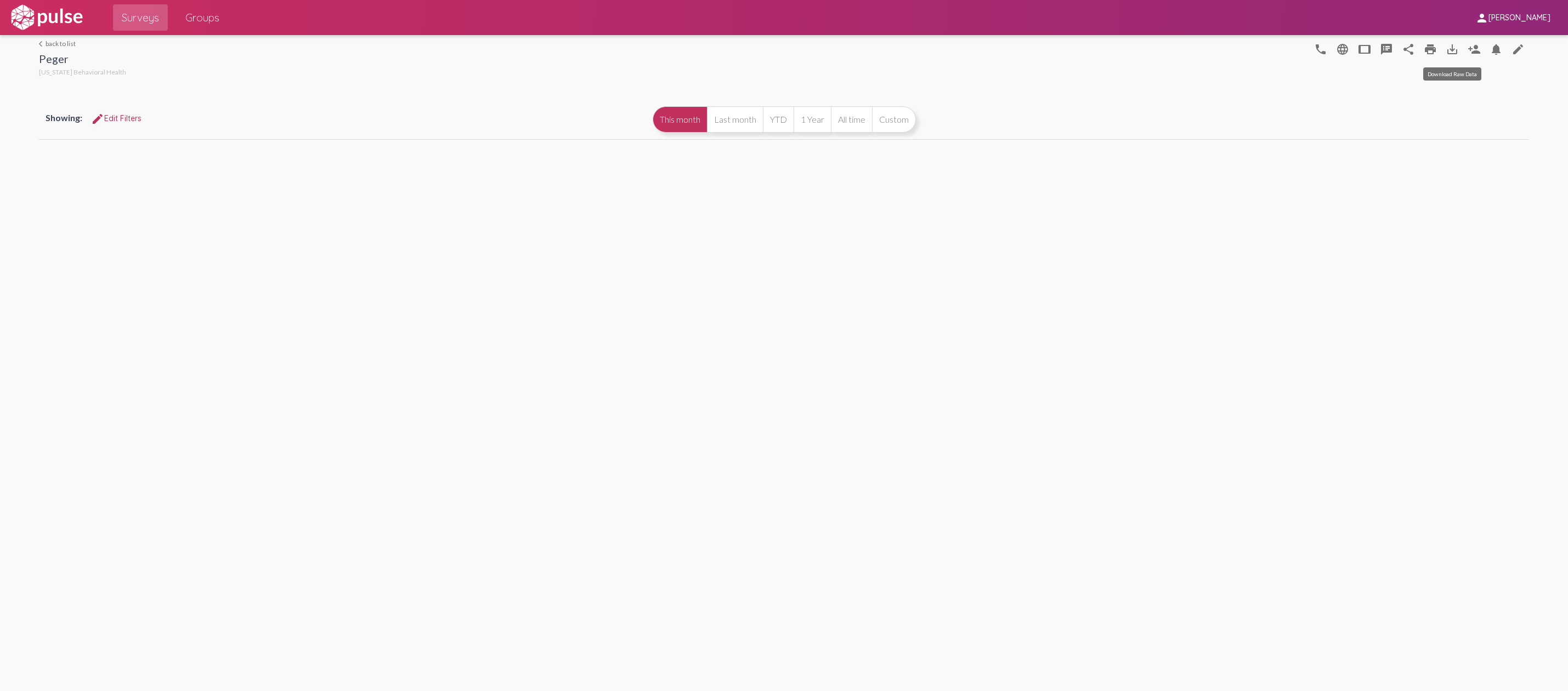
click at [1453, 50] on mat-icon "save_alt" at bounding box center [1452, 49] width 13 height 13
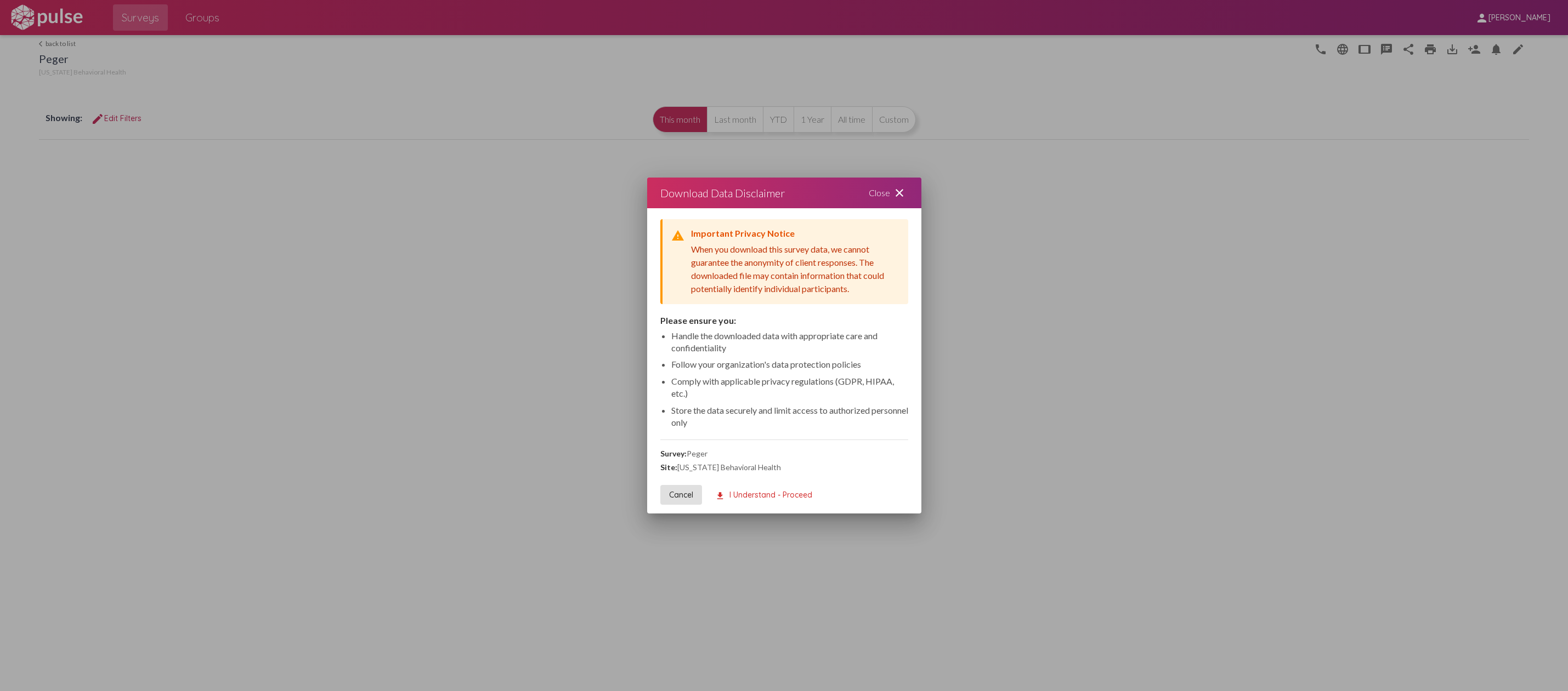
drag, startPoint x: 724, startPoint y: 494, endPoint x: 771, endPoint y: 484, distance: 48.1
click at [724, 495] on mat-icon "download" at bounding box center [720, 496] width 10 height 10
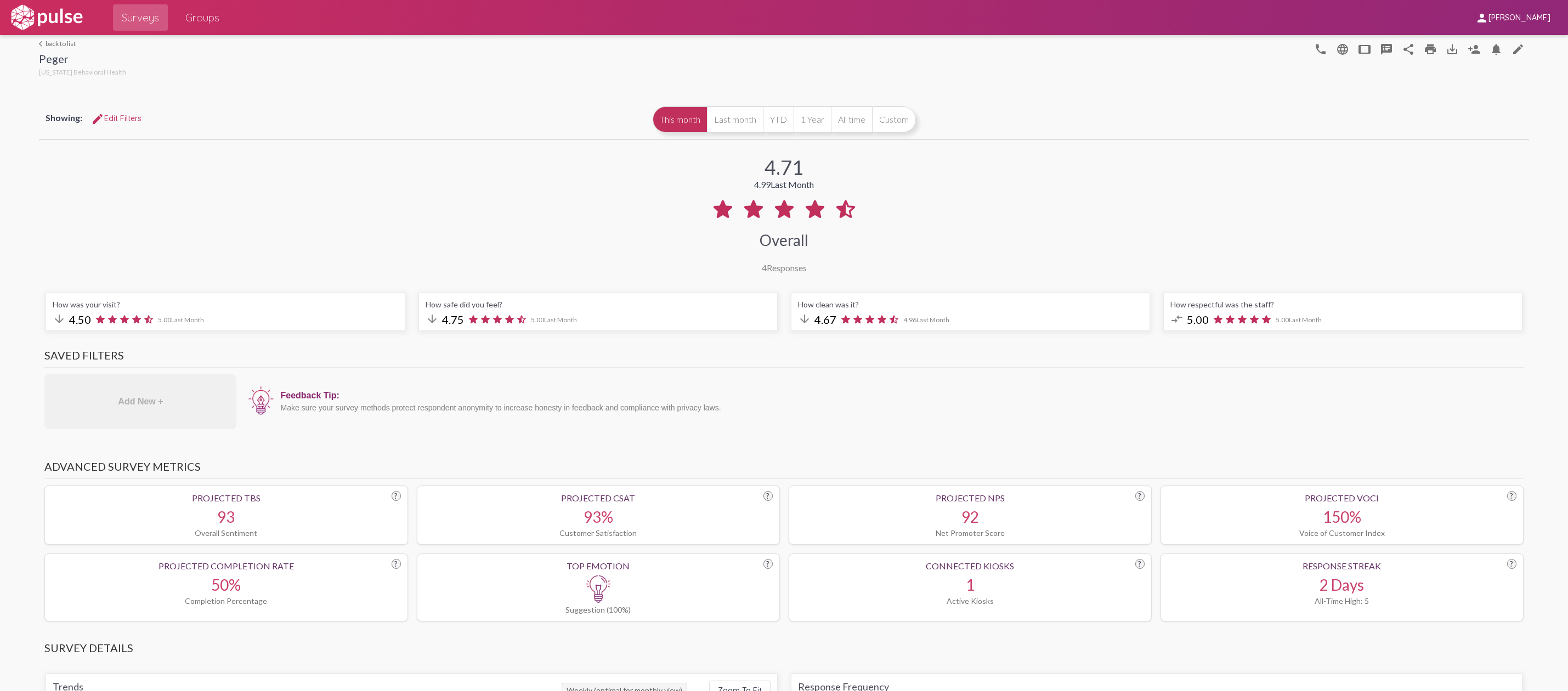
click at [56, 45] on link "arrow_back_ios back to list" at bounding box center [82, 43] width 87 height 8
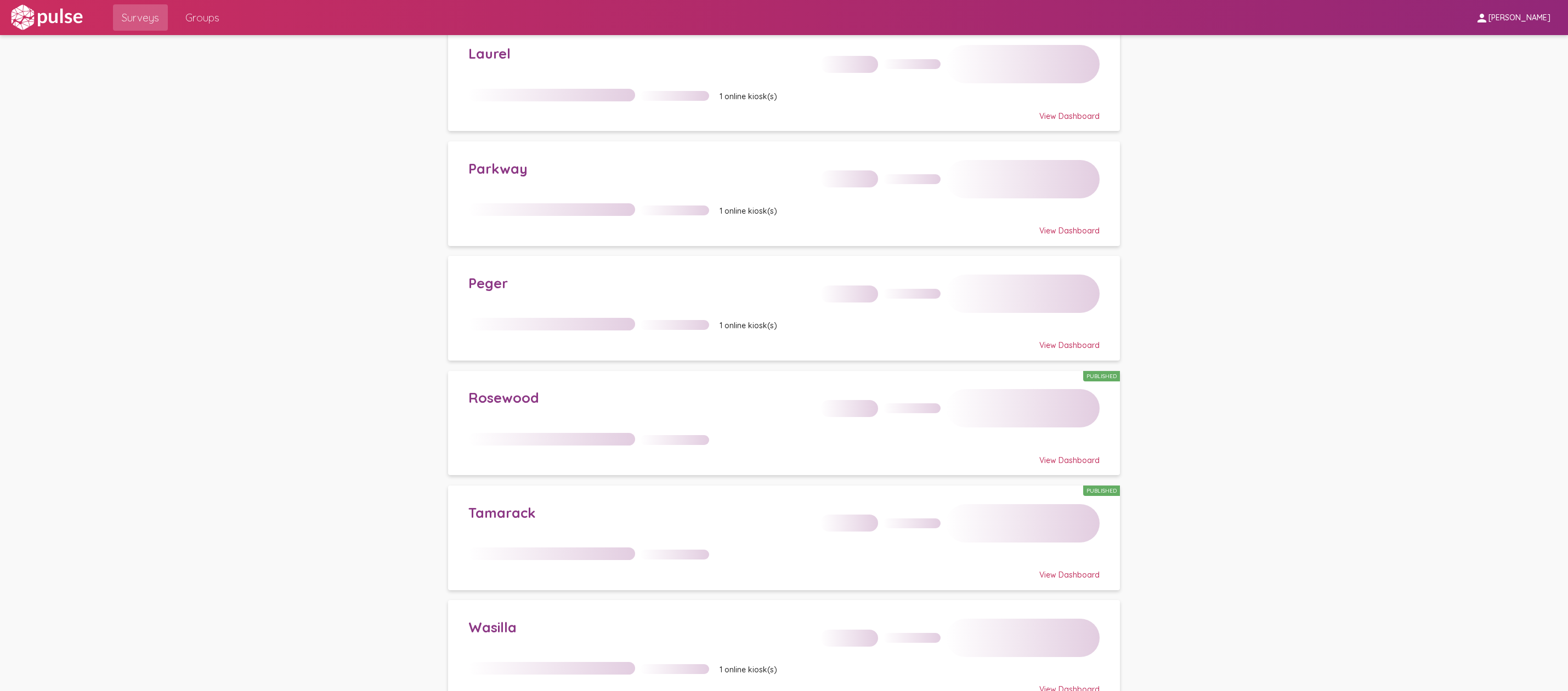
scroll to position [481, 0]
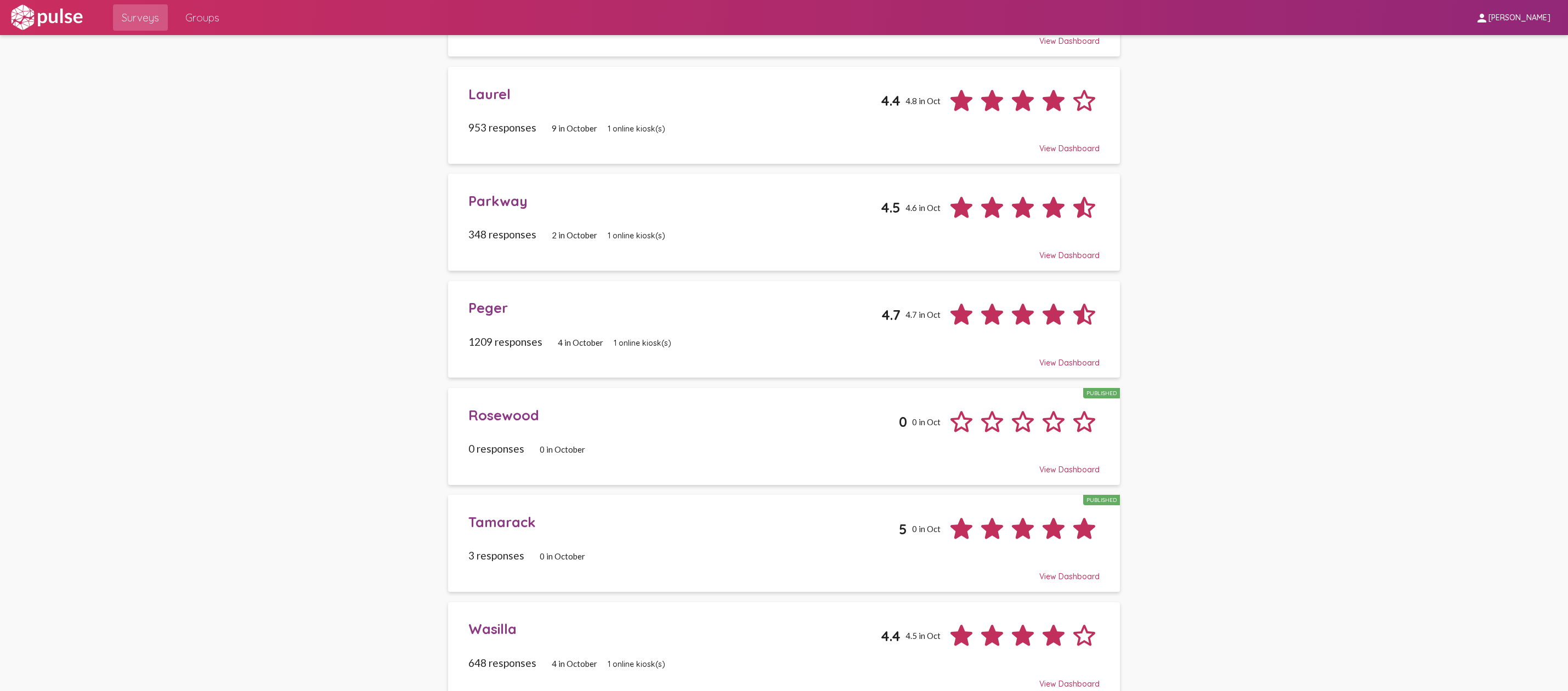
click at [756, 514] on div "Tamarack" at bounding box center [683, 522] width 430 height 17
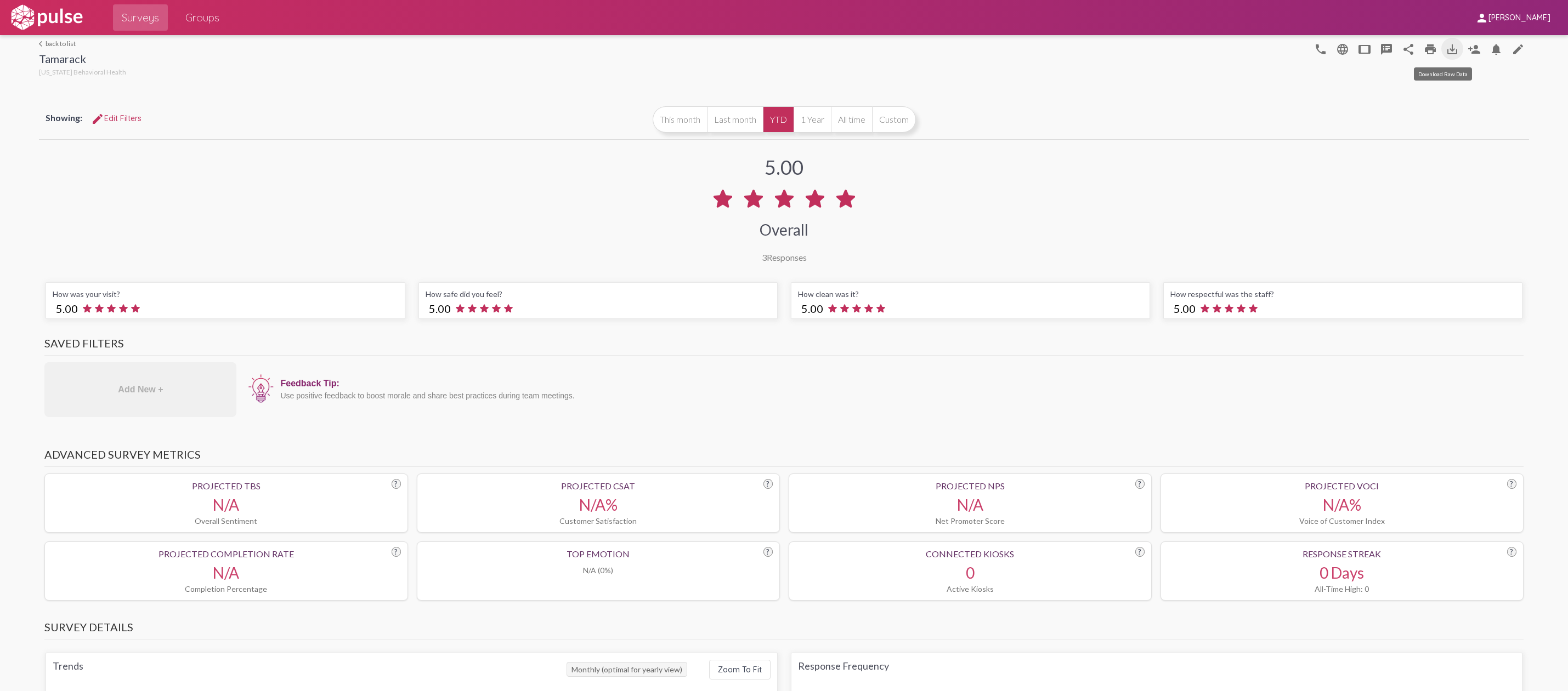
click at [1446, 51] on mat-icon "save_alt" at bounding box center [1452, 49] width 13 height 13
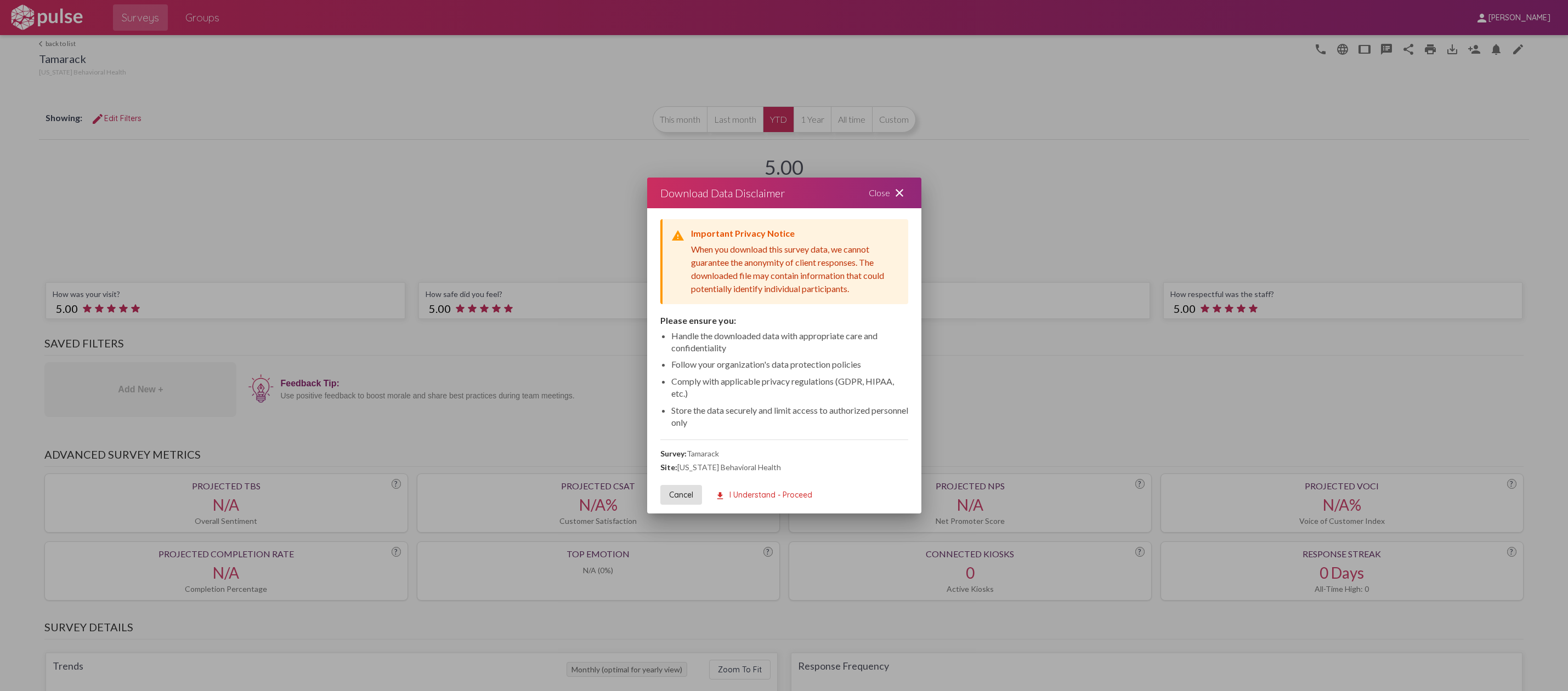
click at [720, 491] on mat-icon "download" at bounding box center [720, 496] width 10 height 10
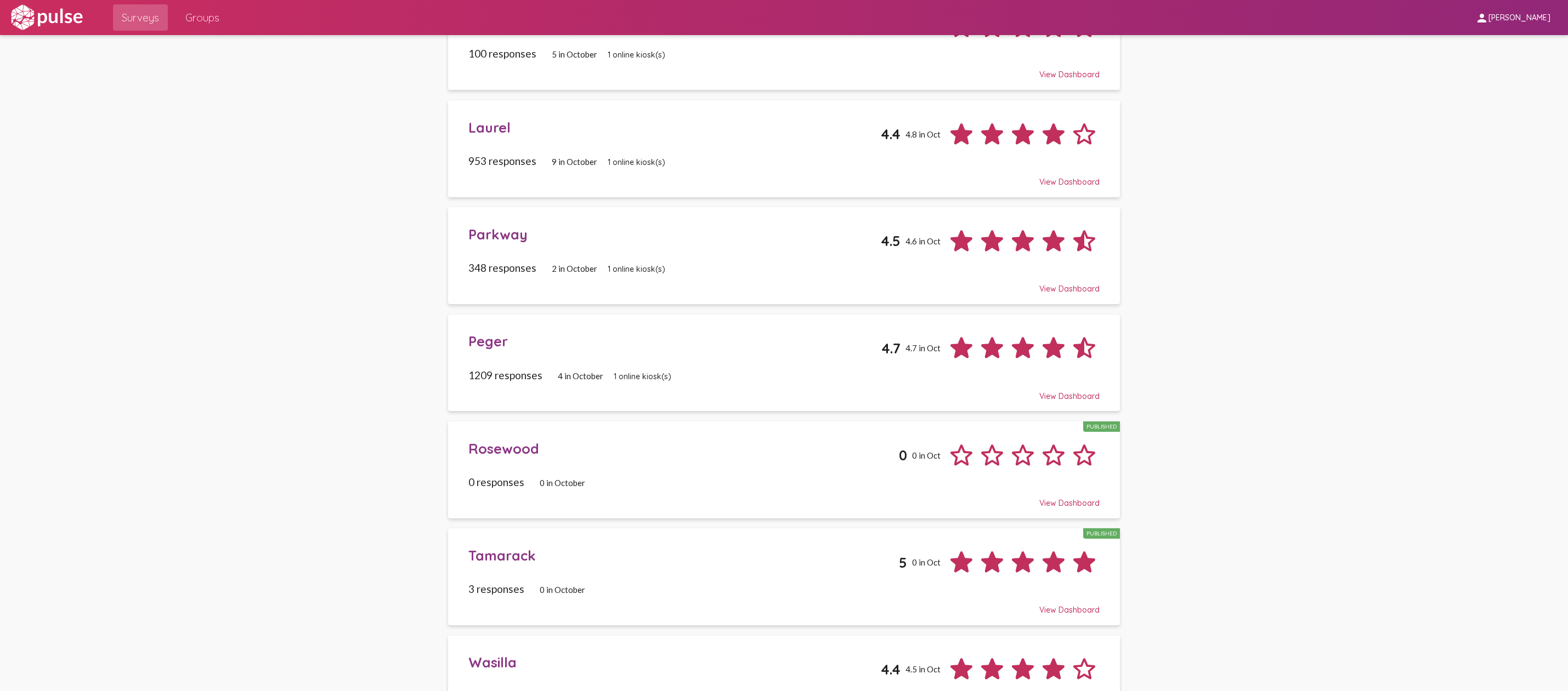
scroll to position [480, 0]
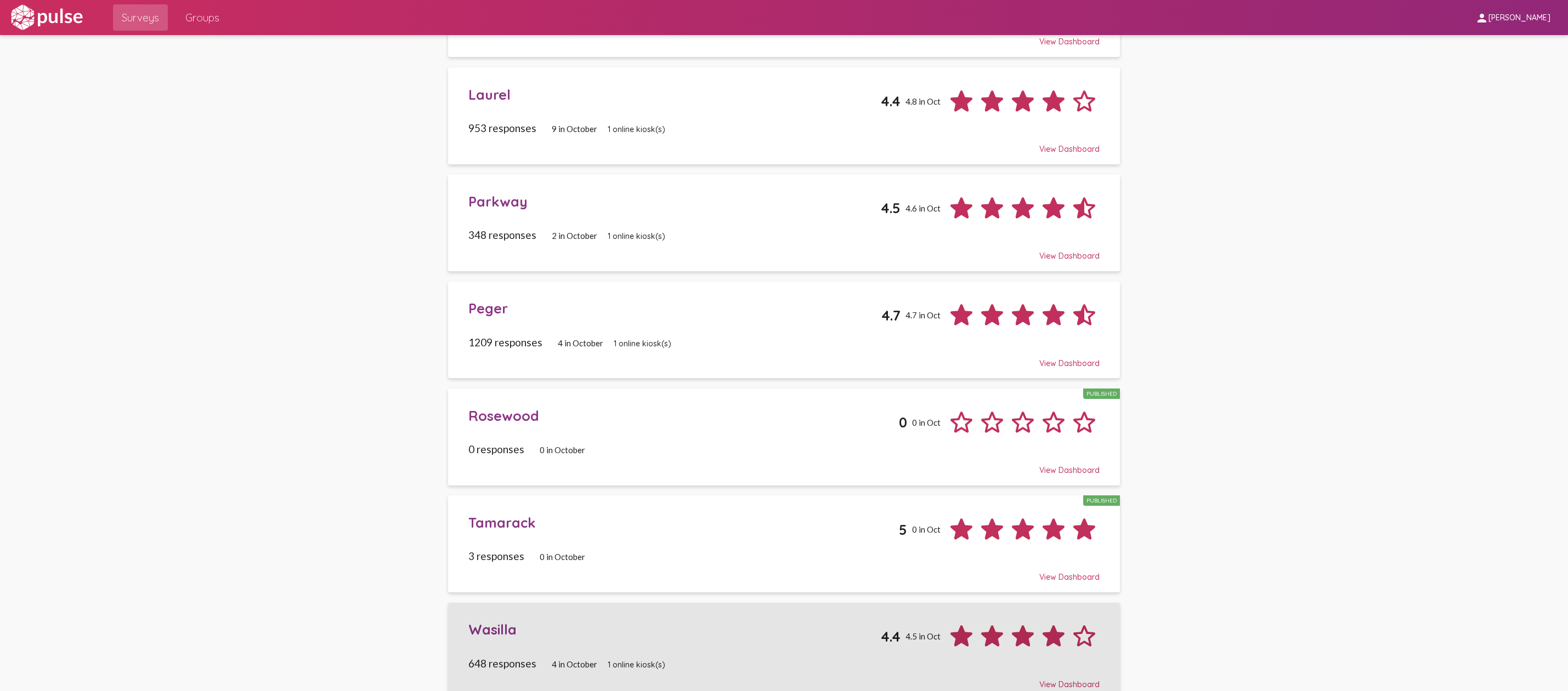
click at [644, 635] on span "Wasilla 4.4 4.5 in Oct 648 responses 4 in [DATE] online kiosk(s) View Dashboard" at bounding box center [784, 651] width 631 height 76
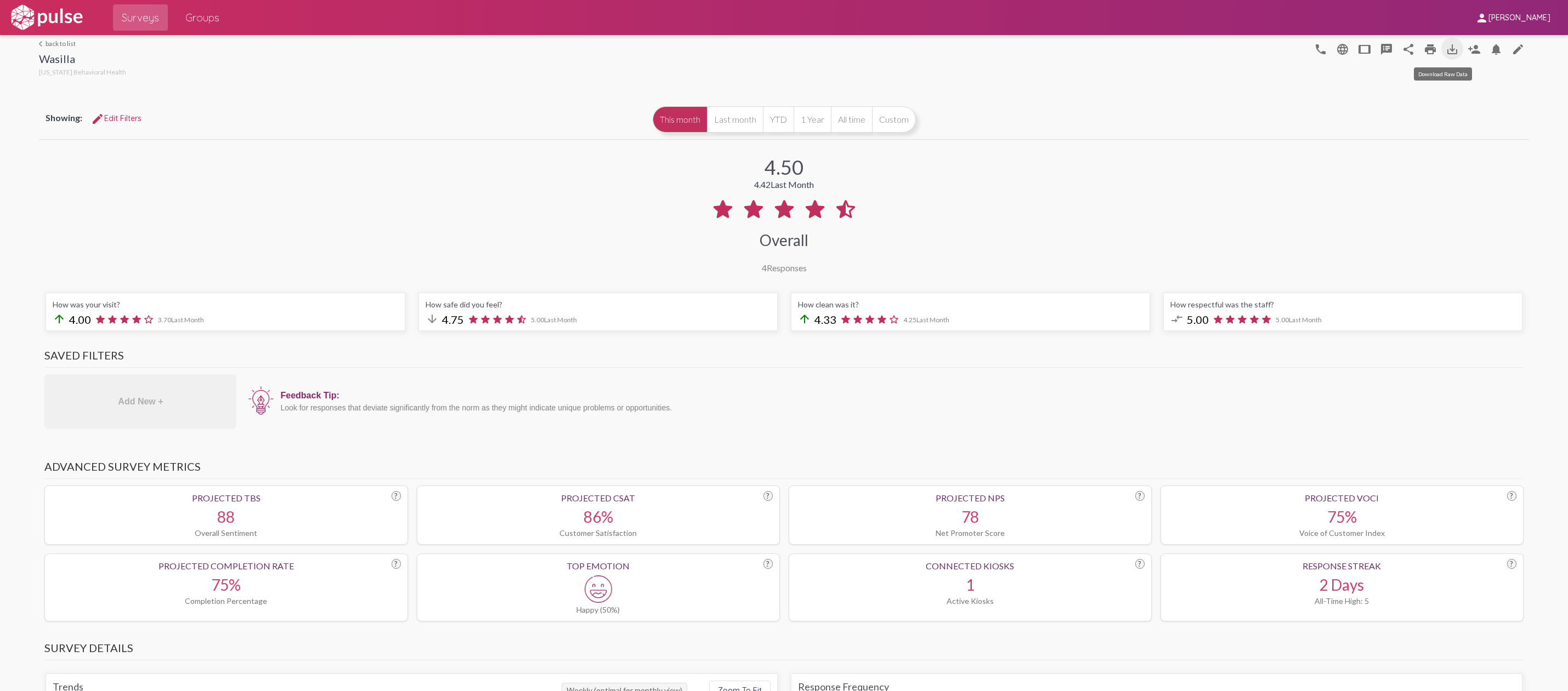
click at [1446, 48] on mat-icon "save_alt" at bounding box center [1452, 49] width 13 height 13
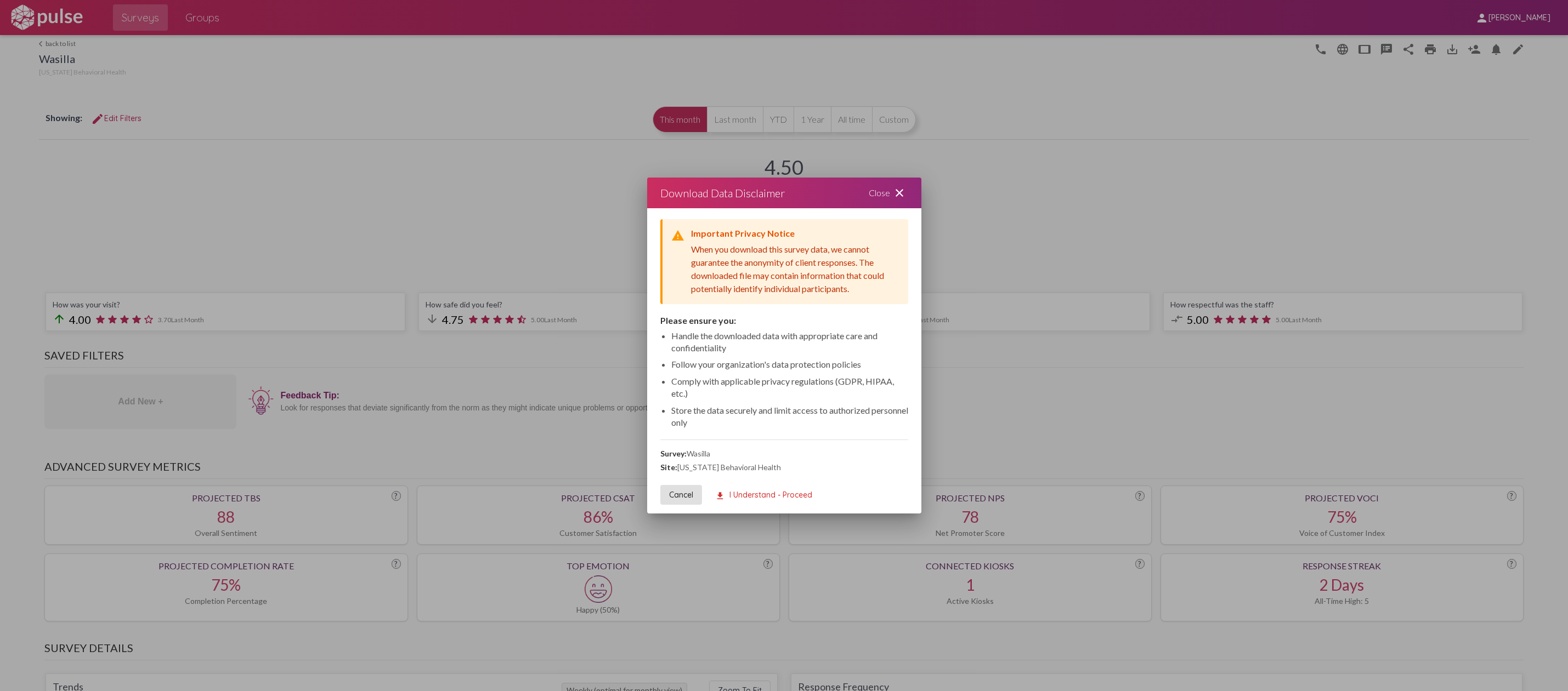
click at [721, 495] on mat-icon "download" at bounding box center [720, 496] width 10 height 10
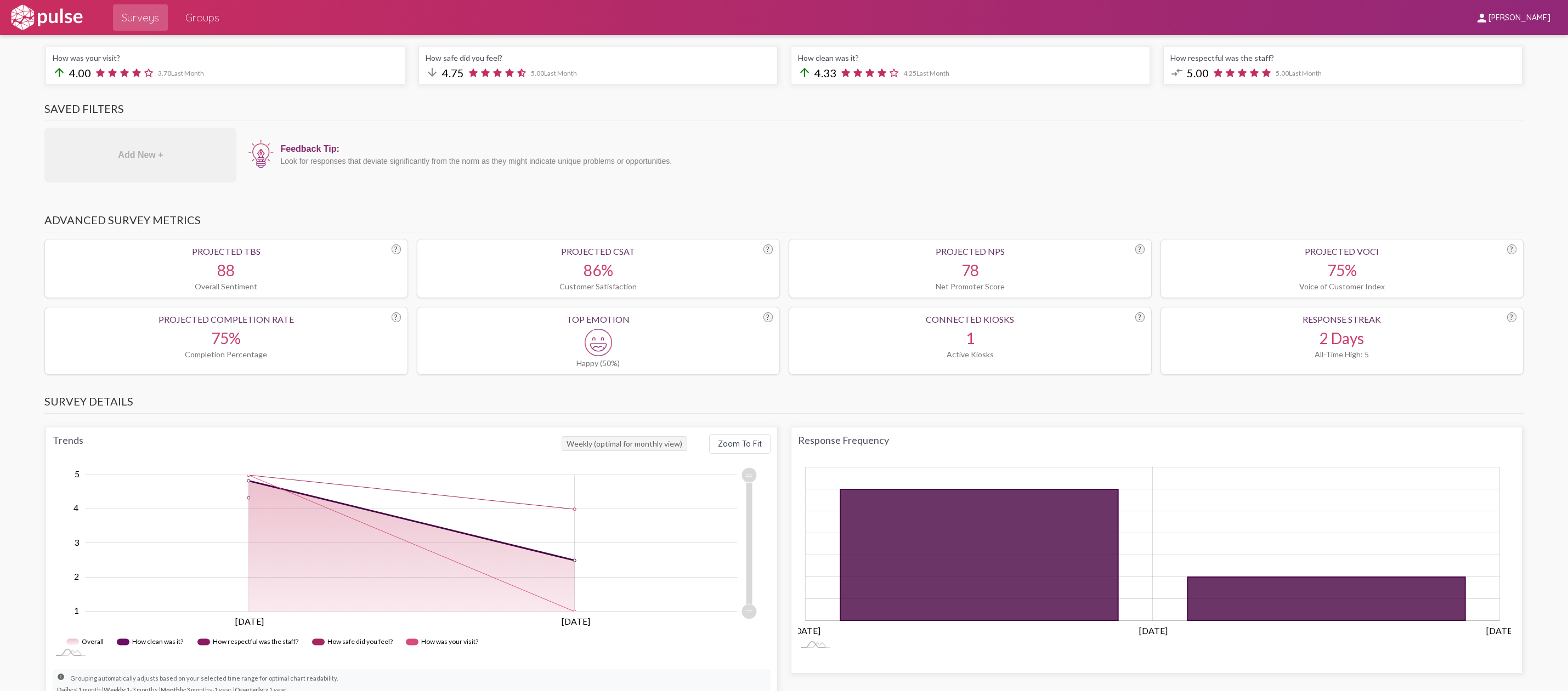
scroll to position [329, 0]
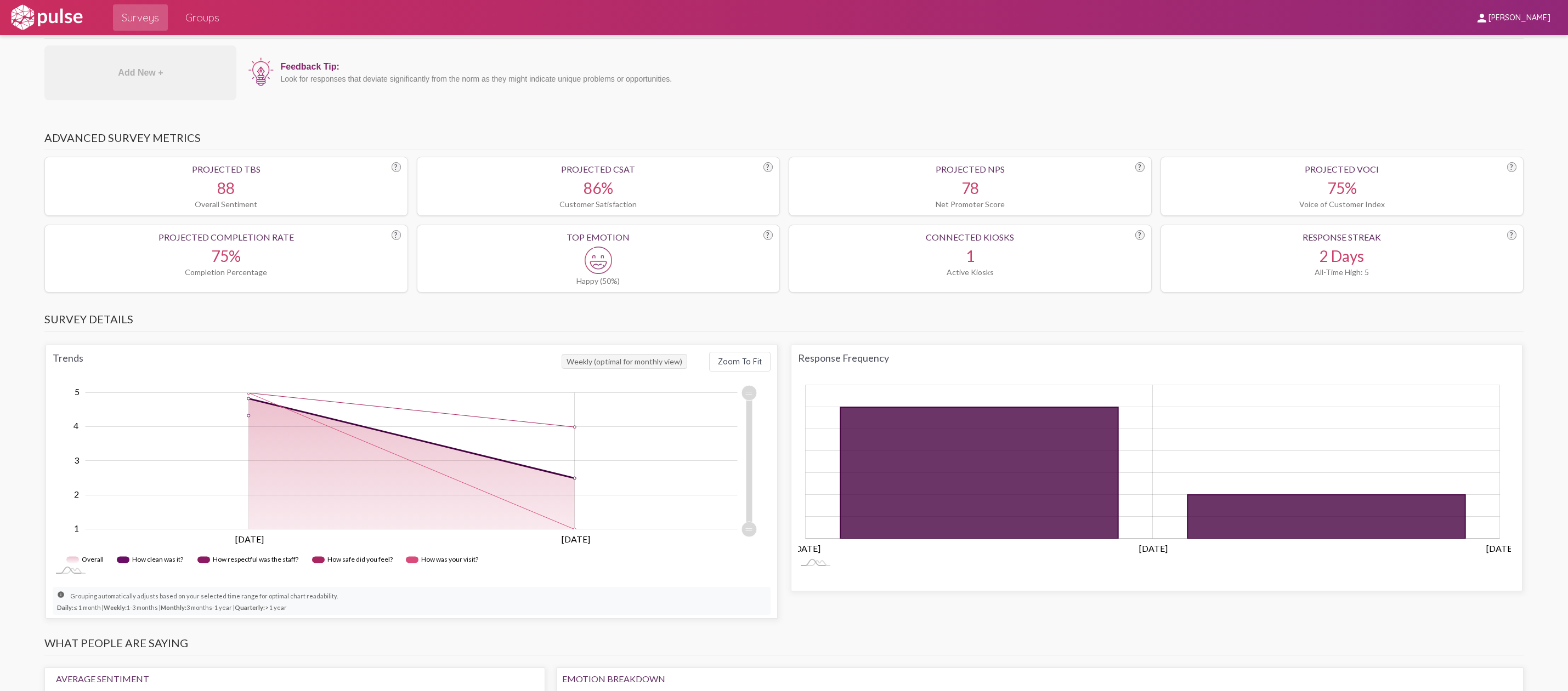
click at [637, 365] on span "Weekly (optimal for monthly view)" at bounding box center [624, 361] width 126 height 15
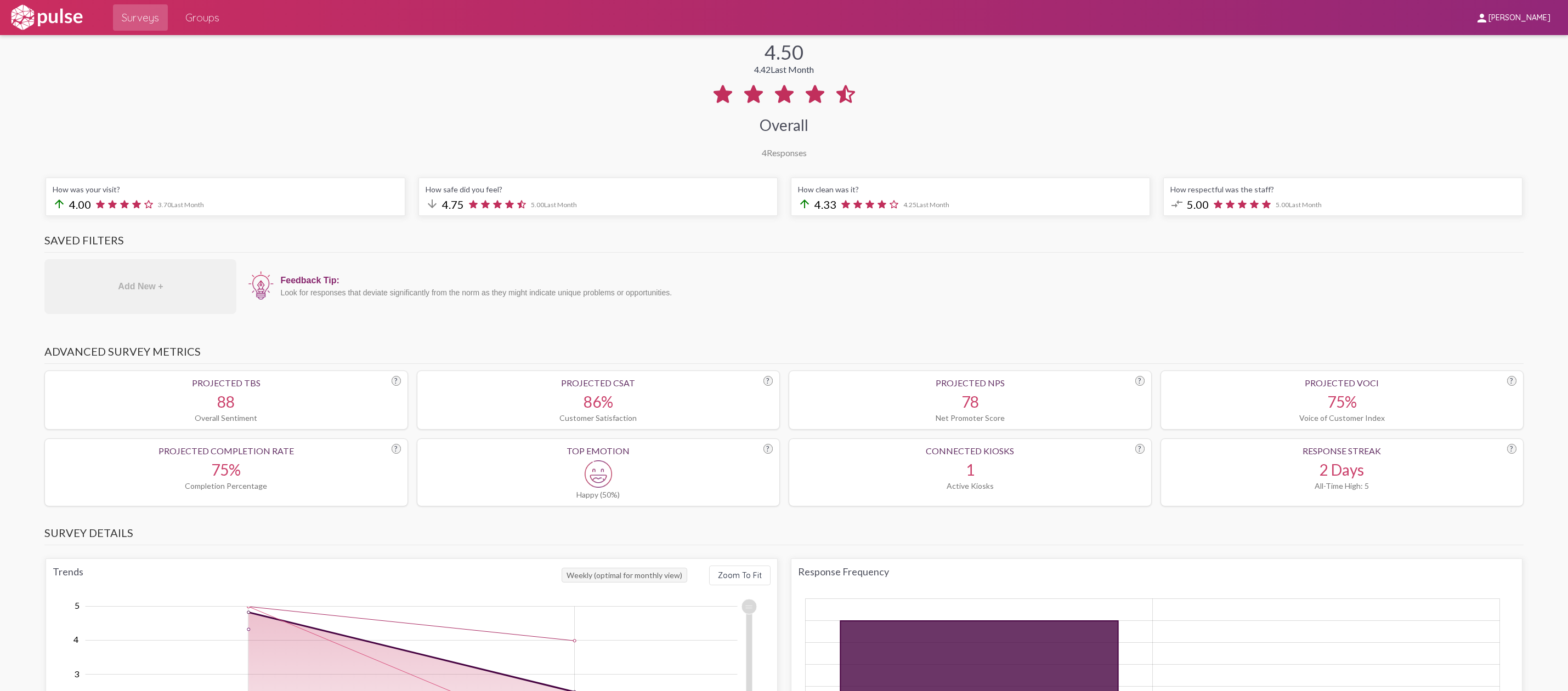
scroll to position [0, 0]
